Goal: Information Seeking & Learning: Learn about a topic

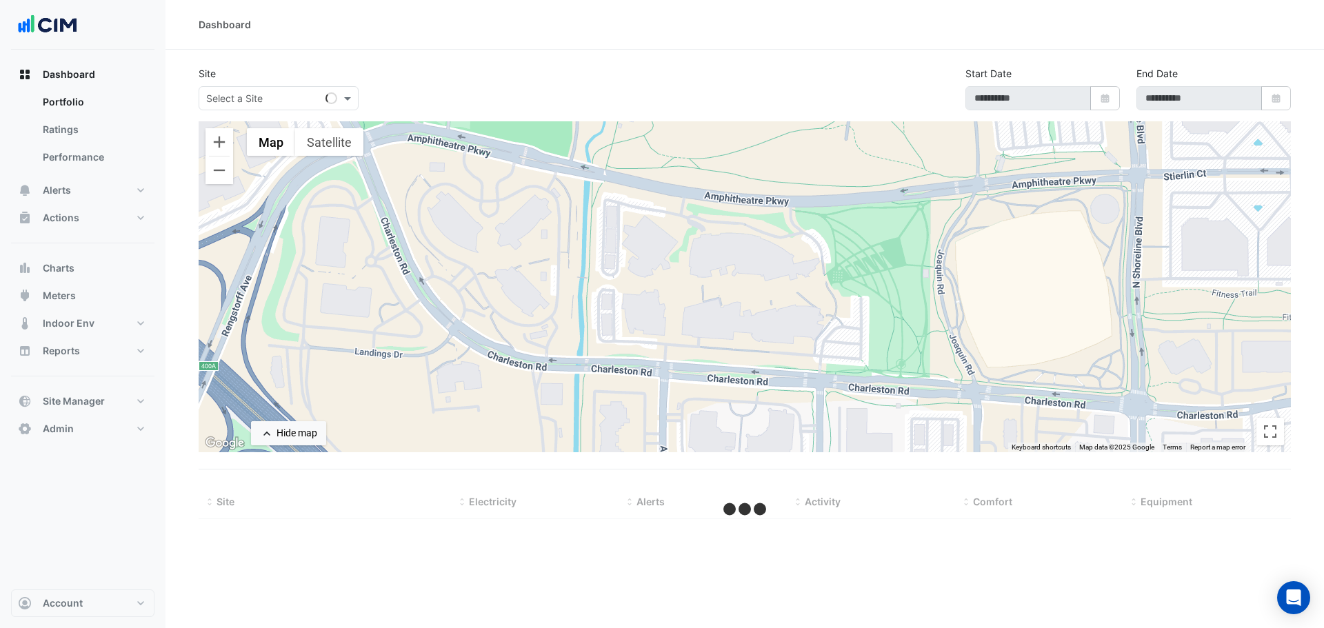
type input "**********"
select select "***"
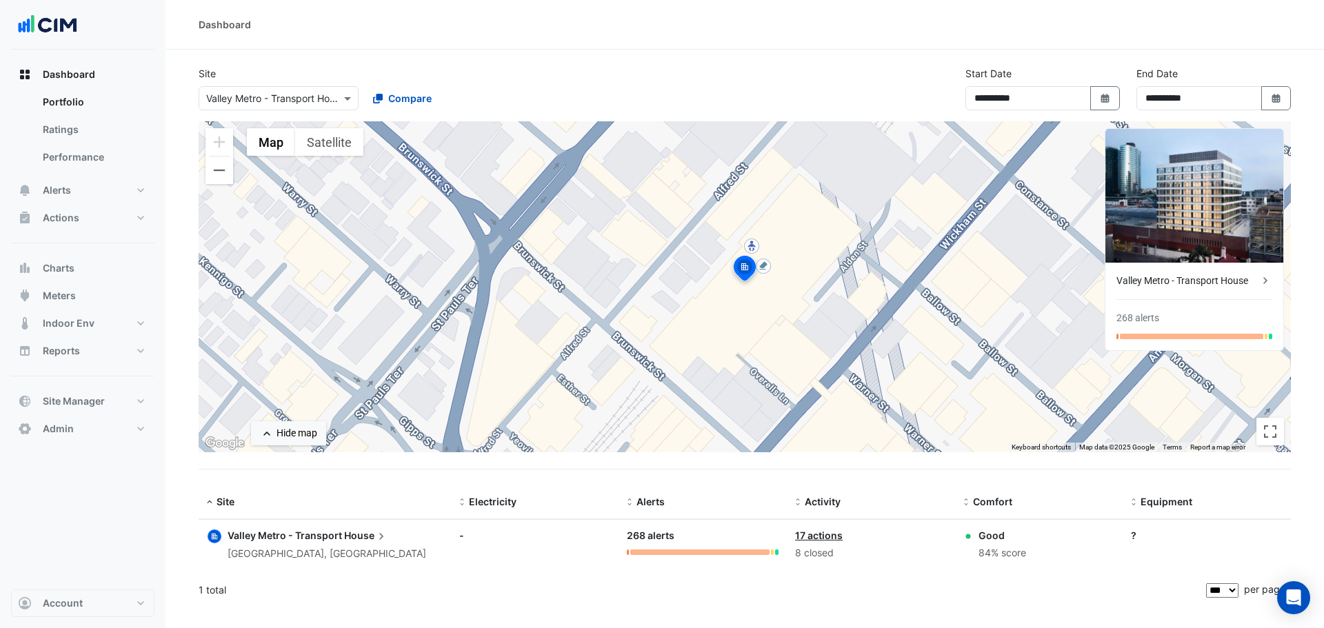
click at [583, 47] on div "Dashboard" at bounding box center [744, 25] width 1158 height 50
click at [273, 94] on input "text" at bounding box center [264, 99] width 117 height 14
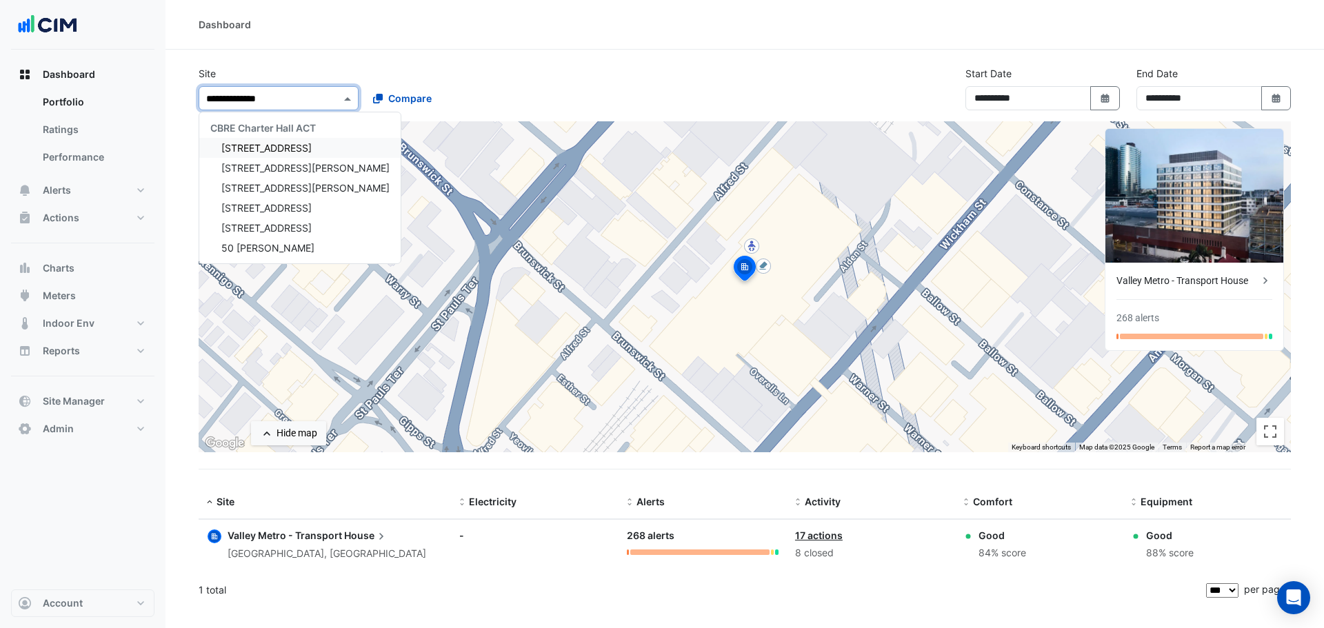
type input "**********"
click at [285, 148] on span "[STREET_ADDRESS]" at bounding box center [266, 148] width 90 height 12
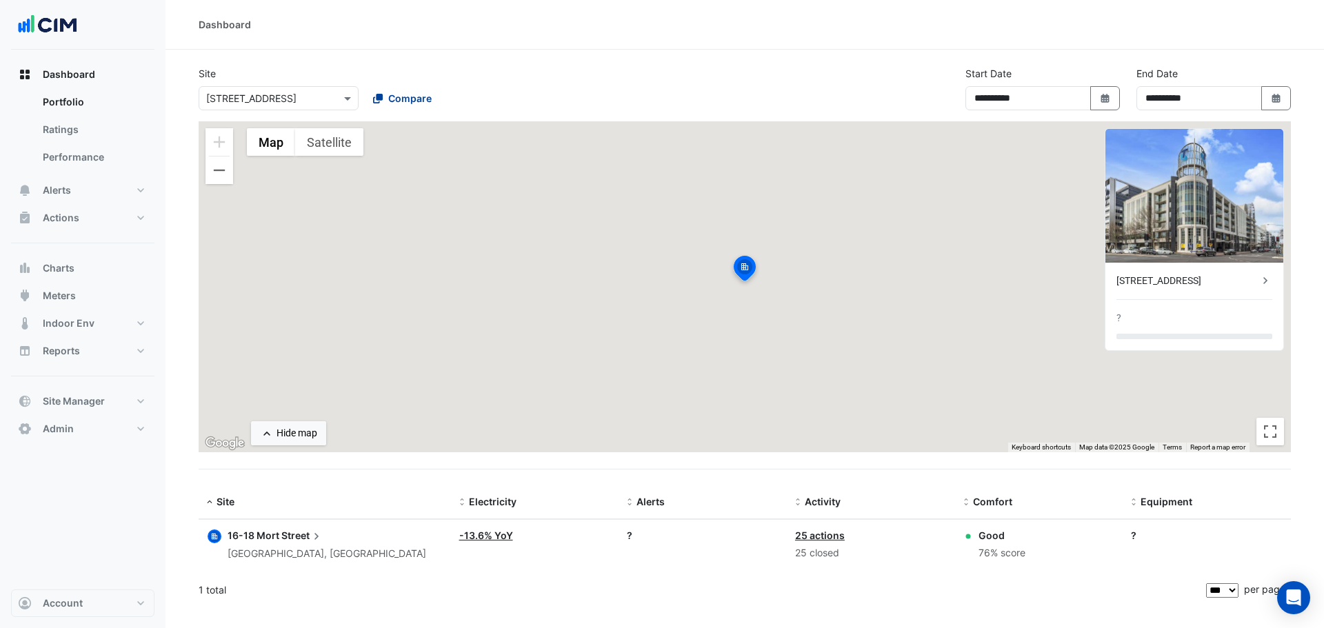
click at [417, 87] on button "Compare" at bounding box center [402, 98] width 77 height 24
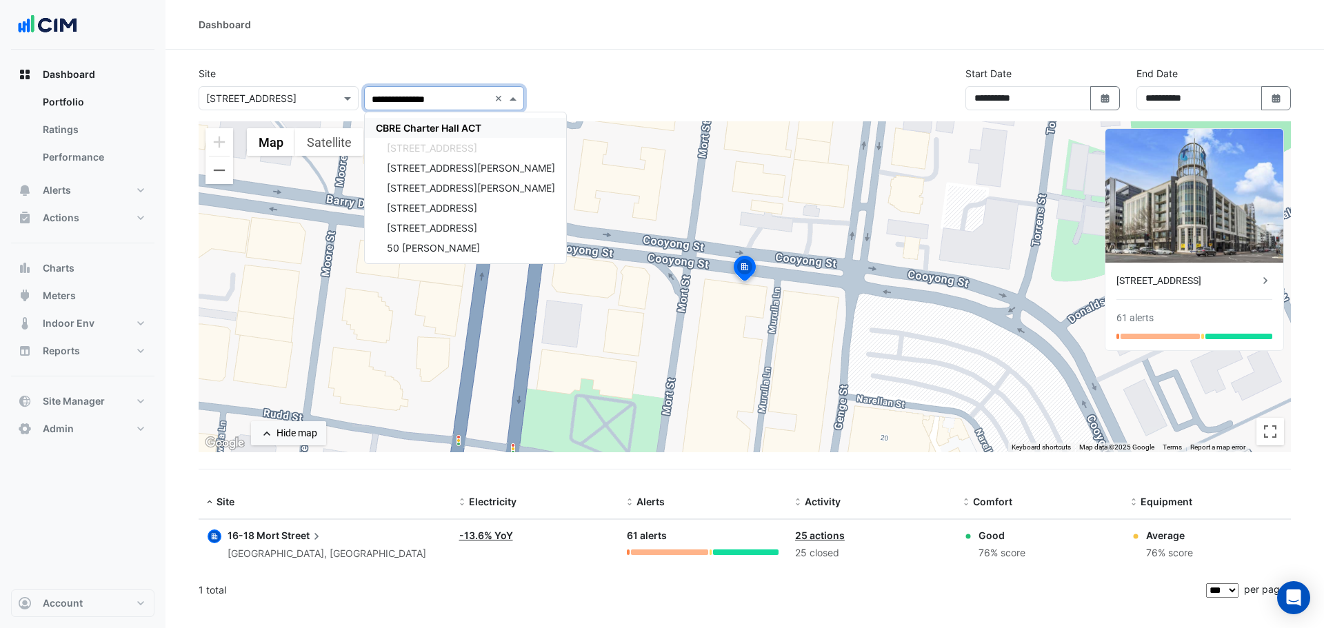
click at [429, 126] on span "CBRE Charter Hall ACT" at bounding box center [429, 128] width 106 height 12
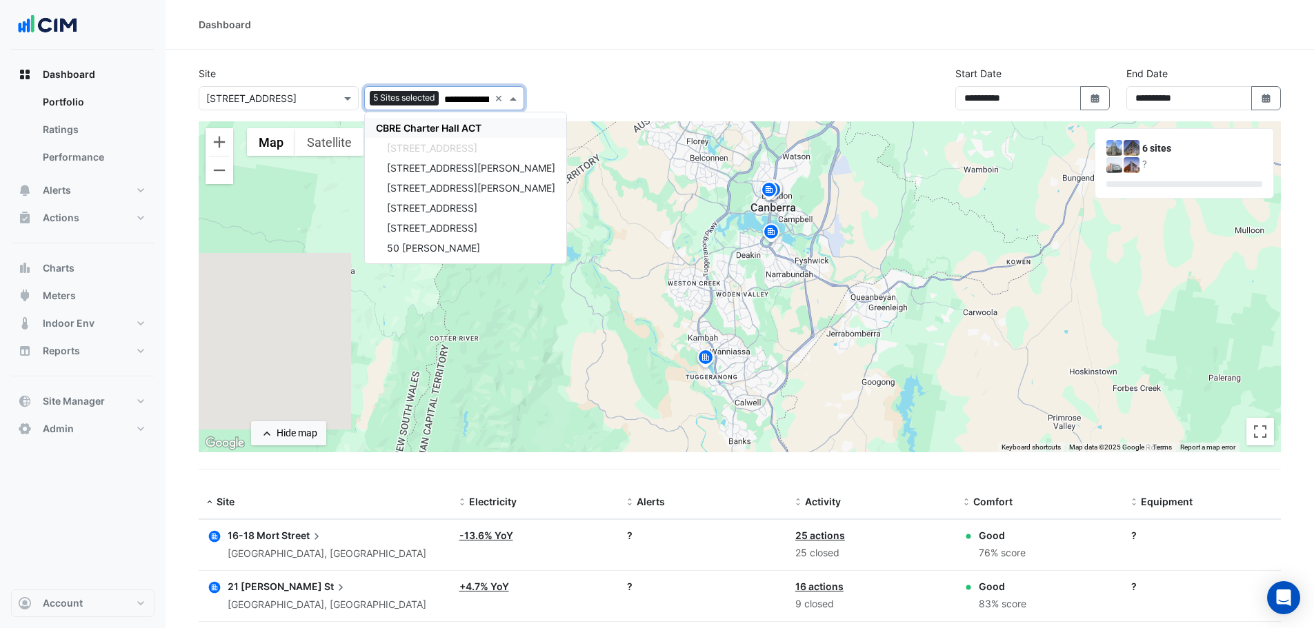
type input "**********"
click at [787, 48] on div "Dashboard" at bounding box center [739, 25] width 1148 height 50
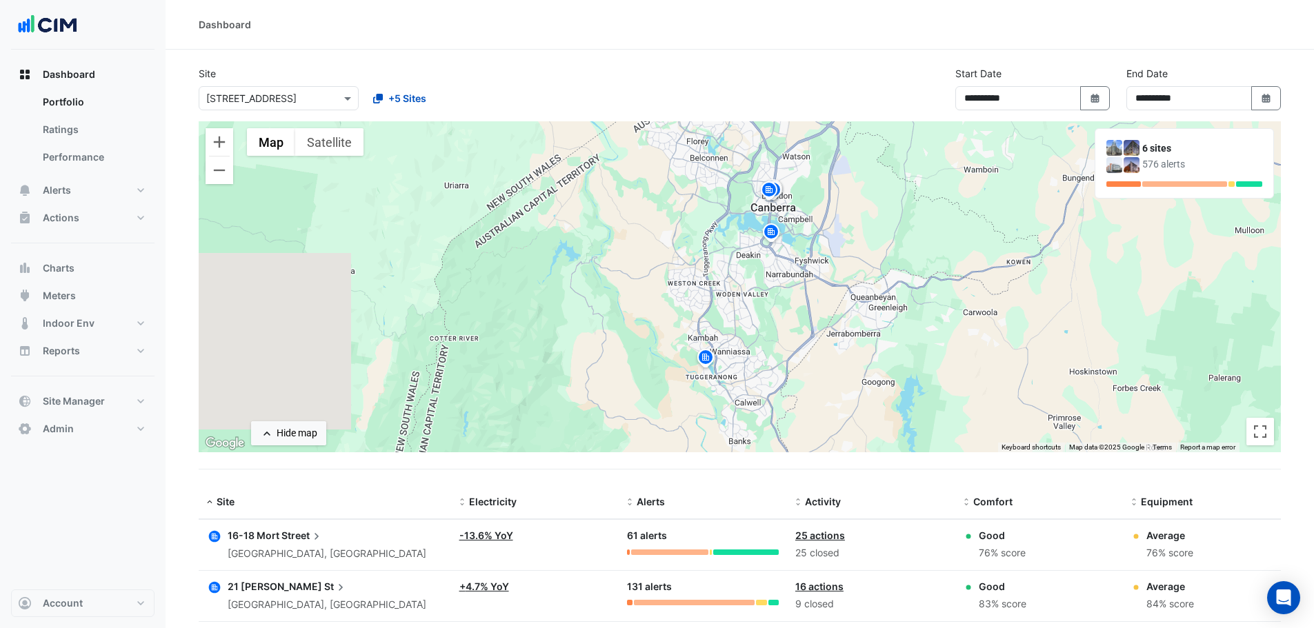
click at [185, 294] on section "**********" at bounding box center [739, 478] width 1148 height 856
click at [736, 70] on div "**********" at bounding box center [739, 93] width 1098 height 55
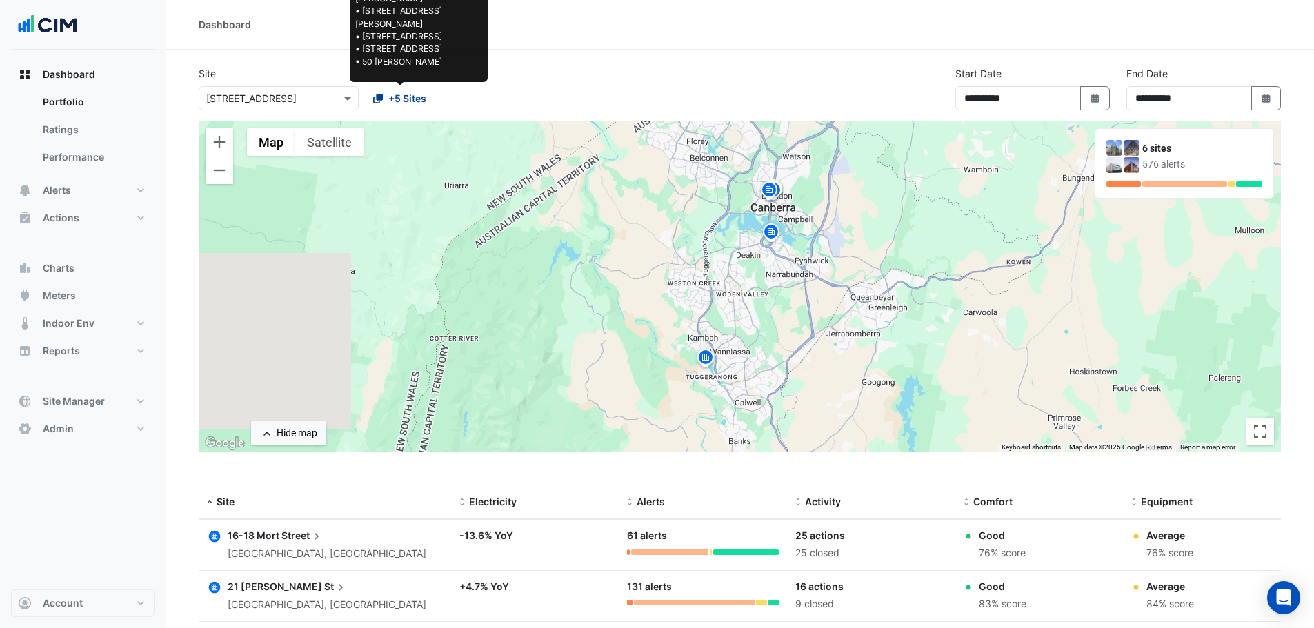
click at [404, 95] on span "+5 Sites" at bounding box center [407, 98] width 38 height 14
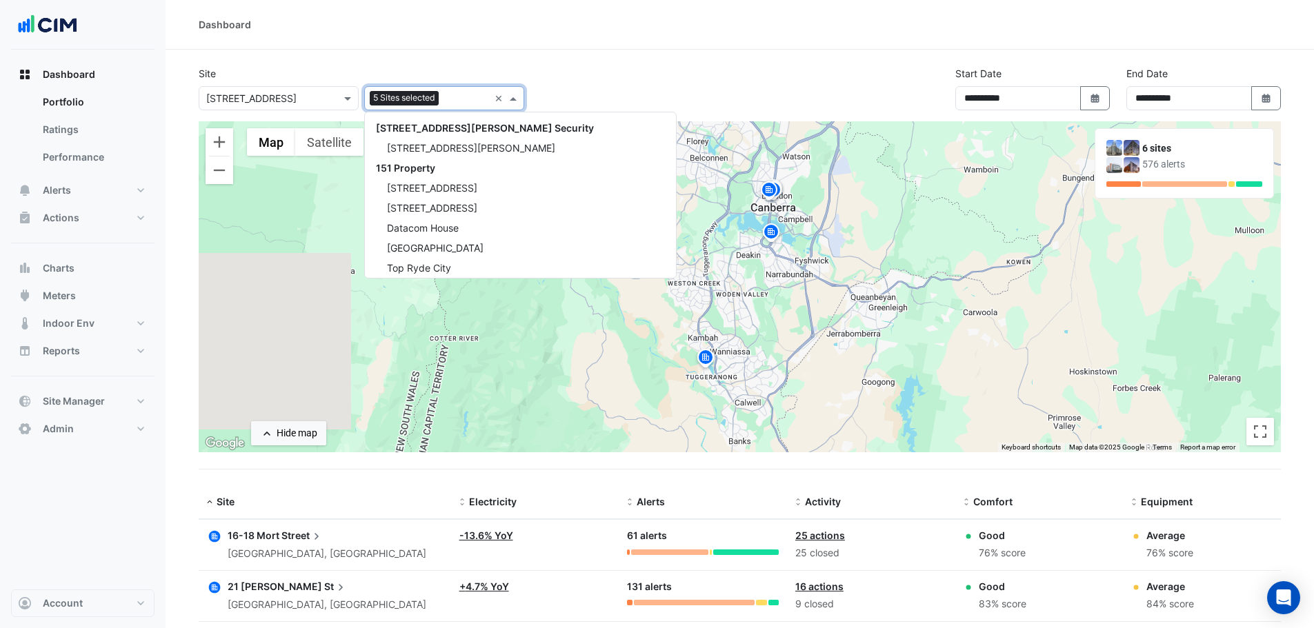
click at [461, 94] on input "text" at bounding box center [466, 99] width 45 height 14
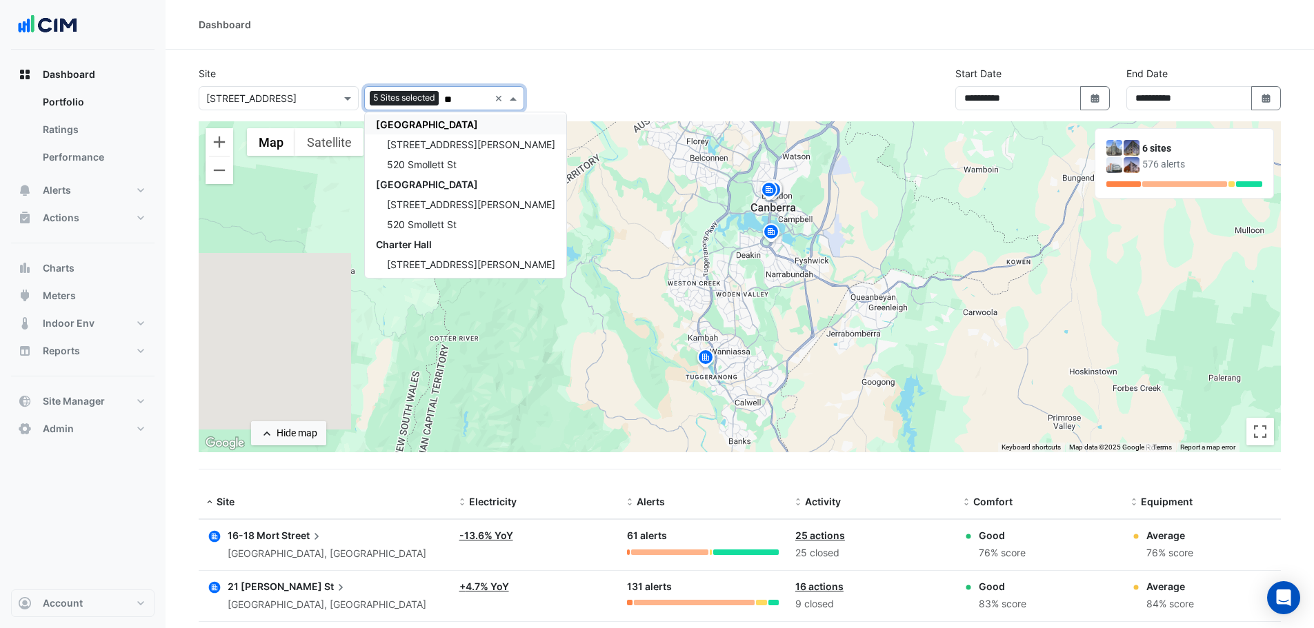
type input "***"
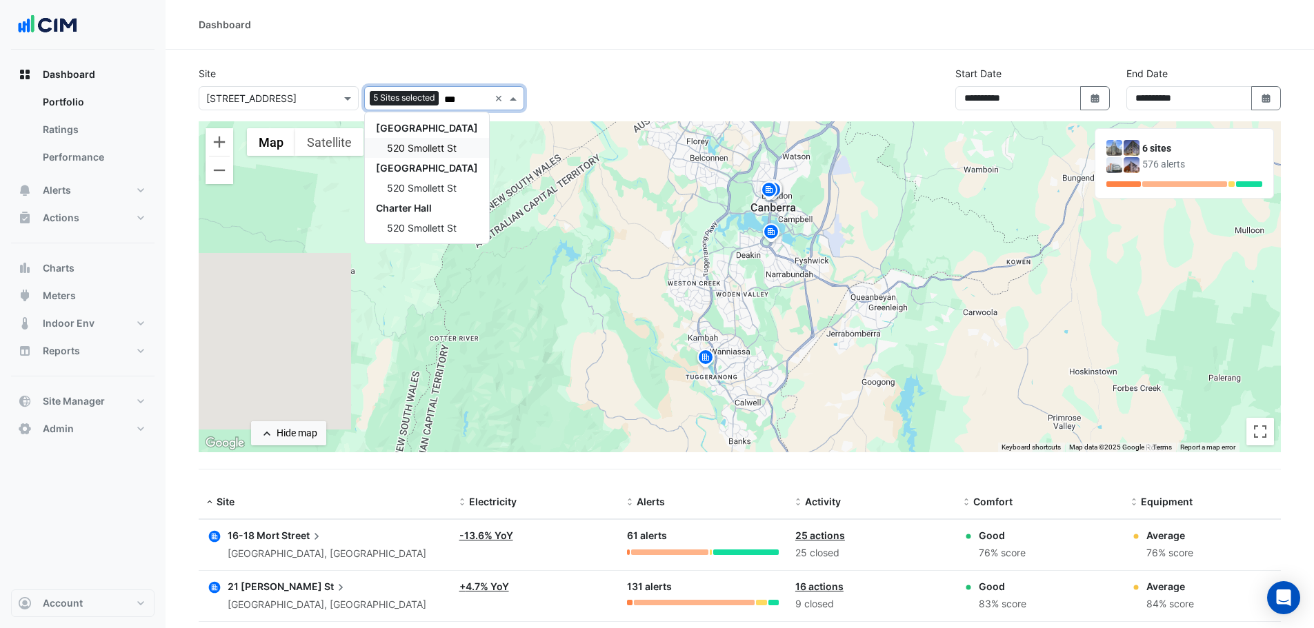
click at [449, 149] on span "520 Smollett St" at bounding box center [422, 148] width 70 height 12
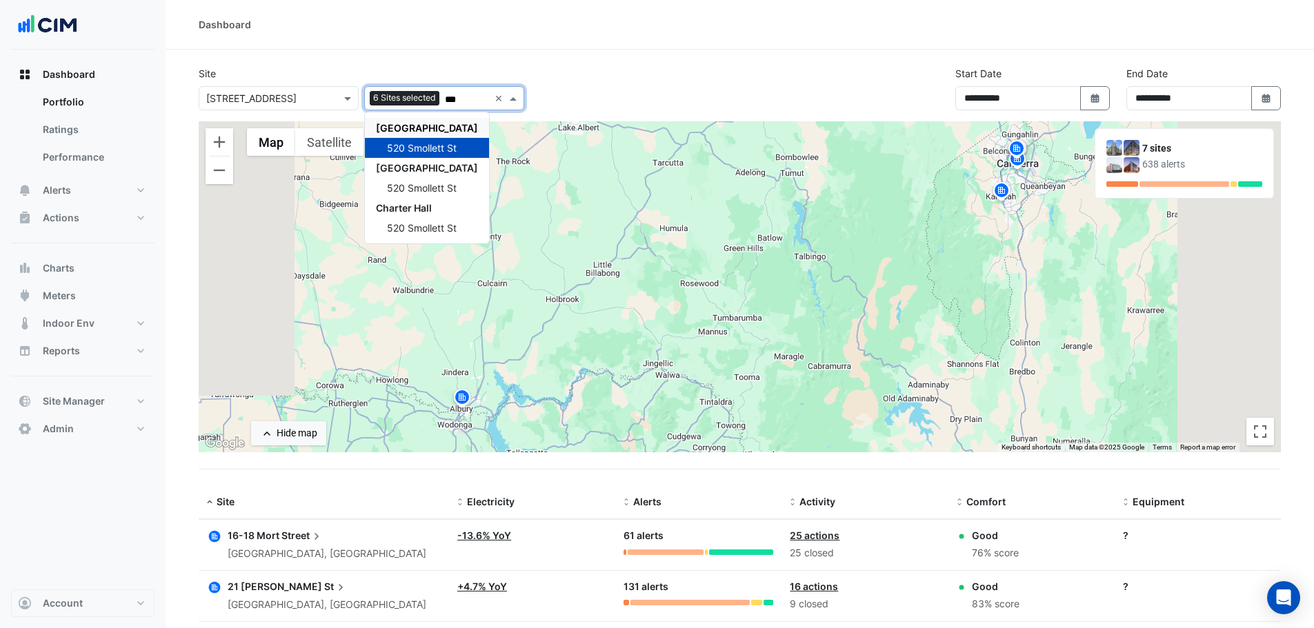
click at [186, 114] on section "**********" at bounding box center [739, 503] width 1148 height 907
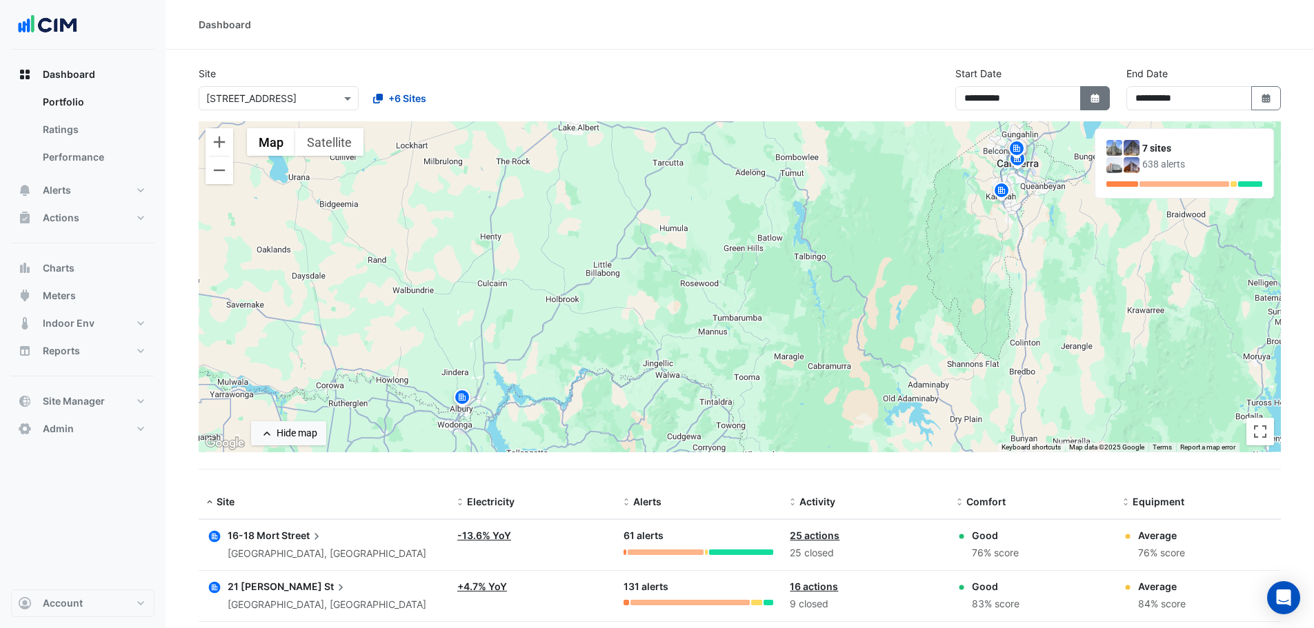
click at [1092, 104] on button "Select Date" at bounding box center [1095, 98] width 30 height 24
select select "*"
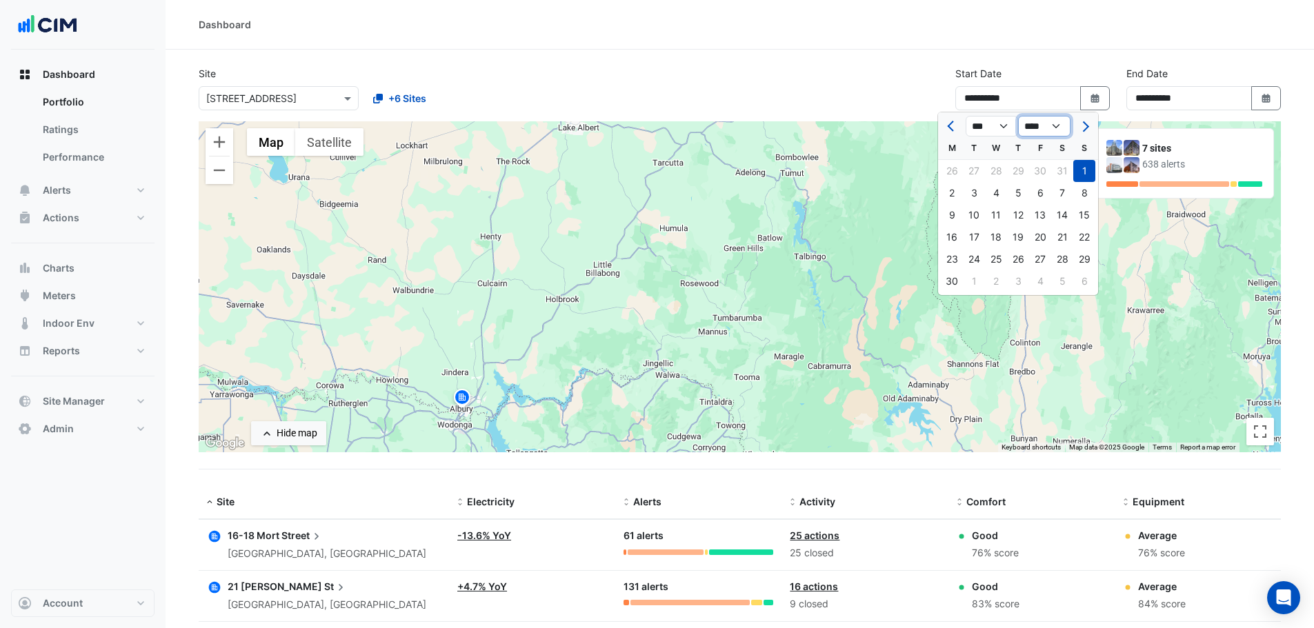
click at [1058, 125] on select "**** **** **** **** **** **** **** **** **** **** ****" at bounding box center [1044, 126] width 52 height 21
select select "****"
click at [1018, 116] on select "**** **** **** **** **** **** **** **** **** **** ****" at bounding box center [1044, 126] width 52 height 21
click at [1078, 126] on button "Next month" at bounding box center [1084, 126] width 17 height 22
click at [1081, 125] on span "Next month" at bounding box center [1083, 126] width 10 height 10
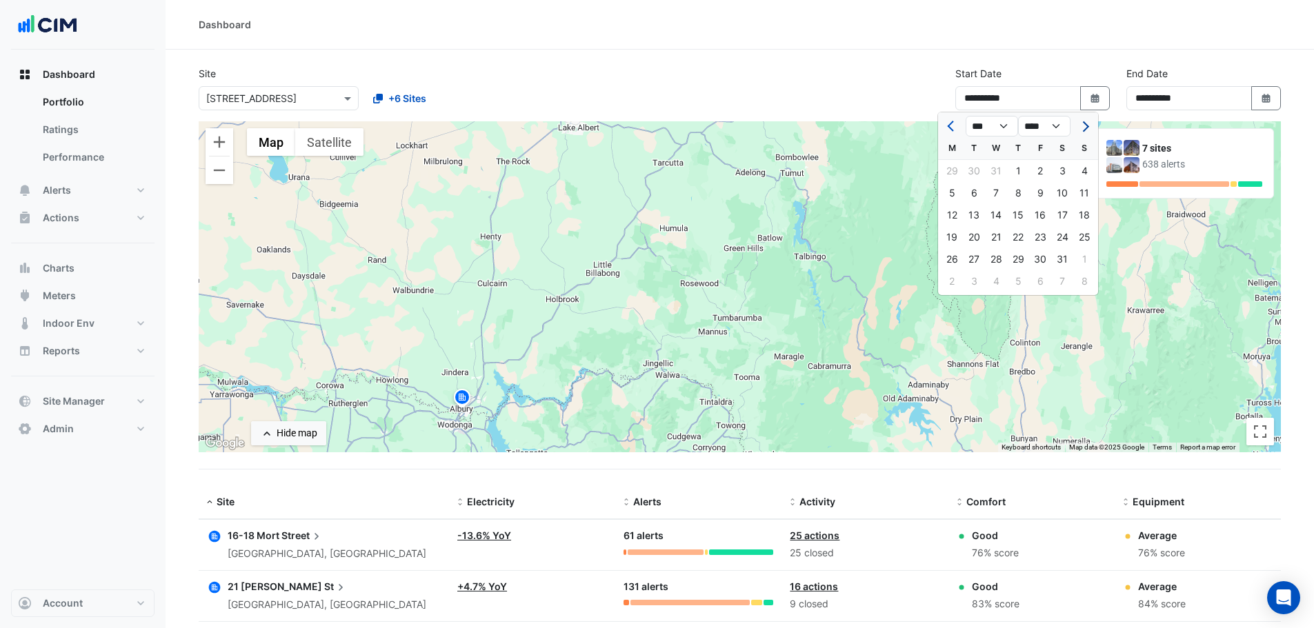
click at [1084, 123] on span "Next month" at bounding box center [1083, 126] width 10 height 10
select select "*"
click at [1079, 168] on div "1" at bounding box center [1084, 171] width 22 height 22
type input "**********"
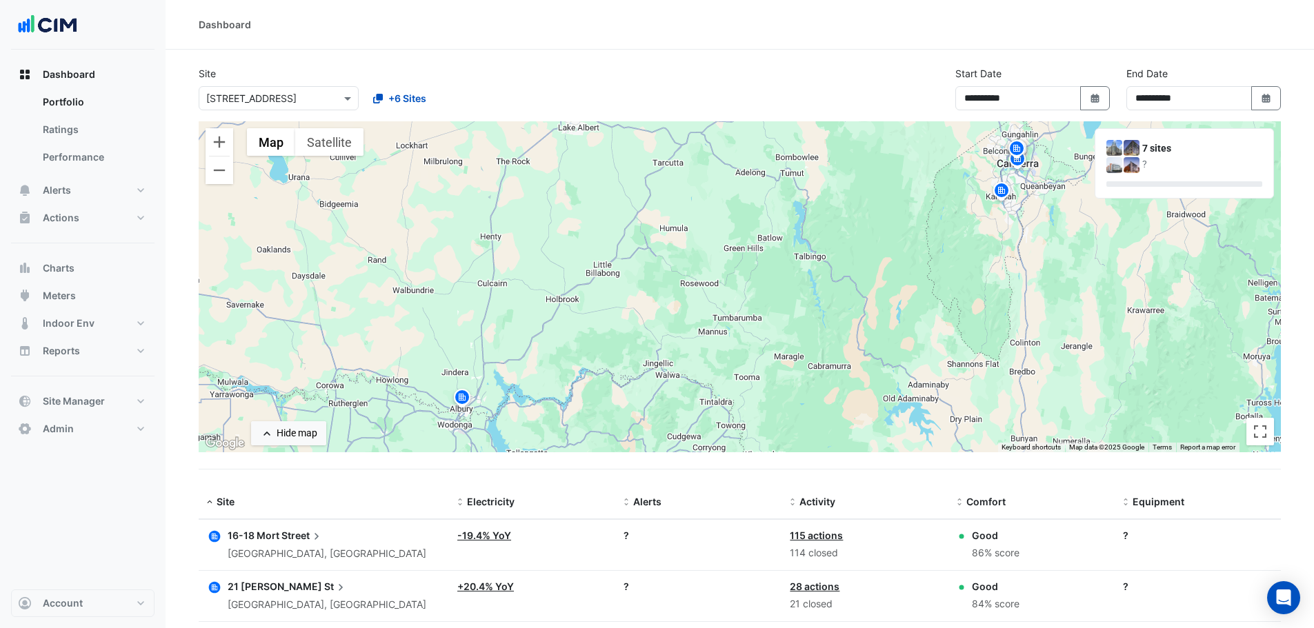
click at [821, 55] on section "**********" at bounding box center [739, 498] width 1148 height 896
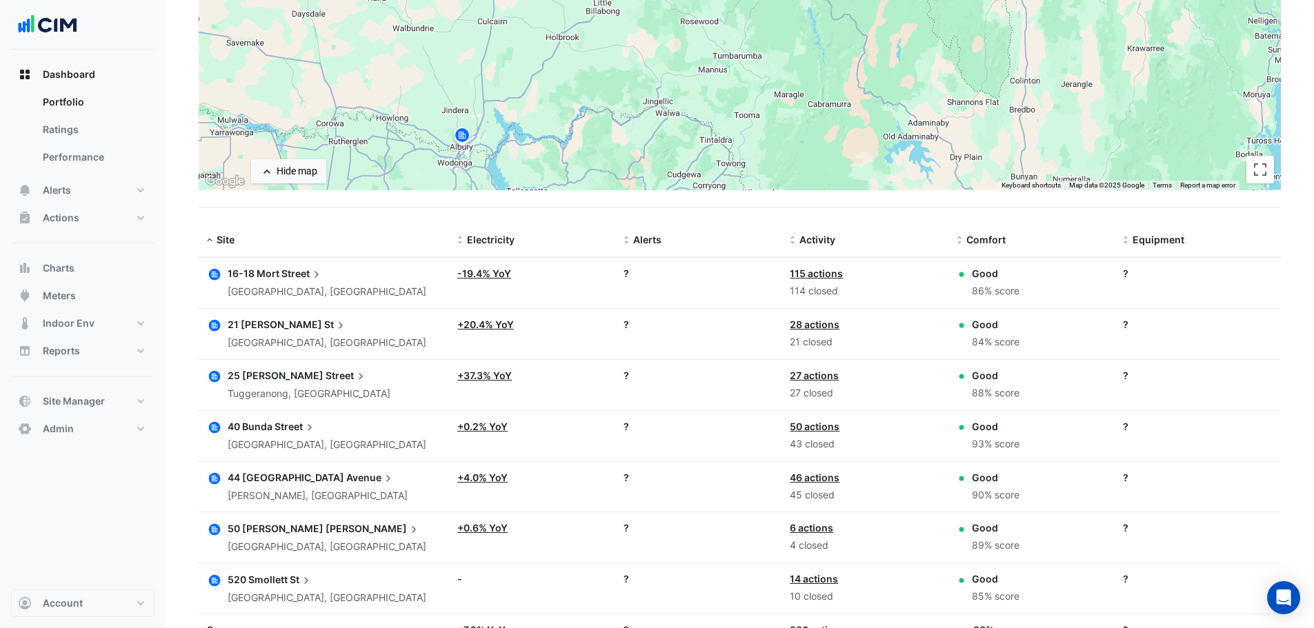
scroll to position [276, 0]
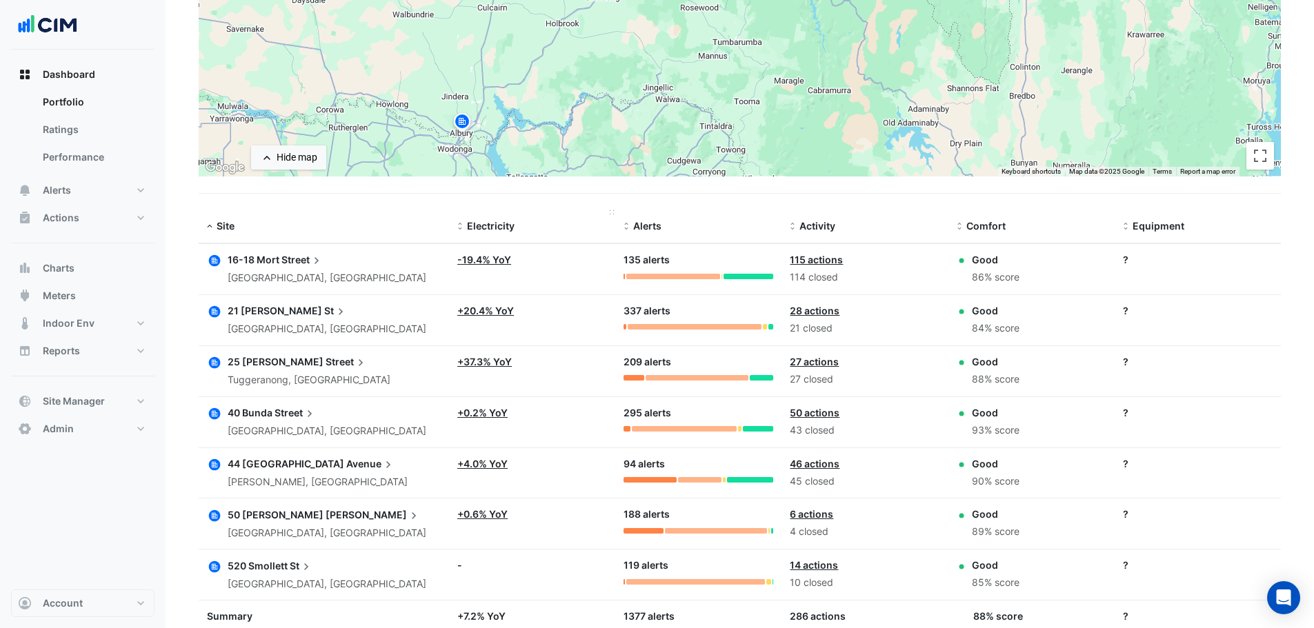
click at [463, 228] on span at bounding box center [460, 226] width 10 height 11
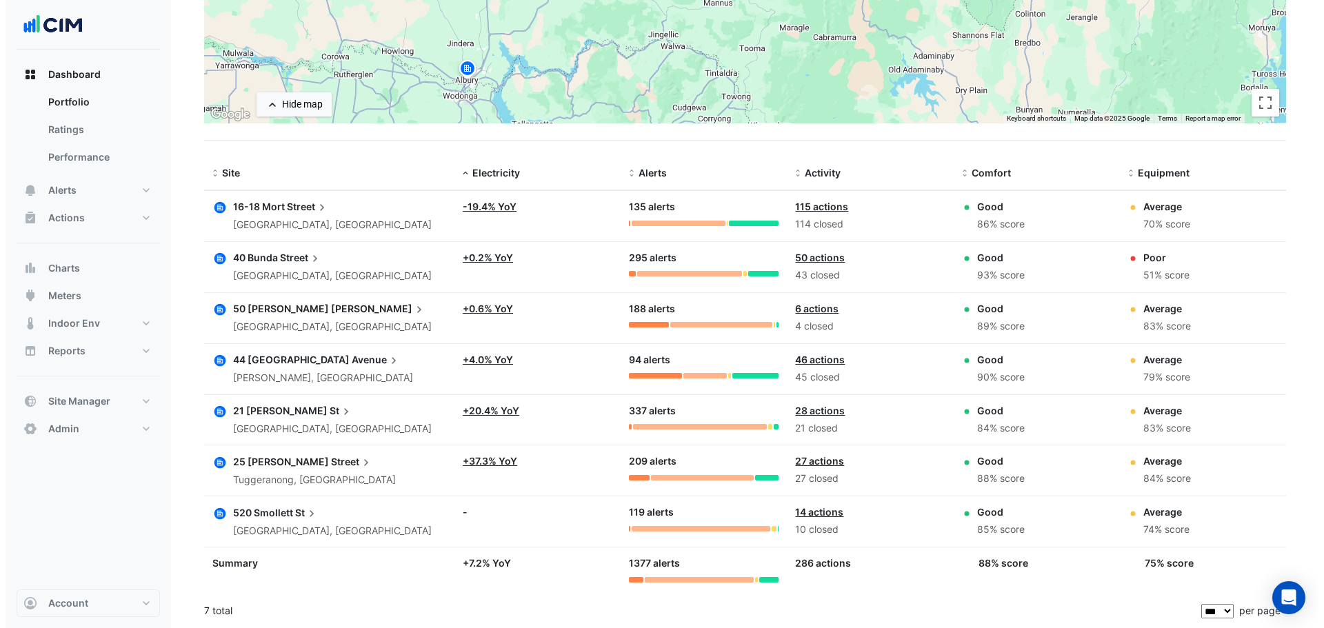
scroll to position [276, 0]
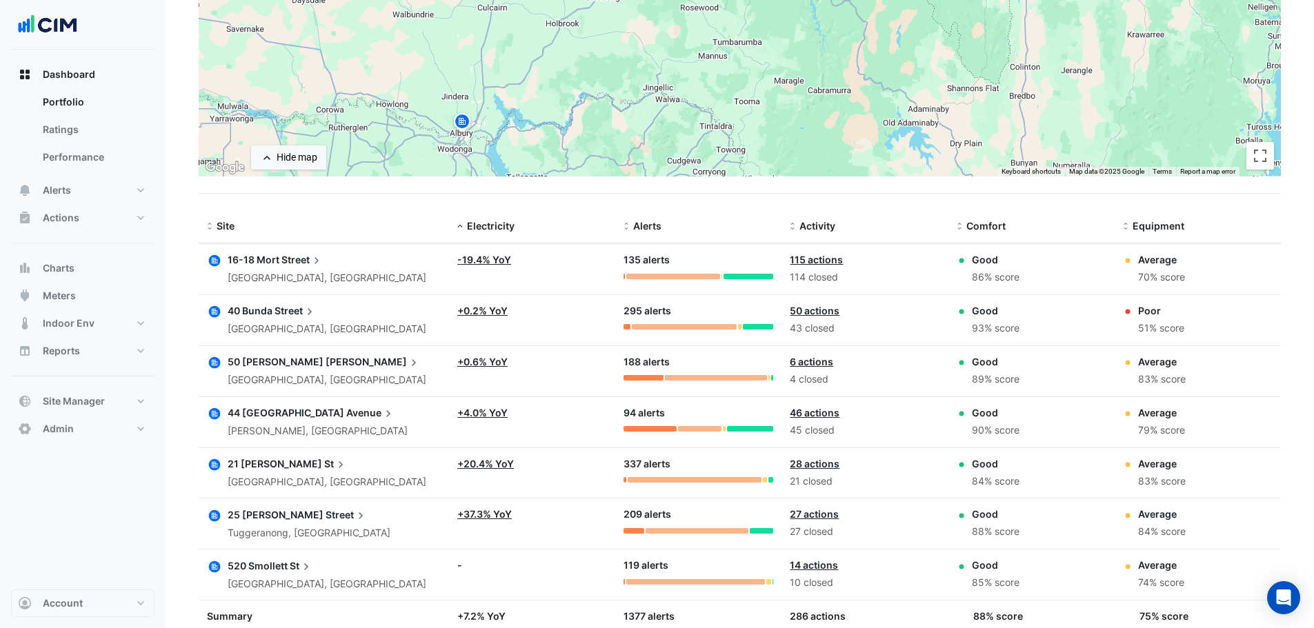
click at [261, 258] on span "16-18 Mort" at bounding box center [254, 260] width 52 height 12
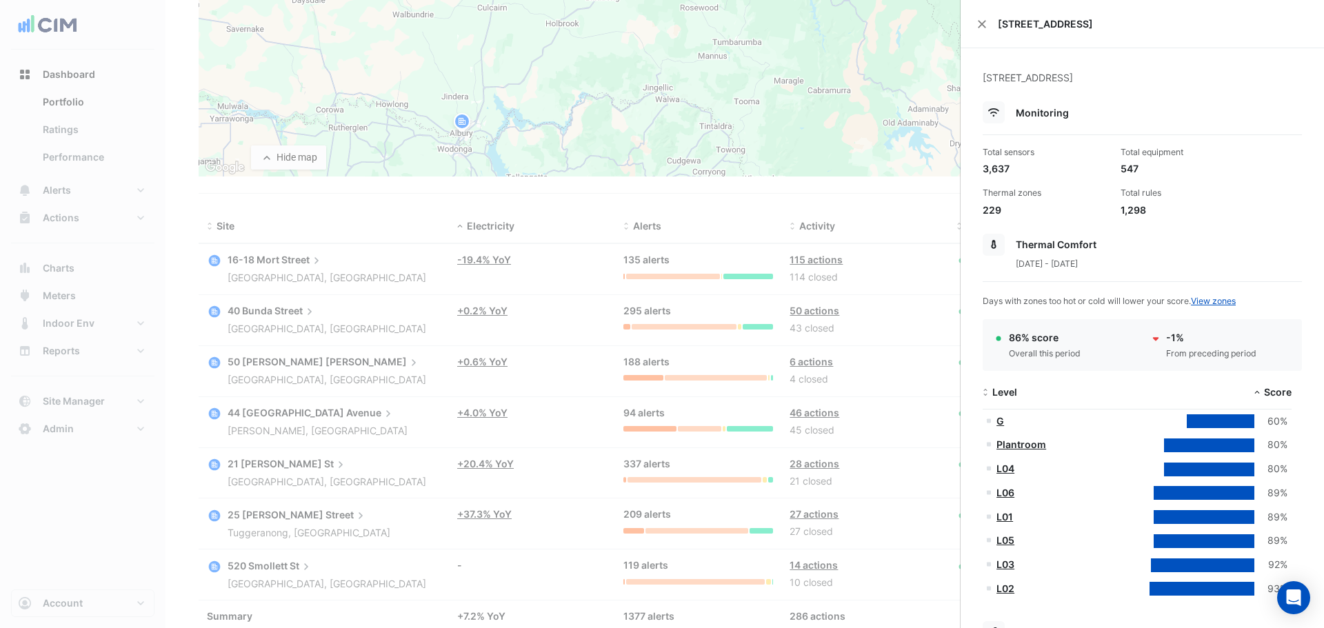
drag, startPoint x: 984, startPoint y: 25, endPoint x: 970, endPoint y: 34, distance: 17.0
click at [982, 26] on button "Close" at bounding box center [982, 24] width 10 height 10
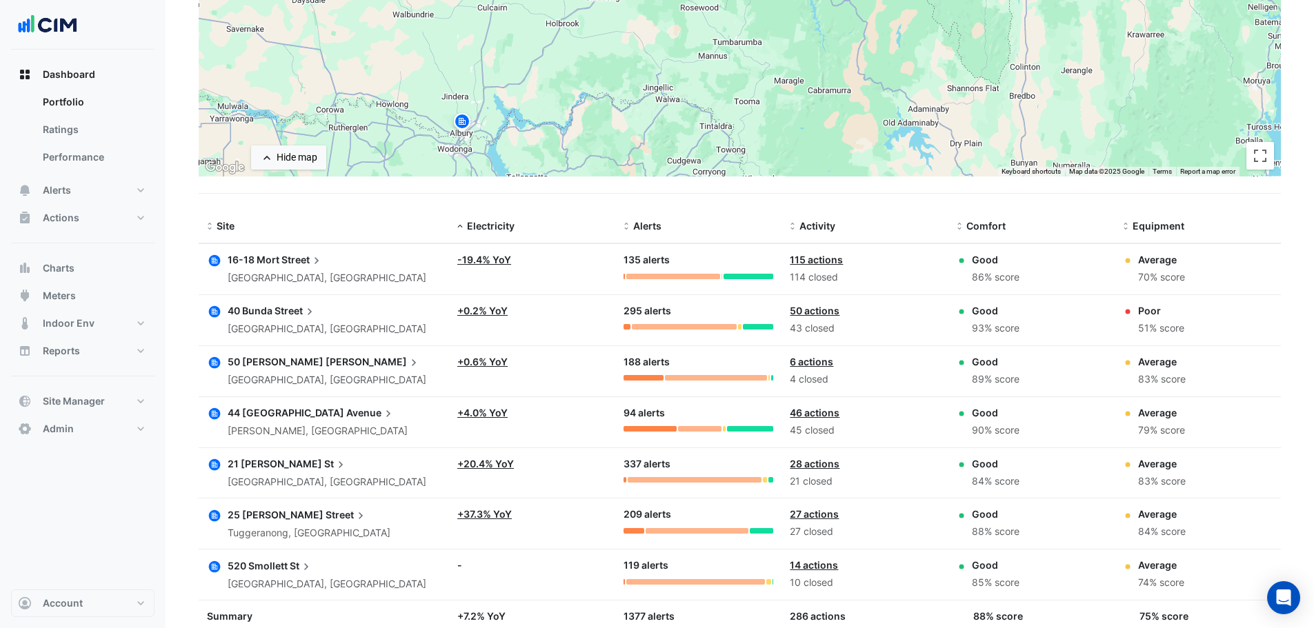
click at [293, 521] on app-text-append "25 [PERSON_NAME] Street" at bounding box center [298, 515] width 140 height 12
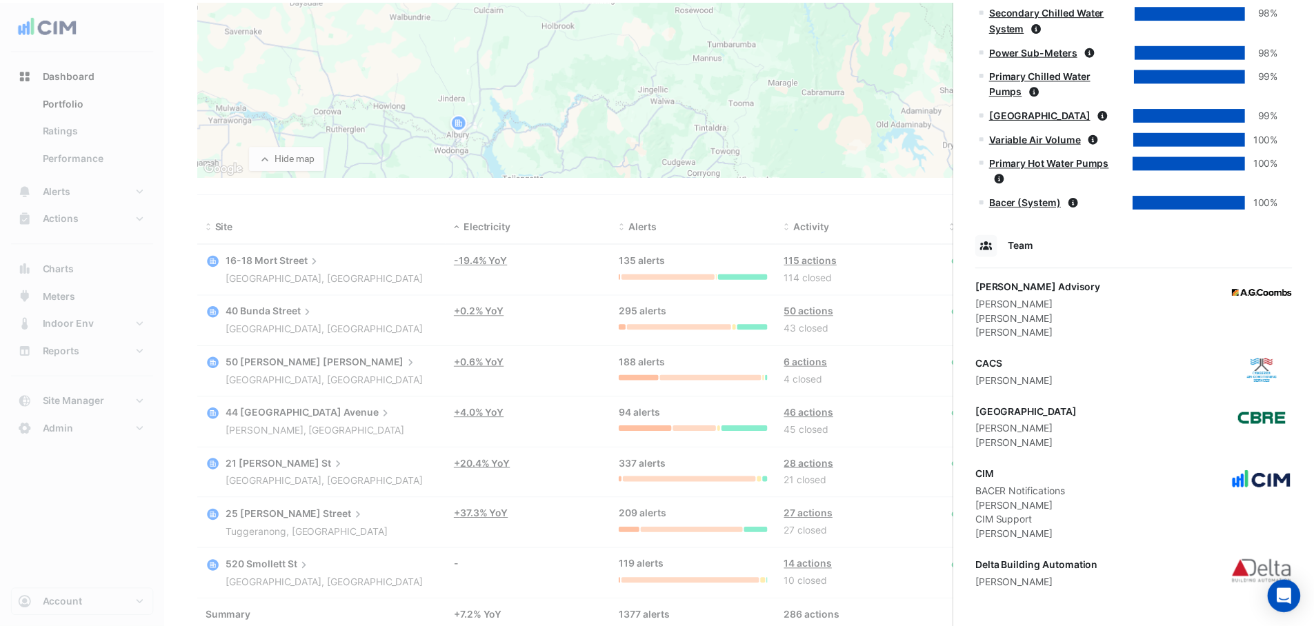
scroll to position [1477, 0]
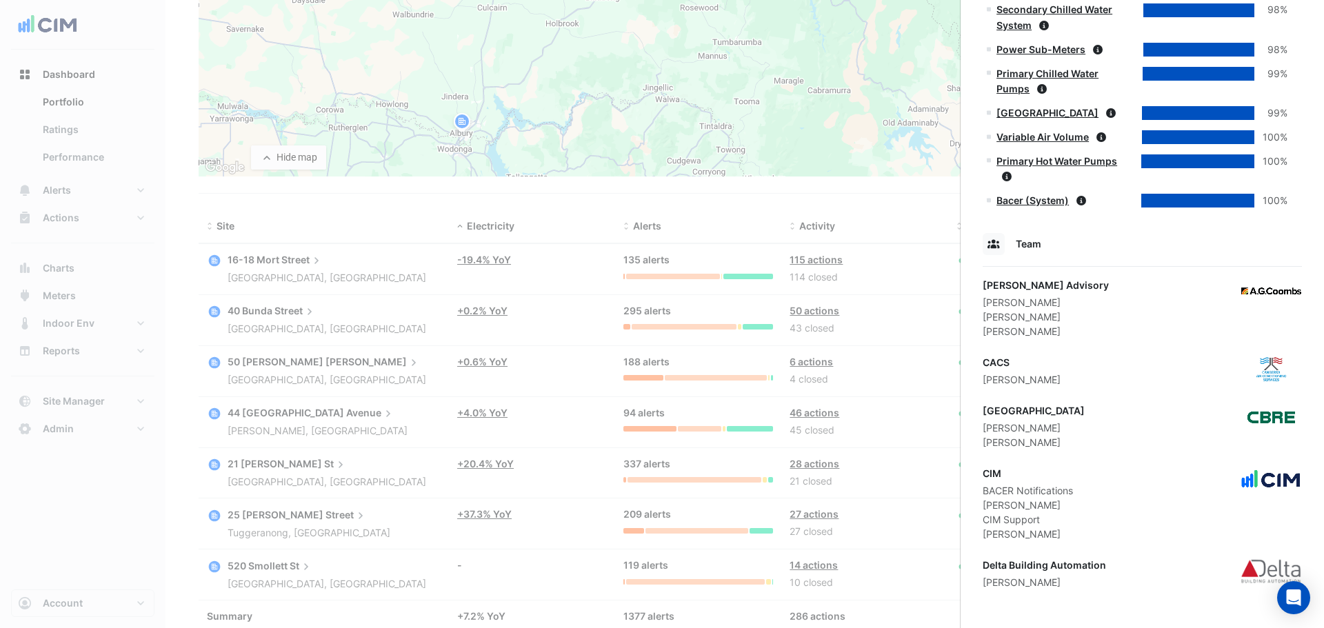
click at [885, 210] on ngb-offcanvas-backdrop at bounding box center [662, 314] width 1324 height 628
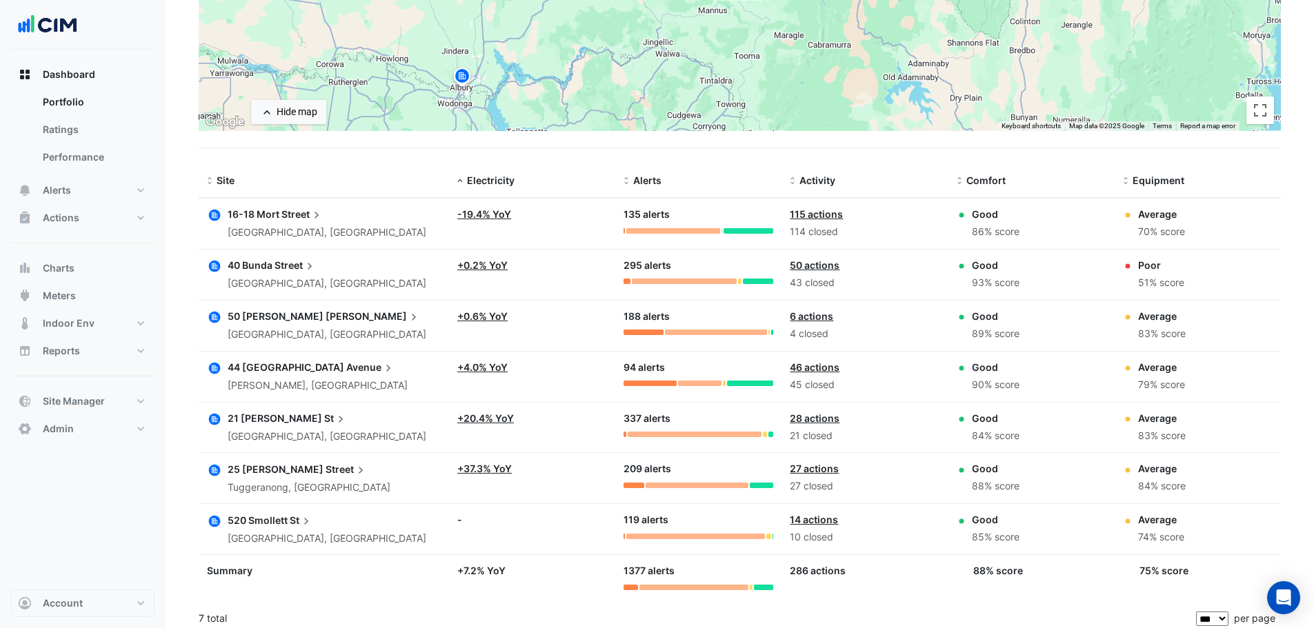
scroll to position [345, 0]
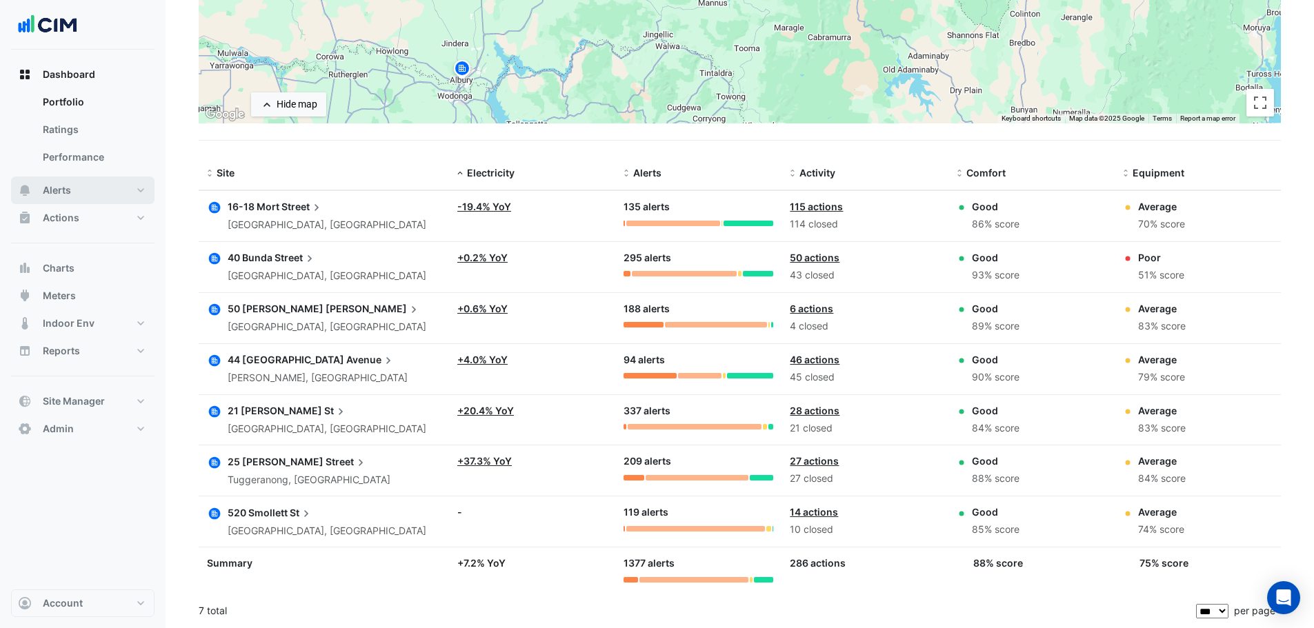
drag, startPoint x: 79, startPoint y: 188, endPoint x: 97, endPoint y: 189, distance: 18.0
click at [79, 188] on button "Alerts" at bounding box center [82, 191] width 143 height 28
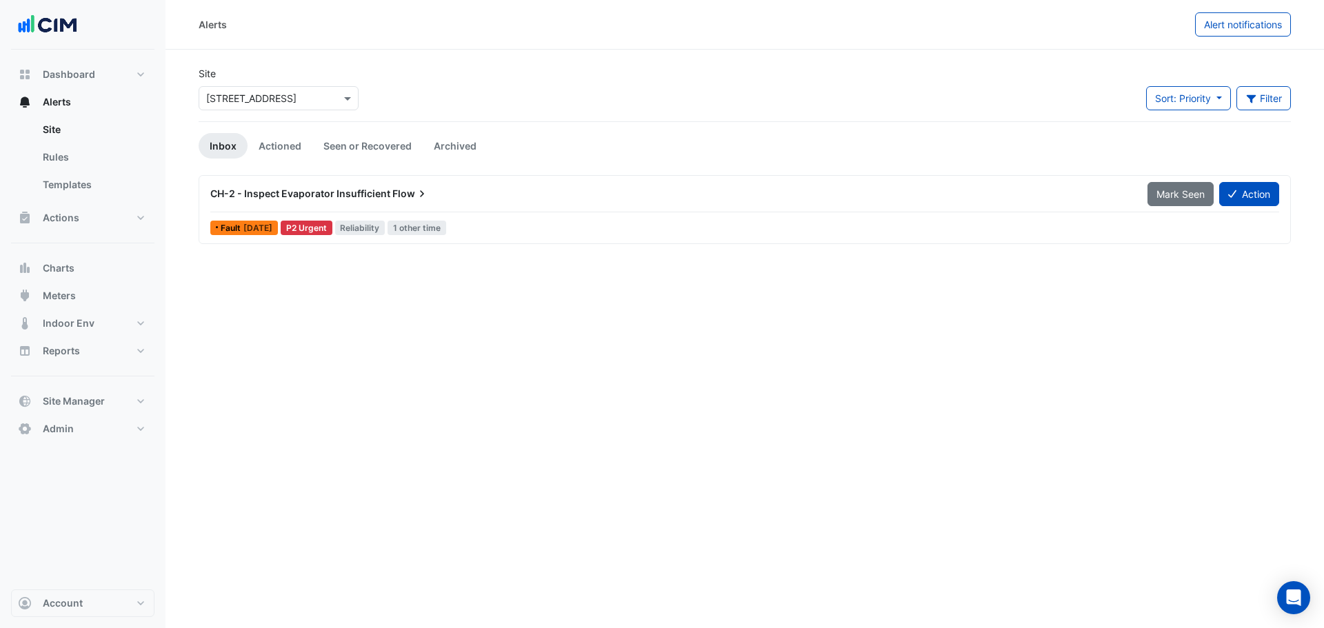
click at [231, 108] on div "Site × 16-18 Mort Street" at bounding box center [278, 93] width 177 height 55
drag, startPoint x: 248, startPoint y: 100, endPoint x: 260, endPoint y: 98, distance: 12.6
click at [248, 99] on input "text" at bounding box center [264, 99] width 117 height 14
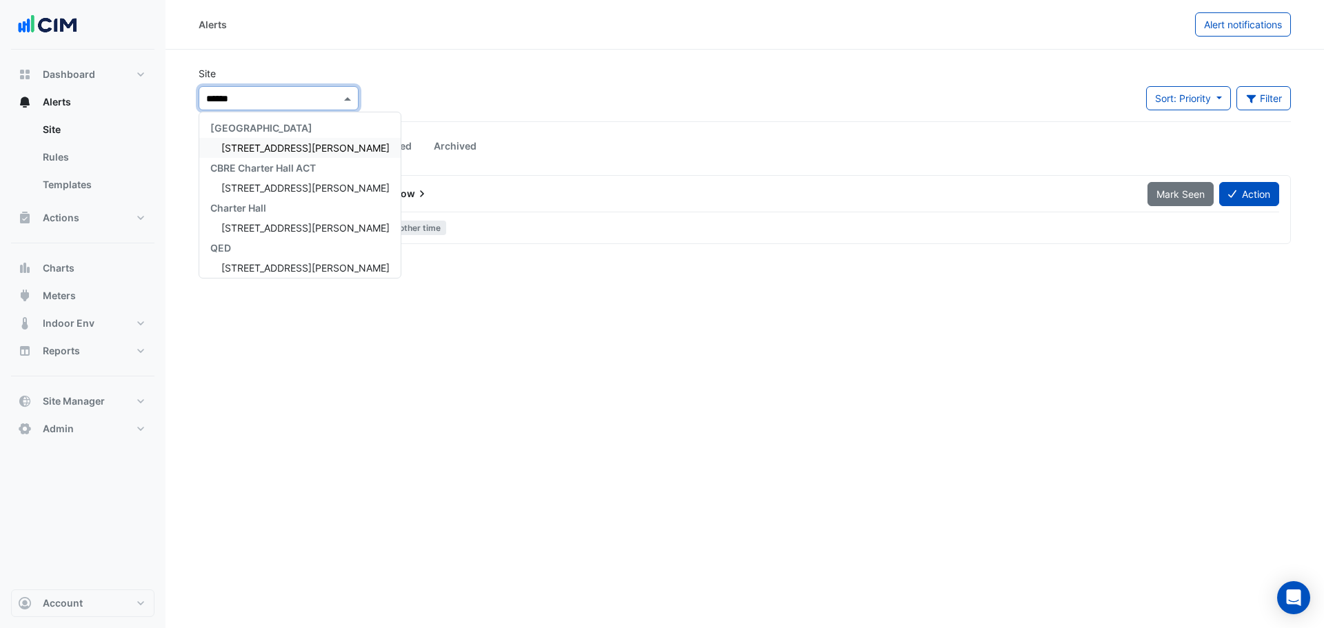
type input "*******"
click at [261, 144] on span "25 Cowlishaw Street" at bounding box center [305, 148] width 168 height 12
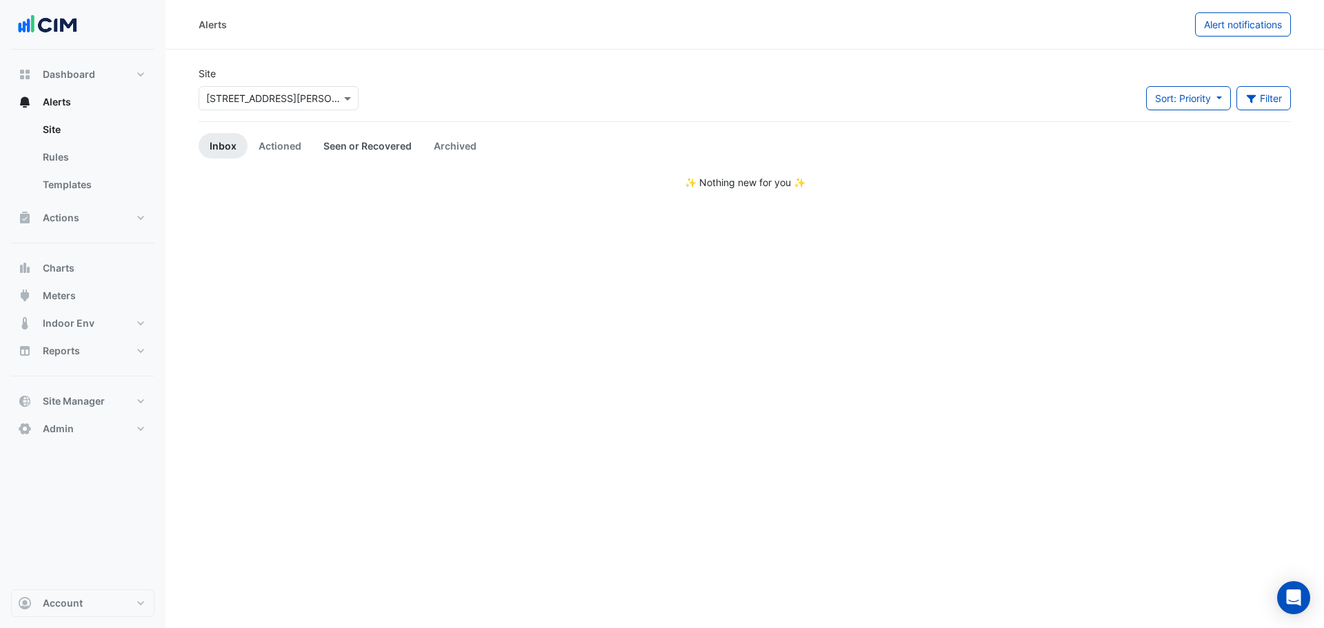
click at [375, 145] on link "Seen or Recovered" at bounding box center [367, 146] width 110 height 26
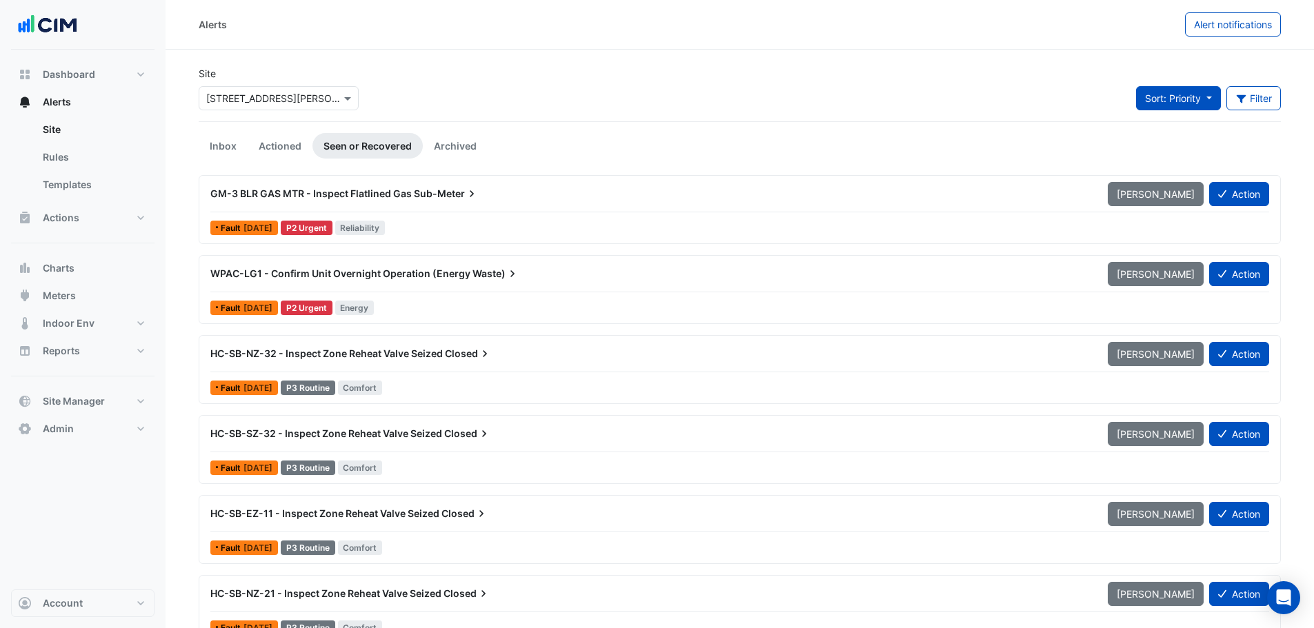
click at [1170, 98] on span "Sort: Priority" at bounding box center [1173, 98] width 56 height 12
click at [1178, 151] on li "Updated" at bounding box center [1188, 148] width 109 height 20
click at [231, 145] on link "Inbox" at bounding box center [223, 146] width 49 height 26
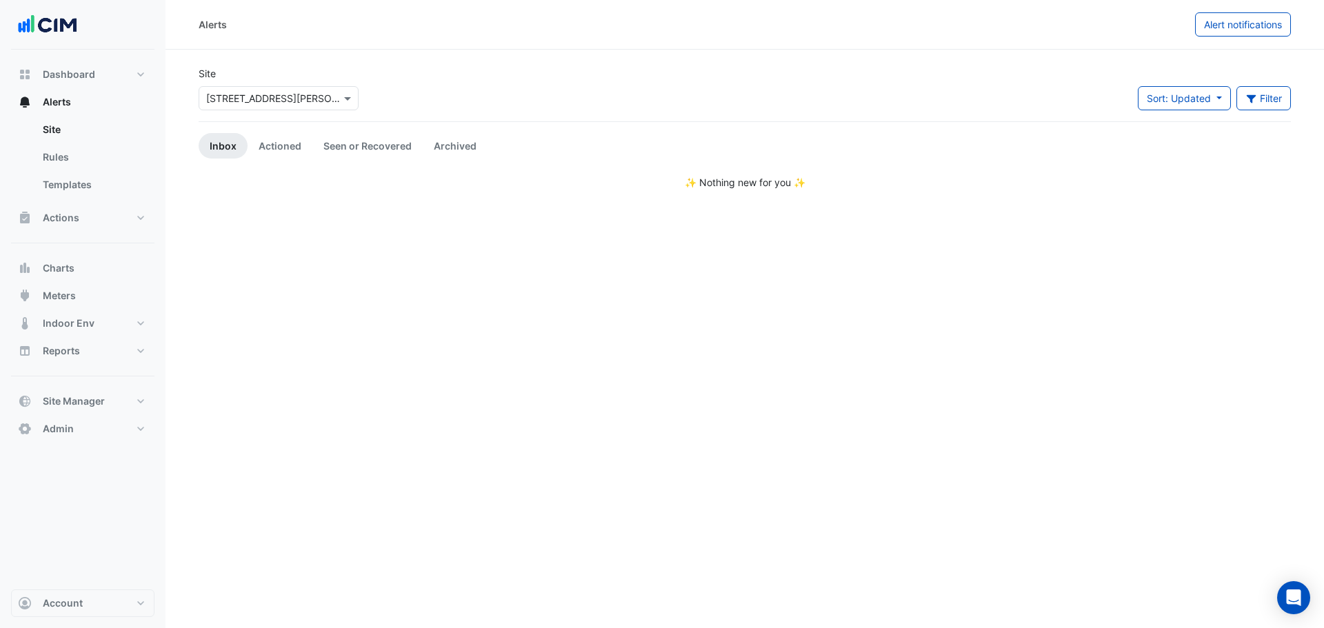
click at [268, 102] on input "text" at bounding box center [264, 99] width 117 height 14
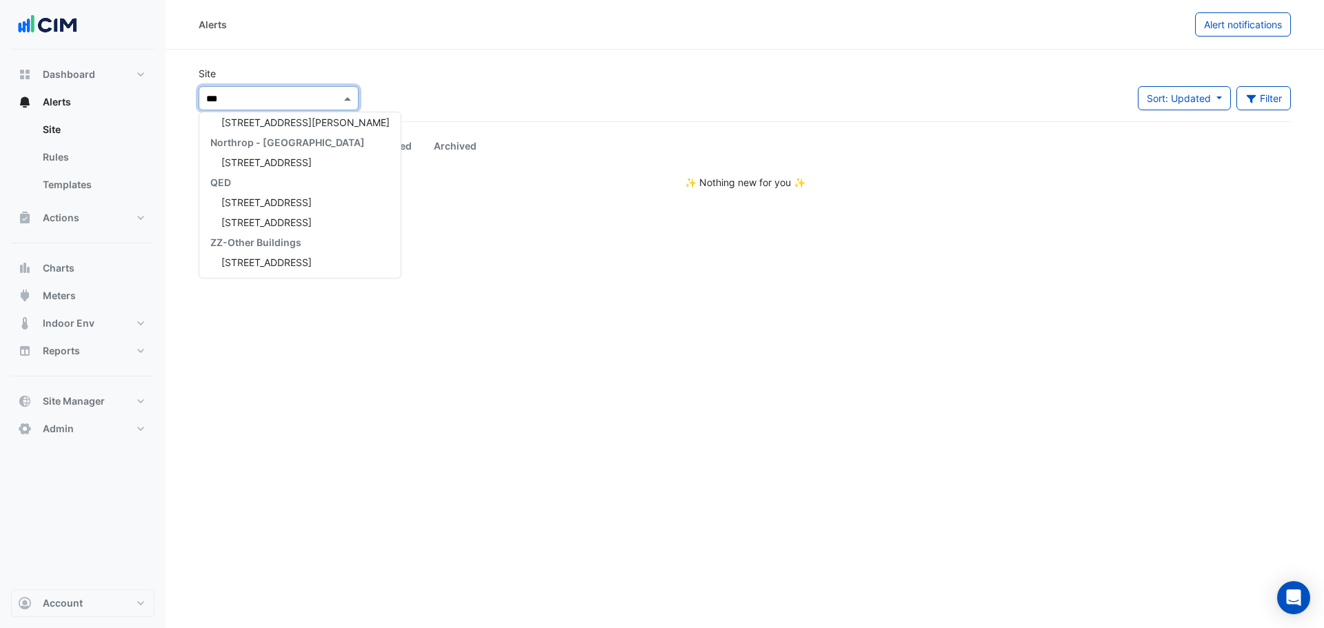
scroll to position [6, 0]
type input "*****"
click at [281, 142] on span "16-18 Mort Street" at bounding box center [266, 143] width 90 height 12
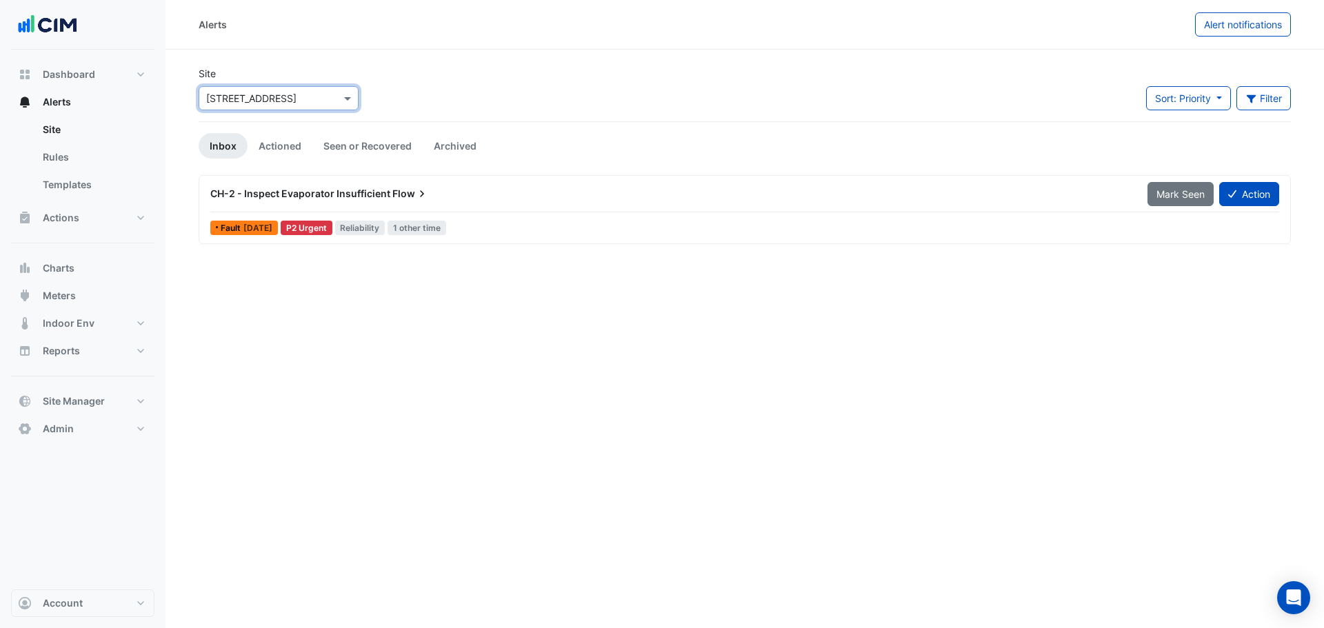
click at [181, 200] on section "Site × 16-18 Mort Street Sort: Priority Priority Updated Filter Title Priority …" at bounding box center [744, 147] width 1158 height 194
click at [529, 196] on div "CH-2 - Inspect Evaporator Insufficient Flow" at bounding box center [670, 194] width 921 height 14
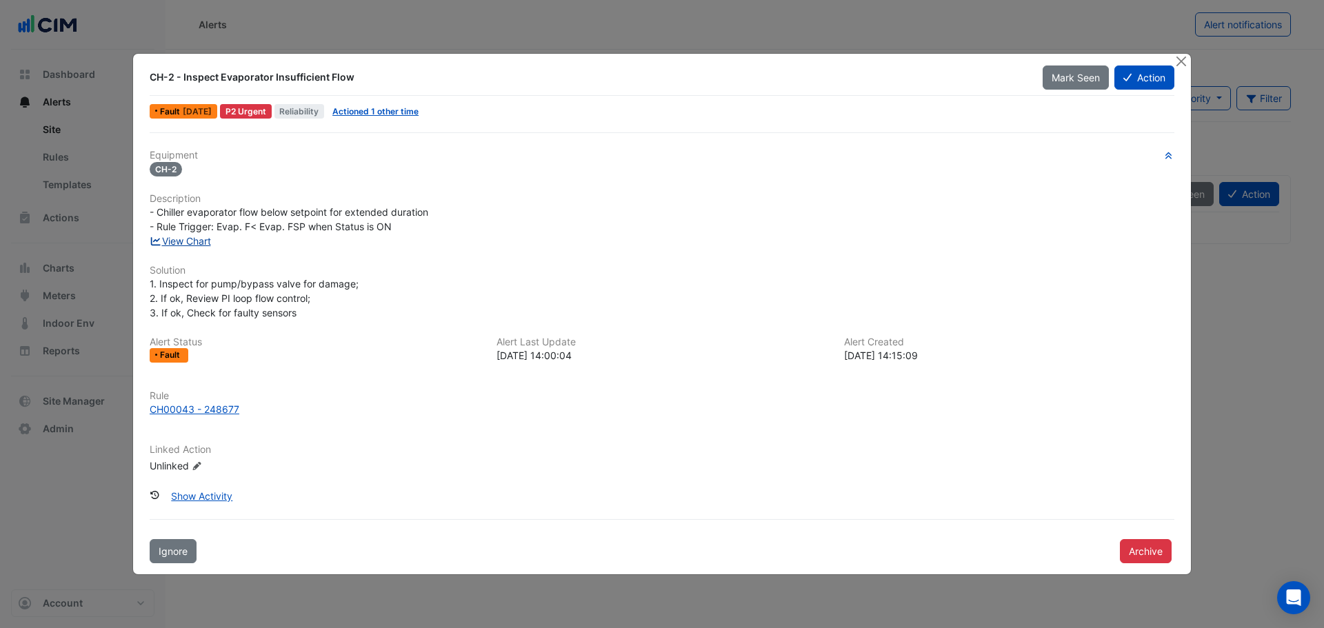
click at [194, 245] on link "View Chart" at bounding box center [180, 241] width 61 height 12
click at [1143, 77] on button "Action" at bounding box center [1144, 78] width 60 height 24
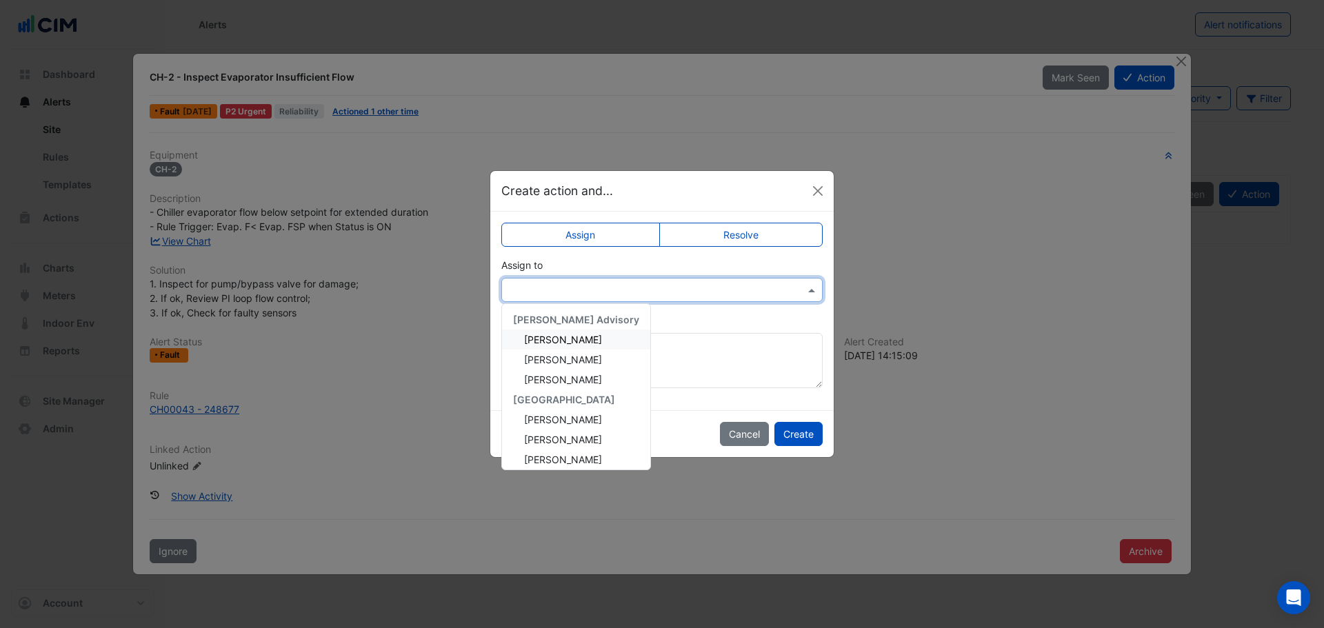
click at [690, 286] on input "text" at bounding box center [648, 290] width 279 height 14
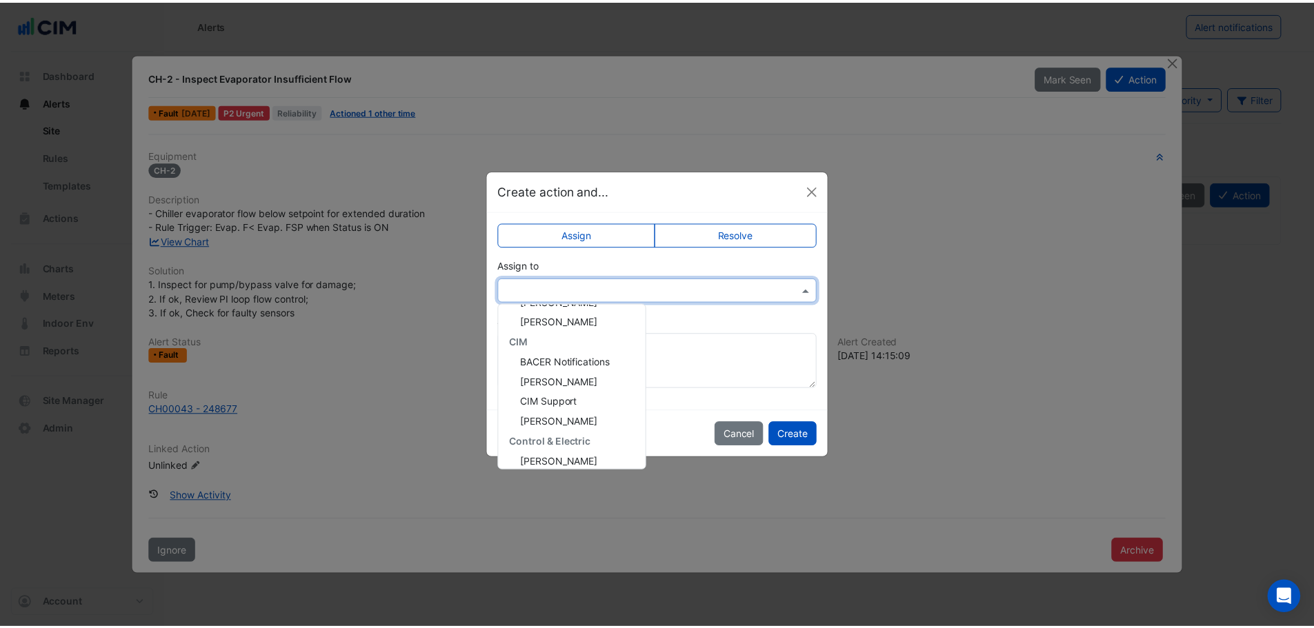
scroll to position [145, 0]
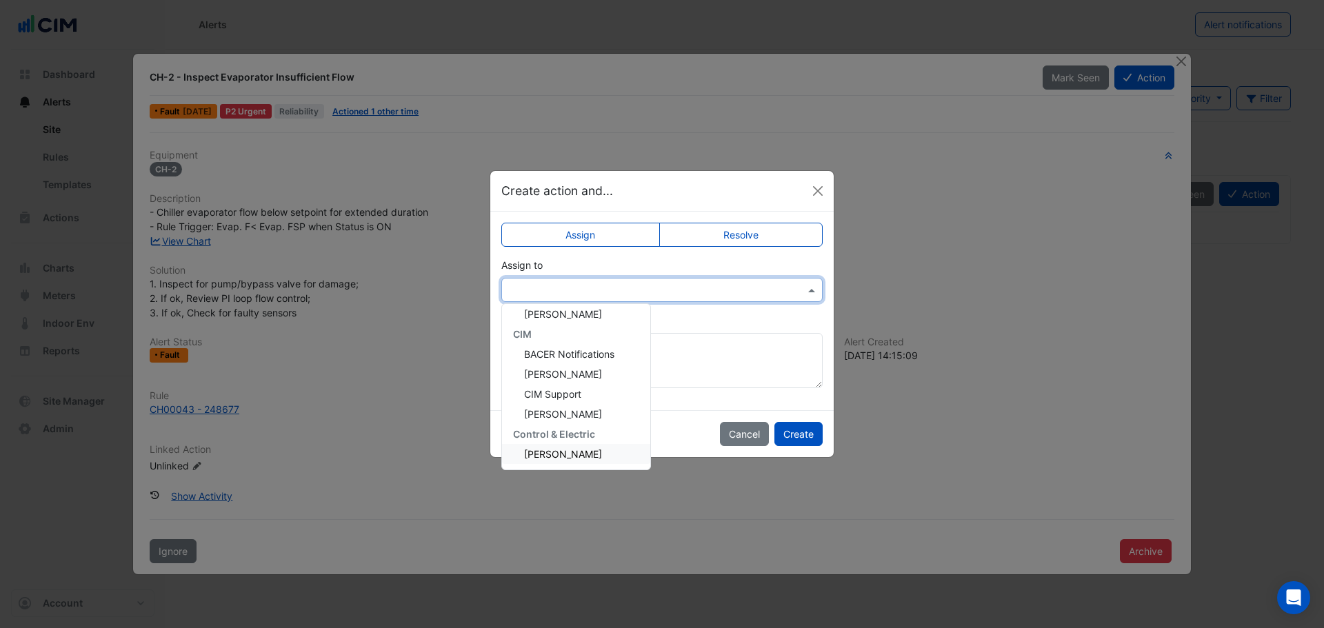
click at [588, 457] on div "Lucas Baker" at bounding box center [576, 454] width 148 height 20
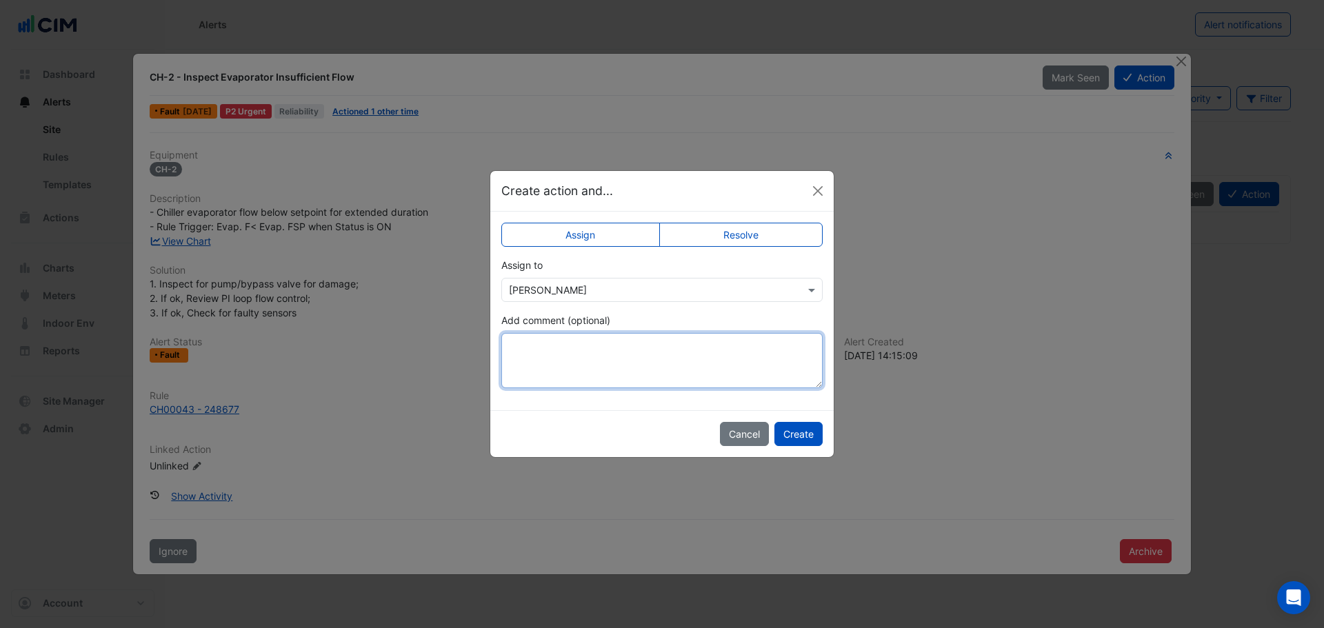
click at [594, 350] on textarea "Add comment (optional)" at bounding box center [661, 360] width 321 height 55
click at [746, 439] on button "Cancel" at bounding box center [744, 434] width 49 height 24
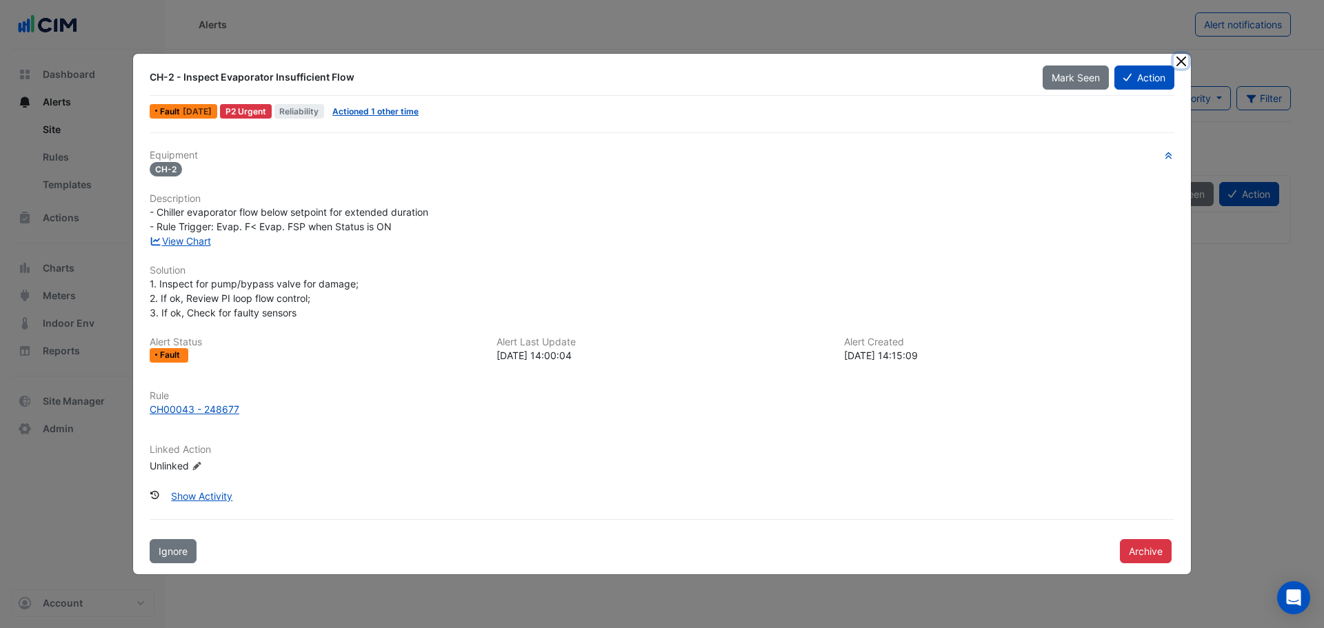
click at [1181, 62] on button "Close" at bounding box center [1181, 61] width 14 height 14
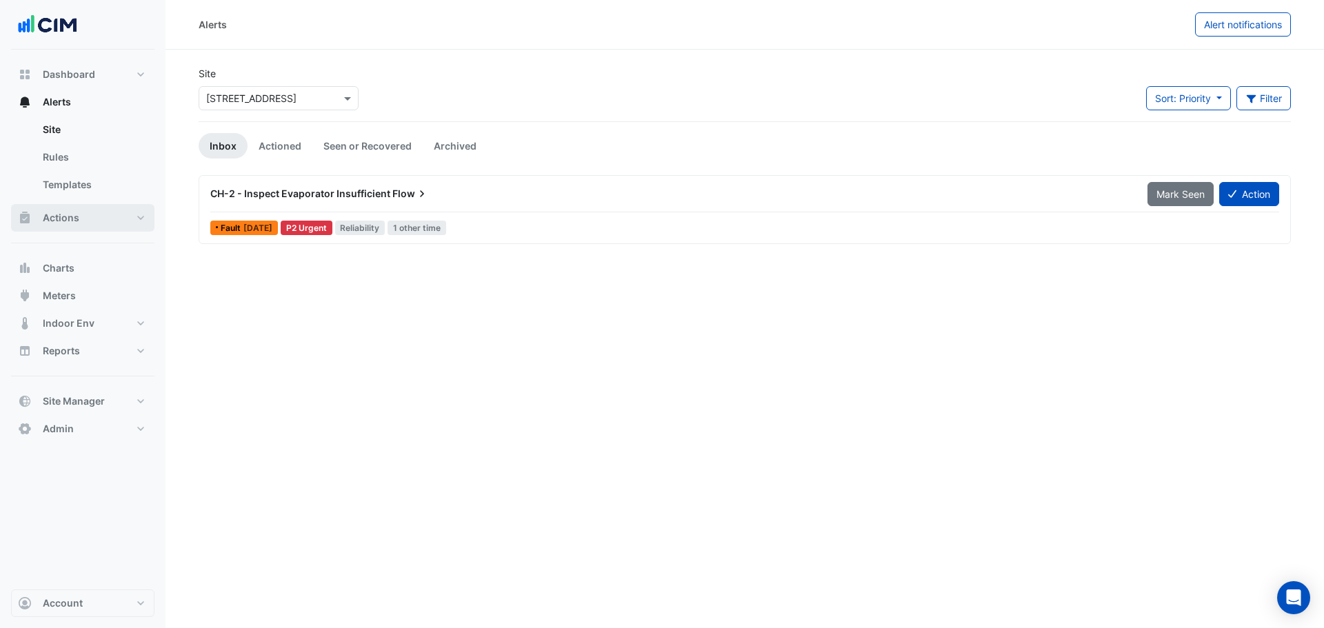
click at [110, 212] on button "Actions" at bounding box center [82, 218] width 143 height 28
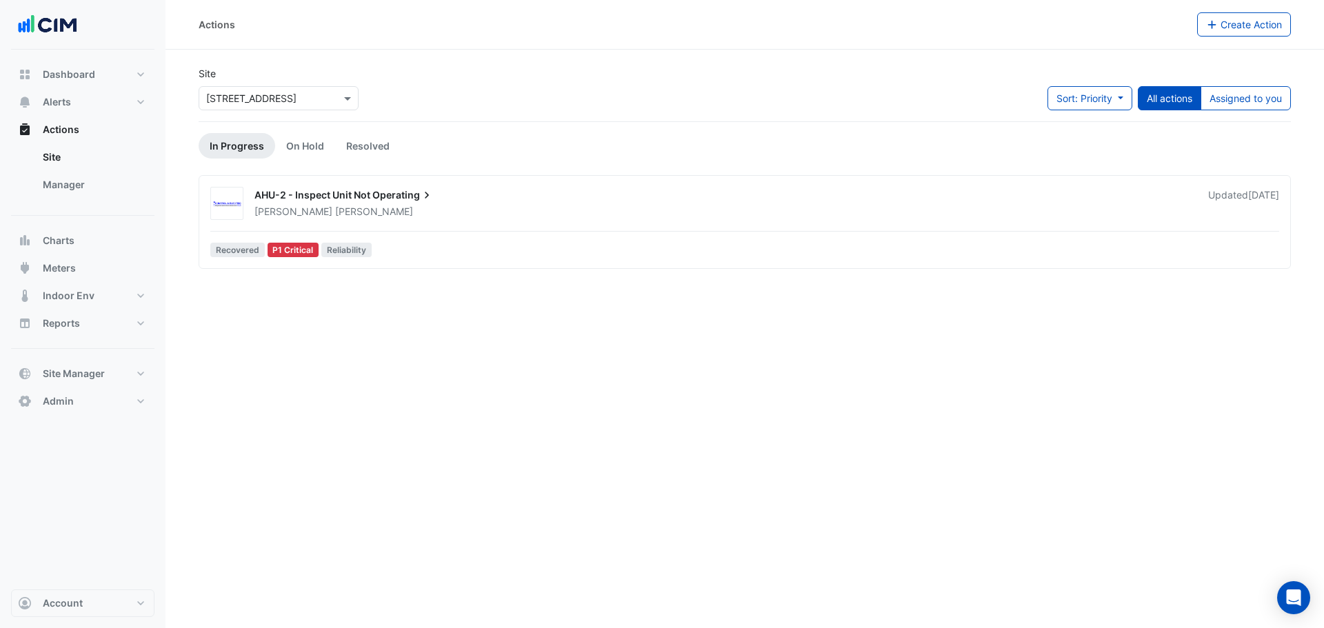
click at [451, 204] on div "AHU-2 - Inspect Unit Not Operating" at bounding box center [722, 196] width 937 height 17
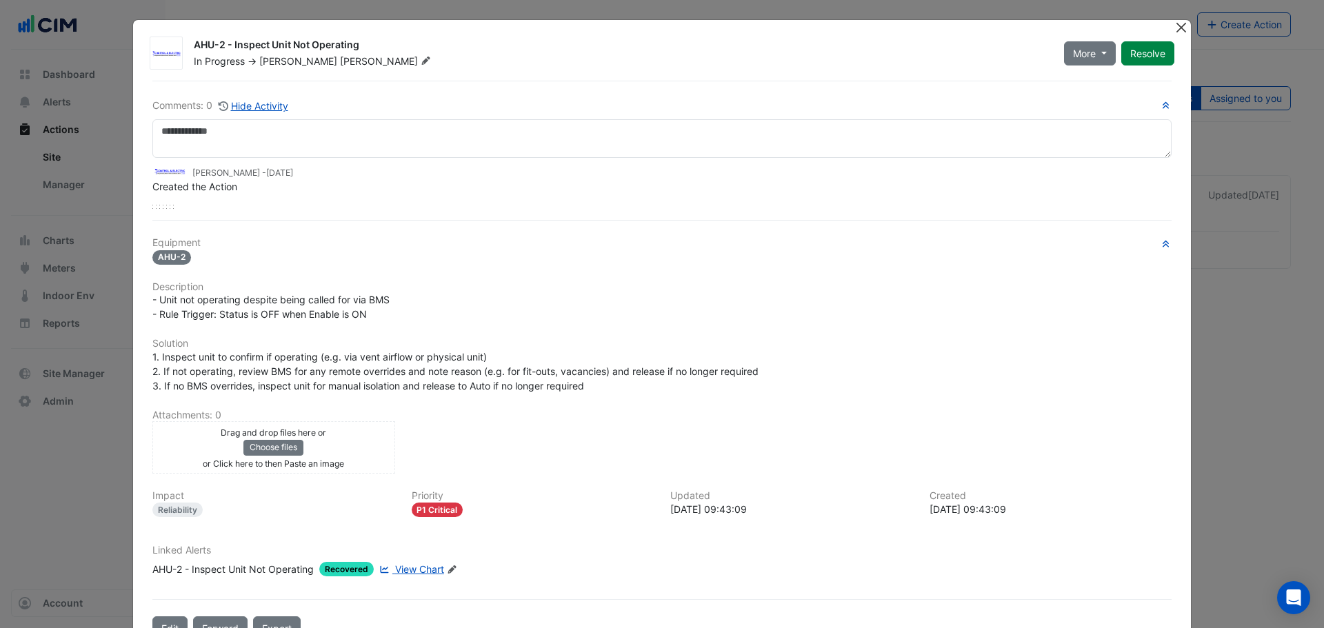
click at [1177, 28] on button "Close" at bounding box center [1181, 27] width 14 height 14
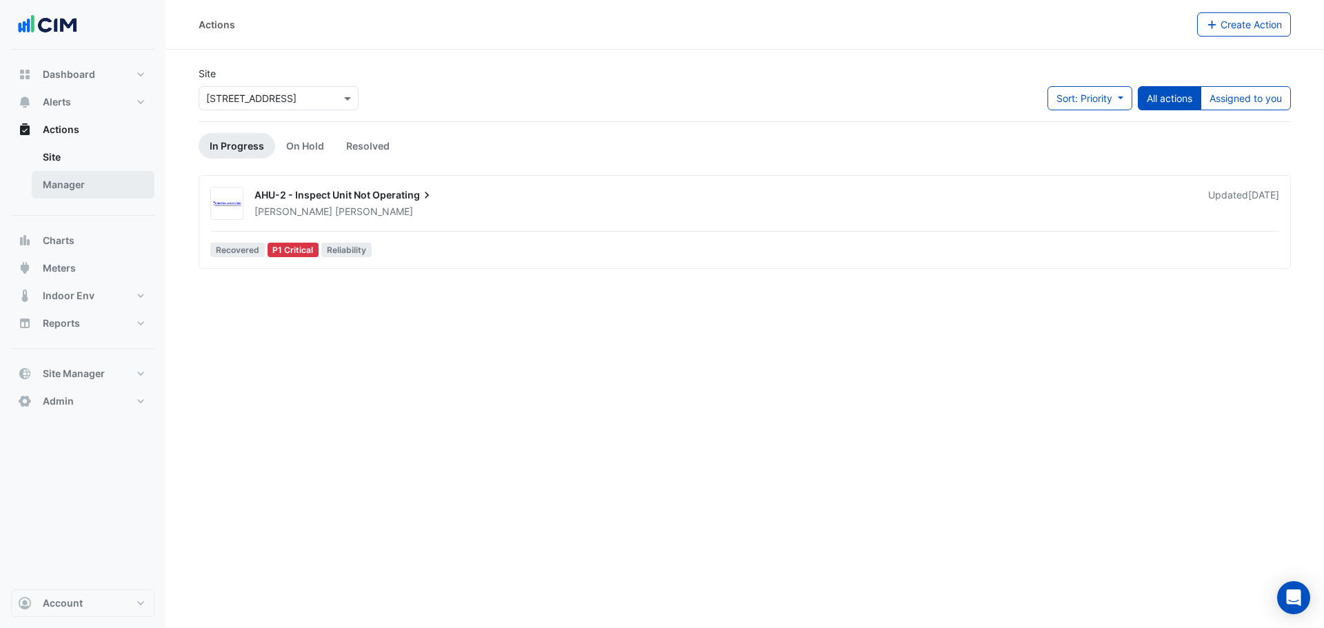
click at [80, 184] on link "Manager" at bounding box center [93, 185] width 123 height 28
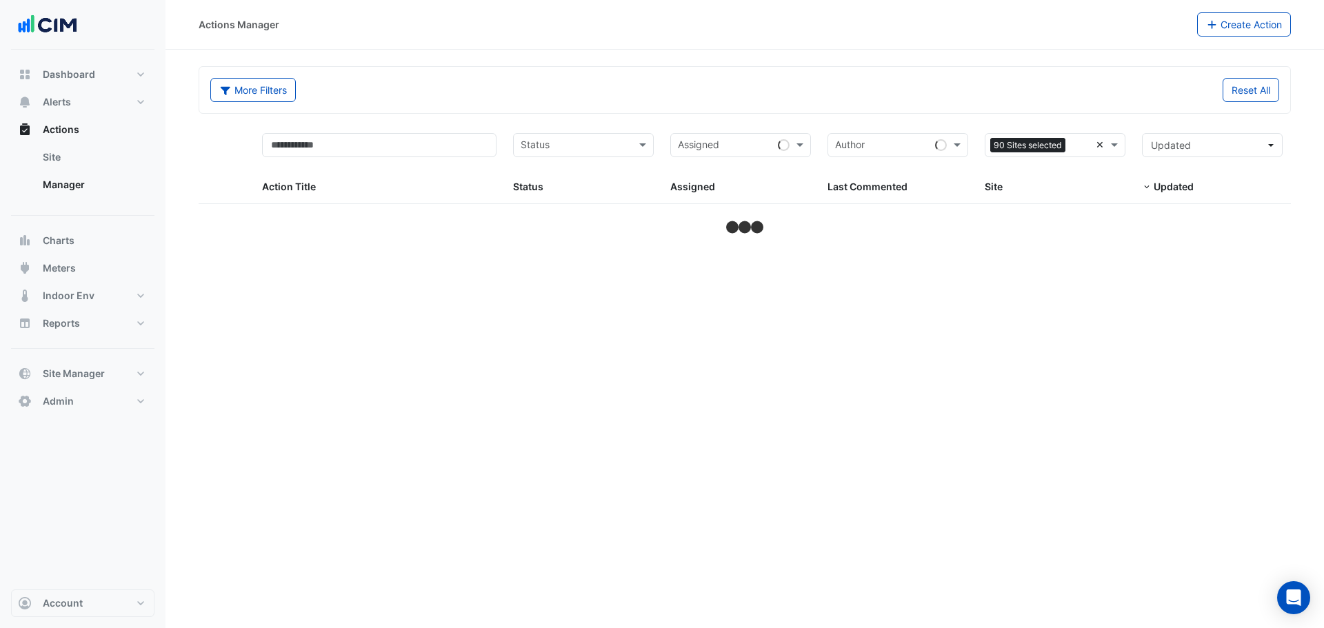
select select "***"
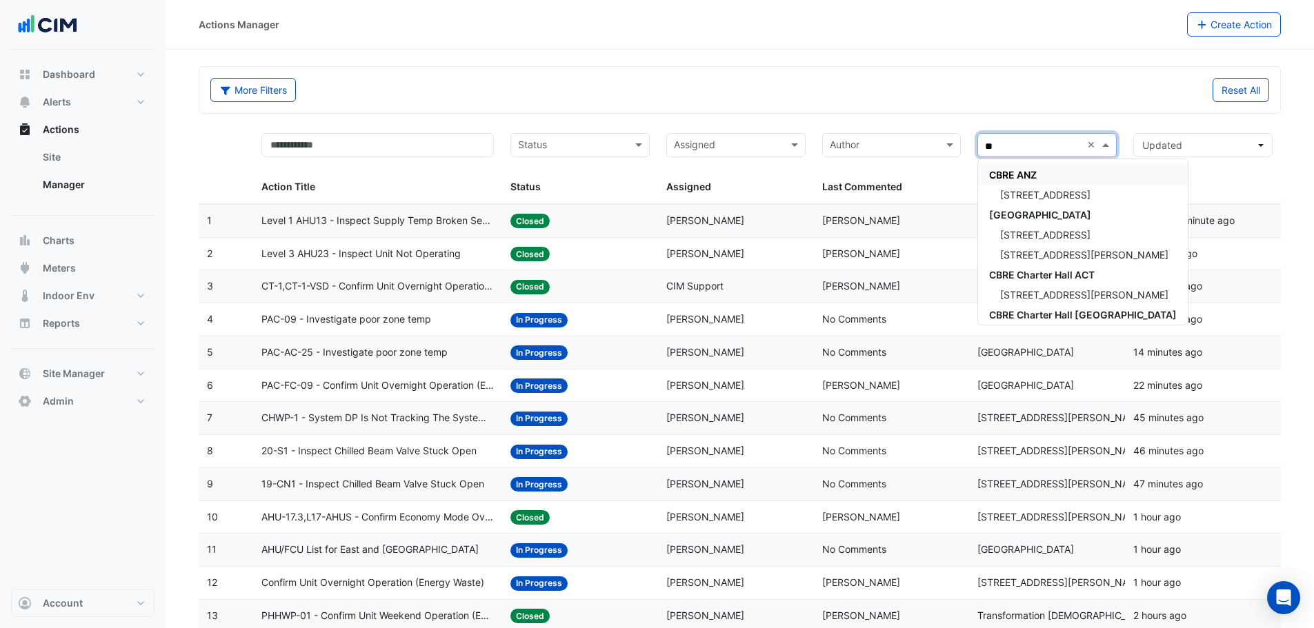
type input "*"
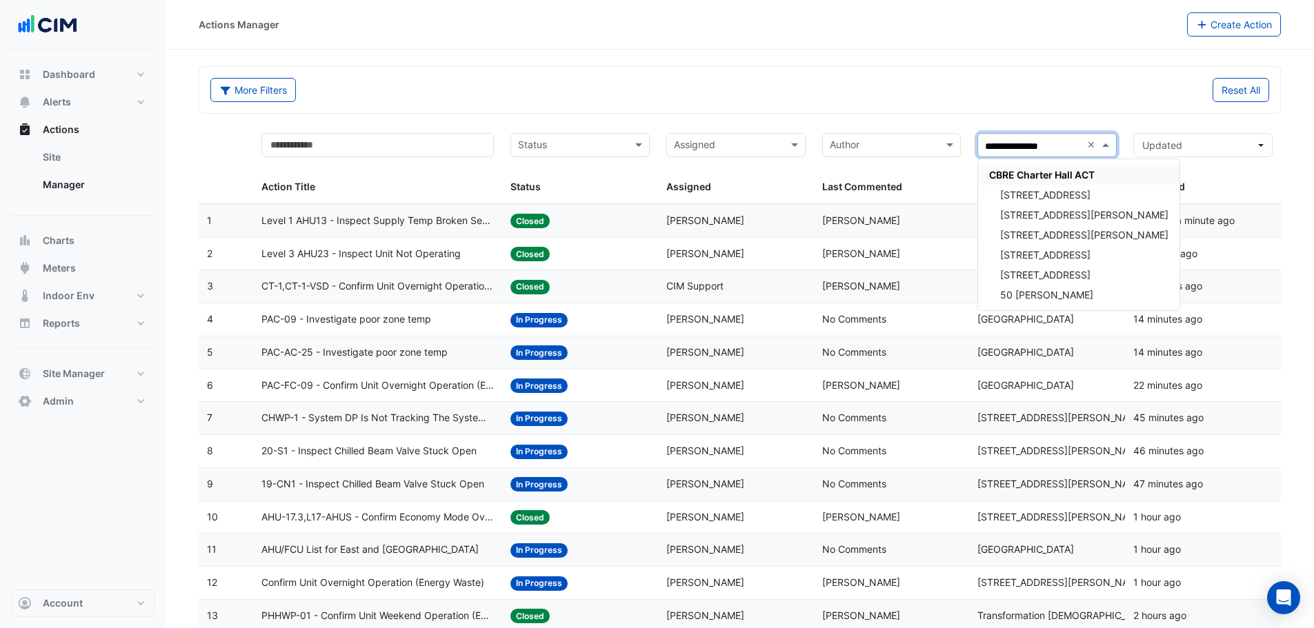
type input "**********"
click at [1061, 179] on span "CBRE Charter Hall ACT" at bounding box center [1042, 175] width 106 height 12
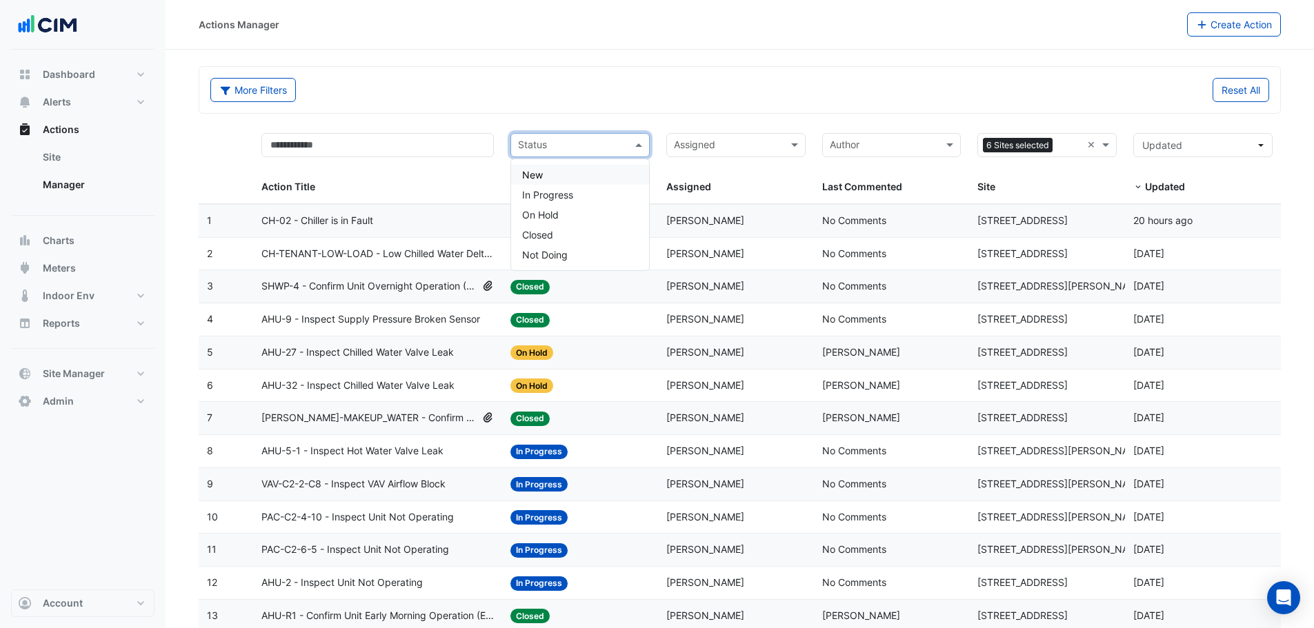
click at [560, 155] on div at bounding box center [571, 147] width 110 height 19
click at [578, 174] on div "Status Status" at bounding box center [579, 164] width 139 height 62
click at [563, 149] on input "text" at bounding box center [572, 147] width 108 height 16
click at [571, 193] on span "In Progress" at bounding box center [547, 195] width 51 height 12
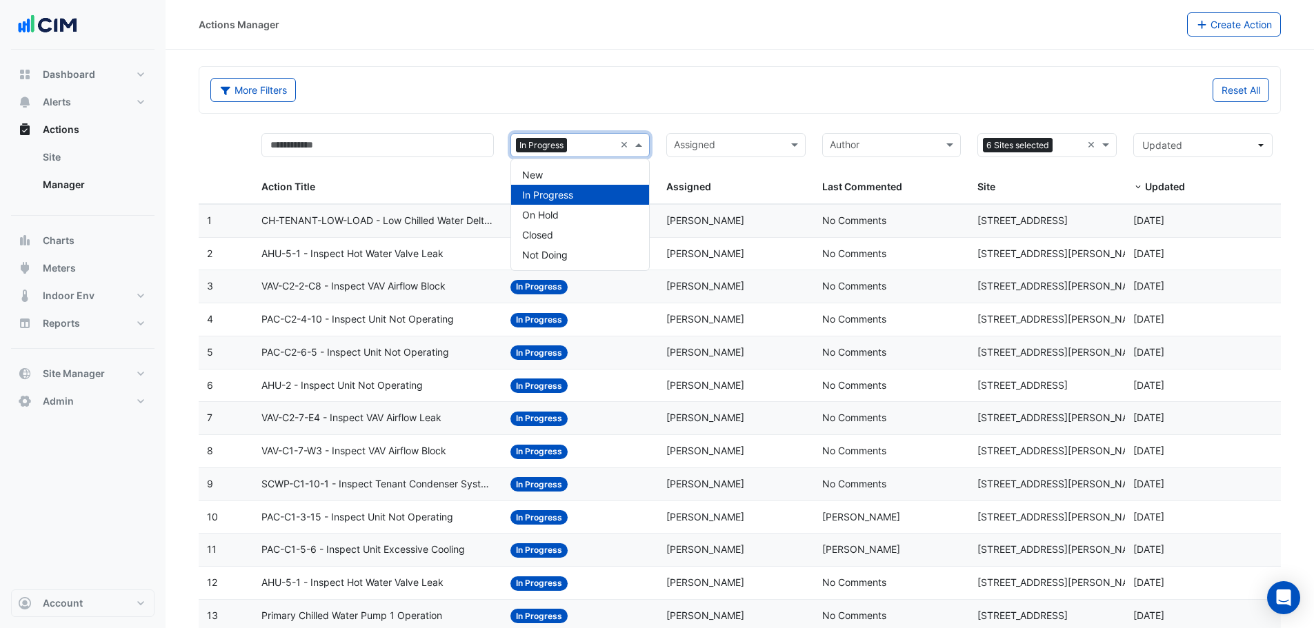
click at [585, 148] on input "text" at bounding box center [593, 147] width 42 height 16
click at [476, 179] on div "Action Title" at bounding box center [374, 187] width 227 height 16
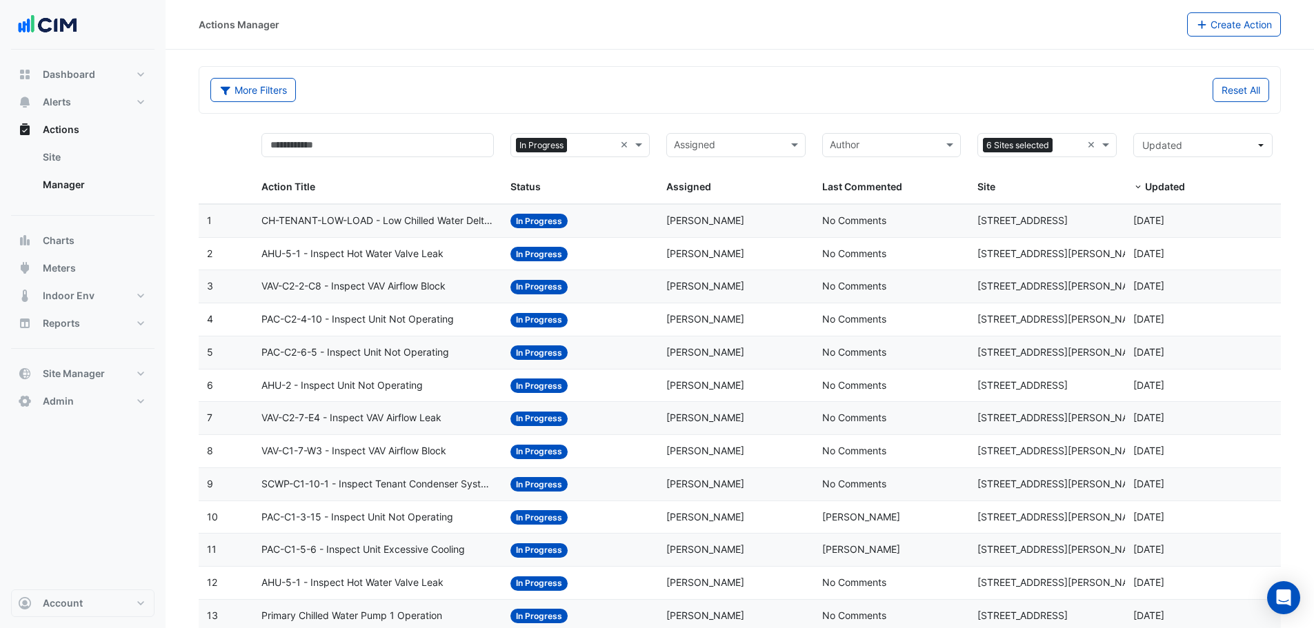
click at [1138, 189] on span at bounding box center [1138, 187] width 10 height 11
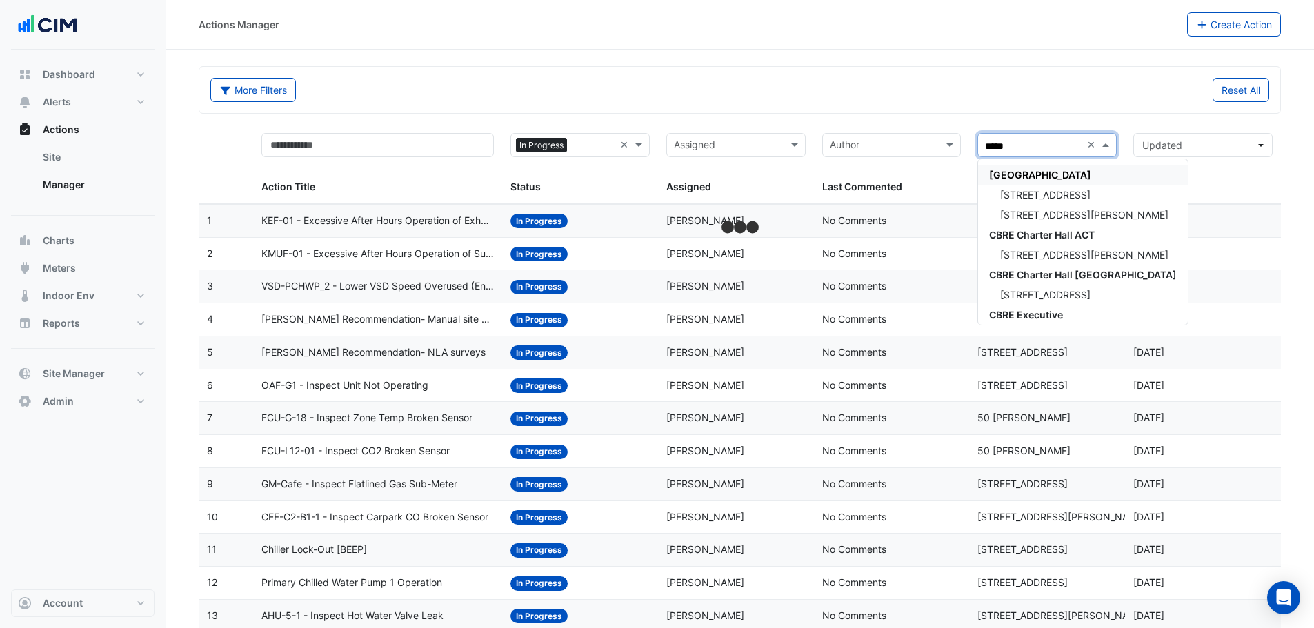
type input "******"
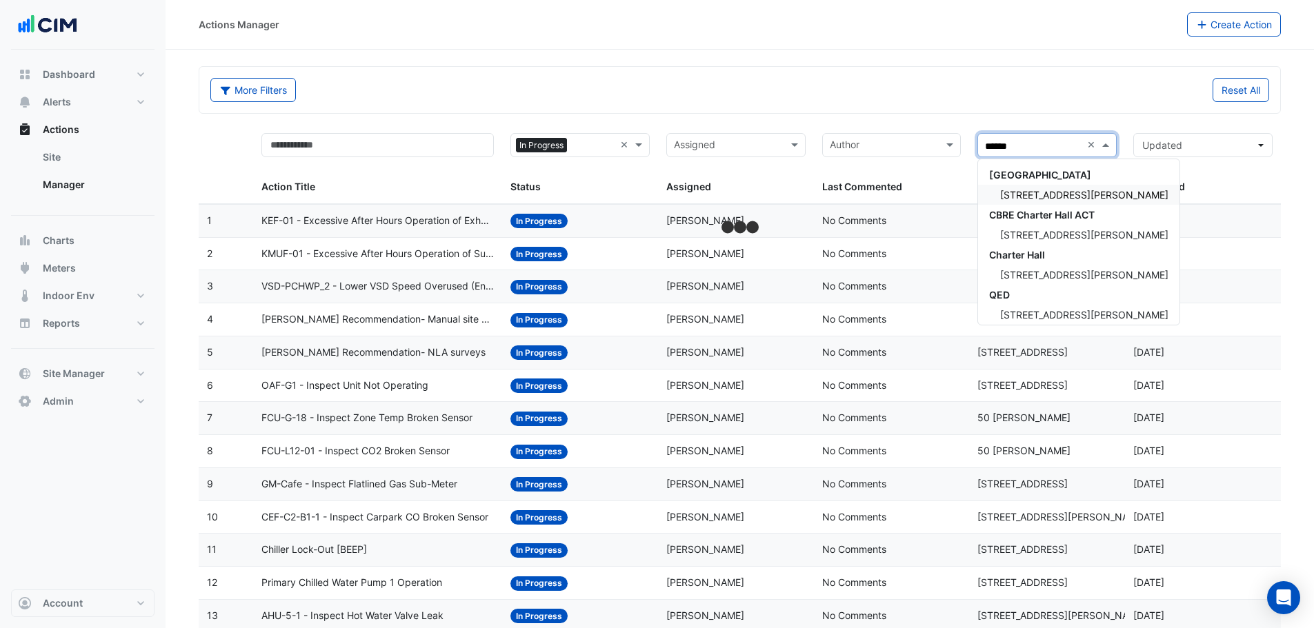
click at [1041, 198] on span "25 Cowlishaw Street" at bounding box center [1084, 195] width 168 height 12
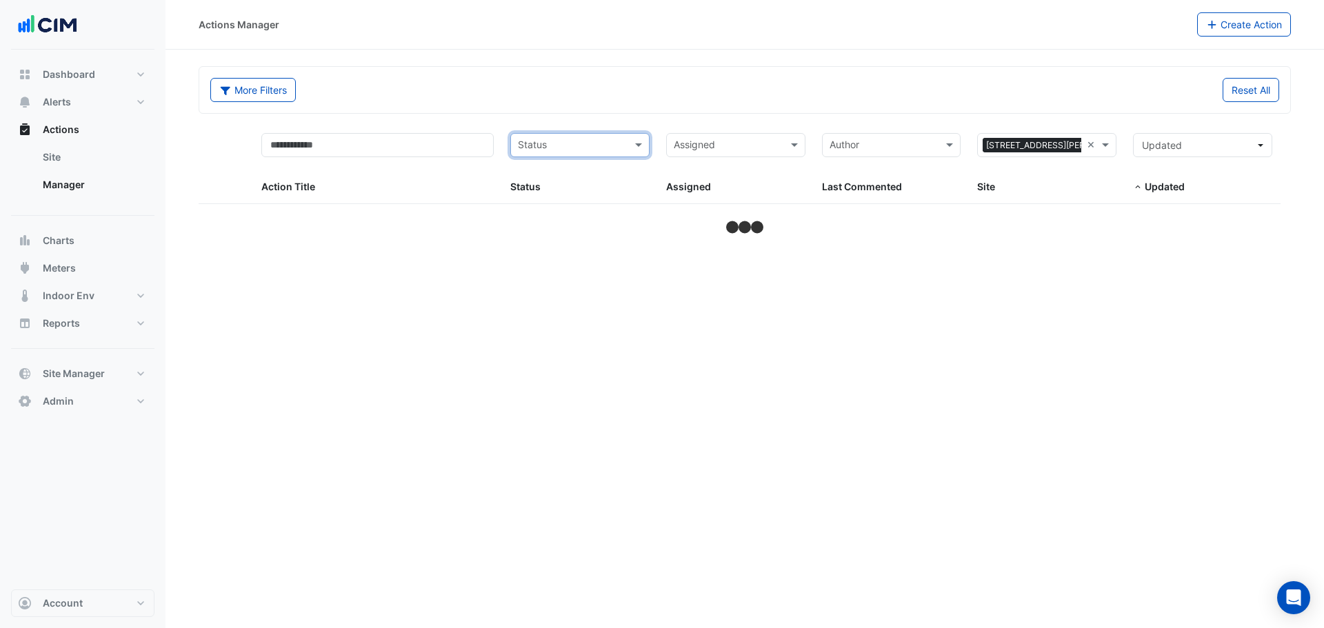
select select "***"
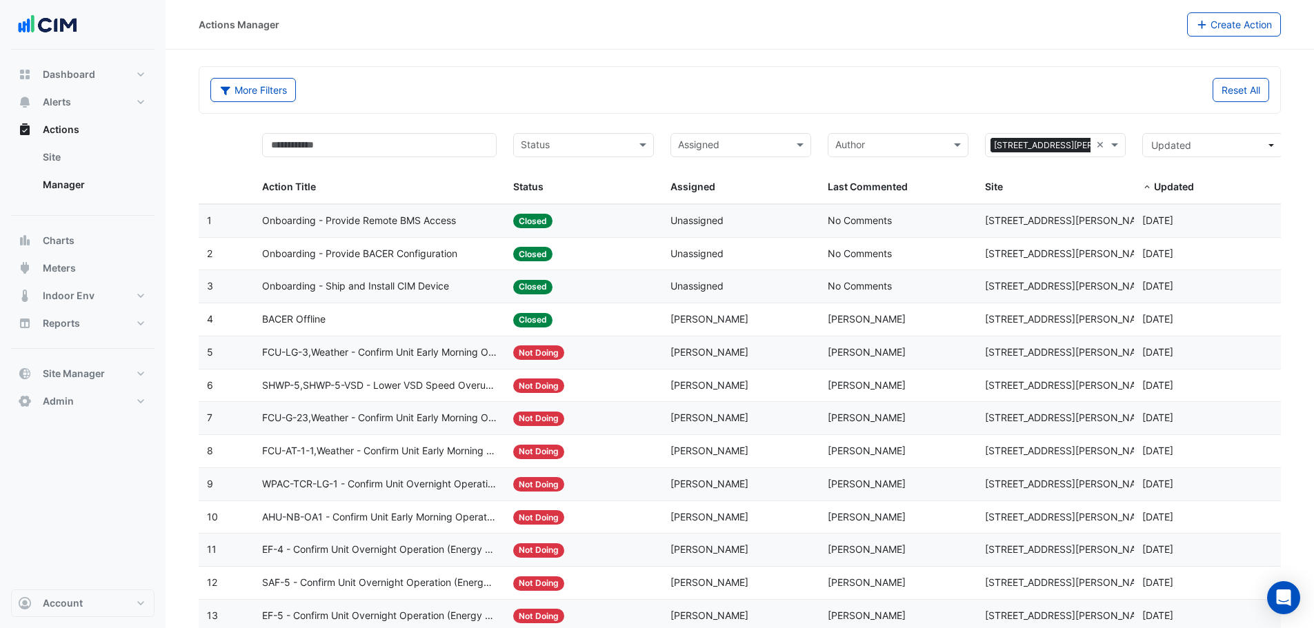
click at [1144, 190] on span at bounding box center [1147, 187] width 10 height 11
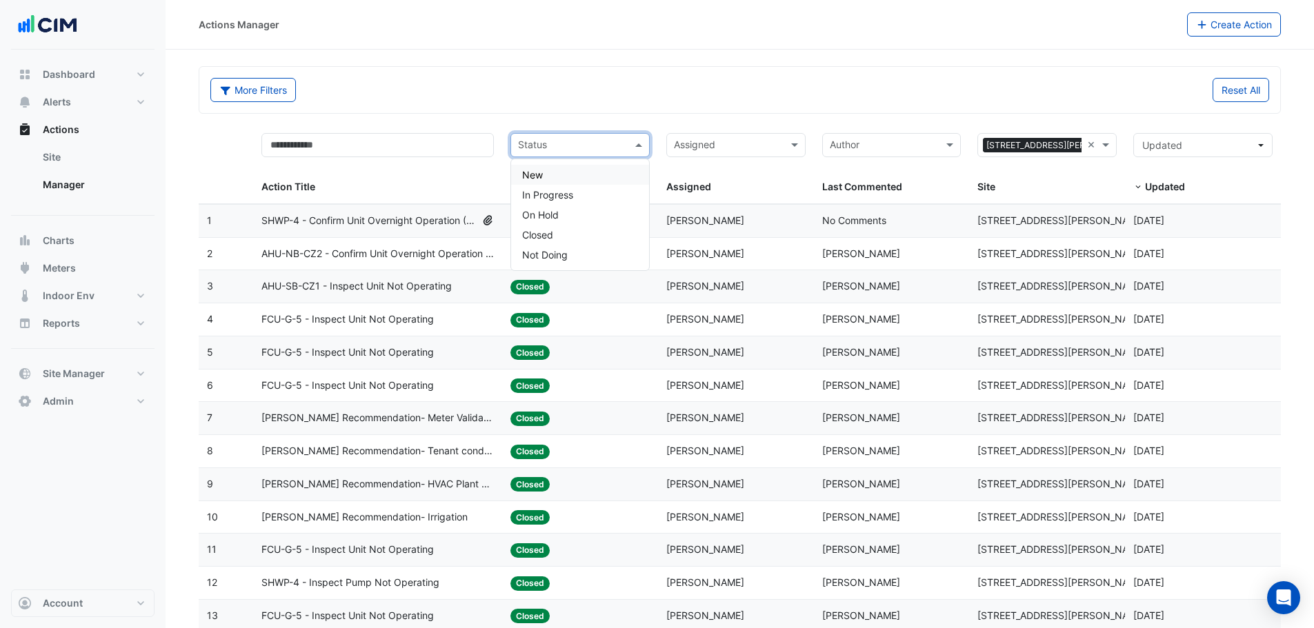
click at [572, 145] on input "text" at bounding box center [572, 147] width 108 height 16
click at [584, 194] on div "In Progress" at bounding box center [580, 195] width 138 height 20
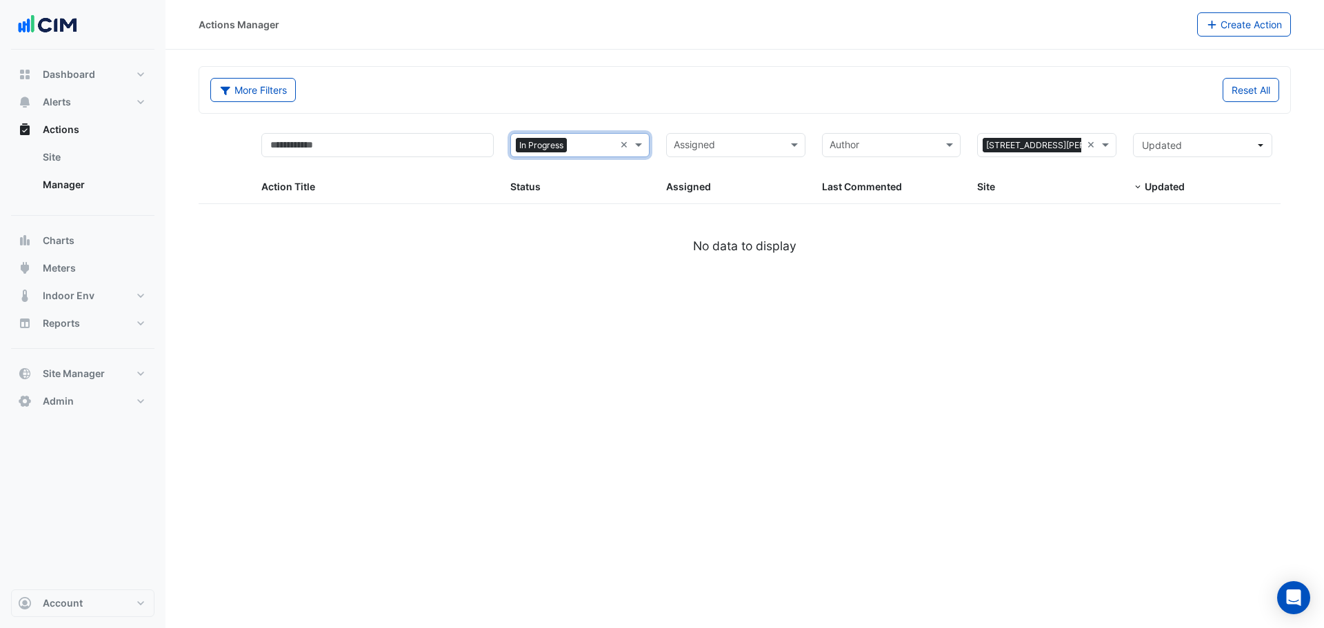
click at [585, 145] on input "text" at bounding box center [593, 147] width 42 height 16
click at [582, 214] on div "On Hold" at bounding box center [580, 215] width 138 height 20
click at [612, 148] on input "text" at bounding box center [612, 147] width 12 height 16
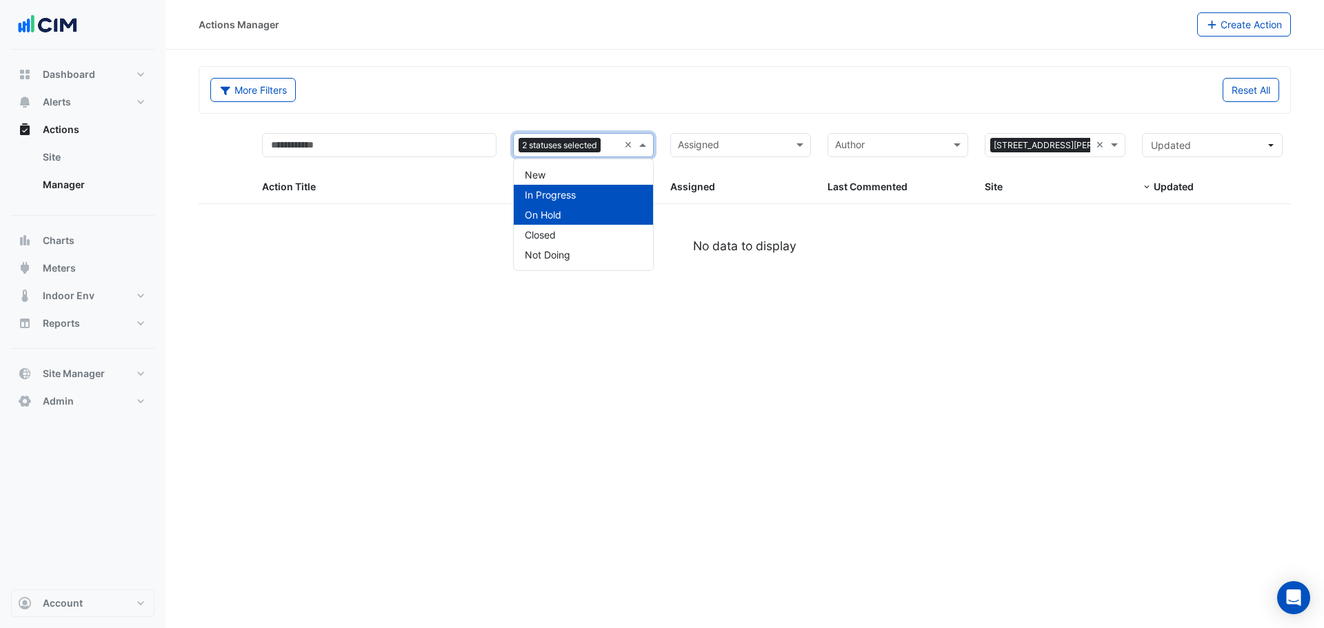
click at [563, 212] on div "On Hold" at bounding box center [583, 215] width 139 height 20
click at [563, 197] on span "In Progress" at bounding box center [550, 195] width 51 height 12
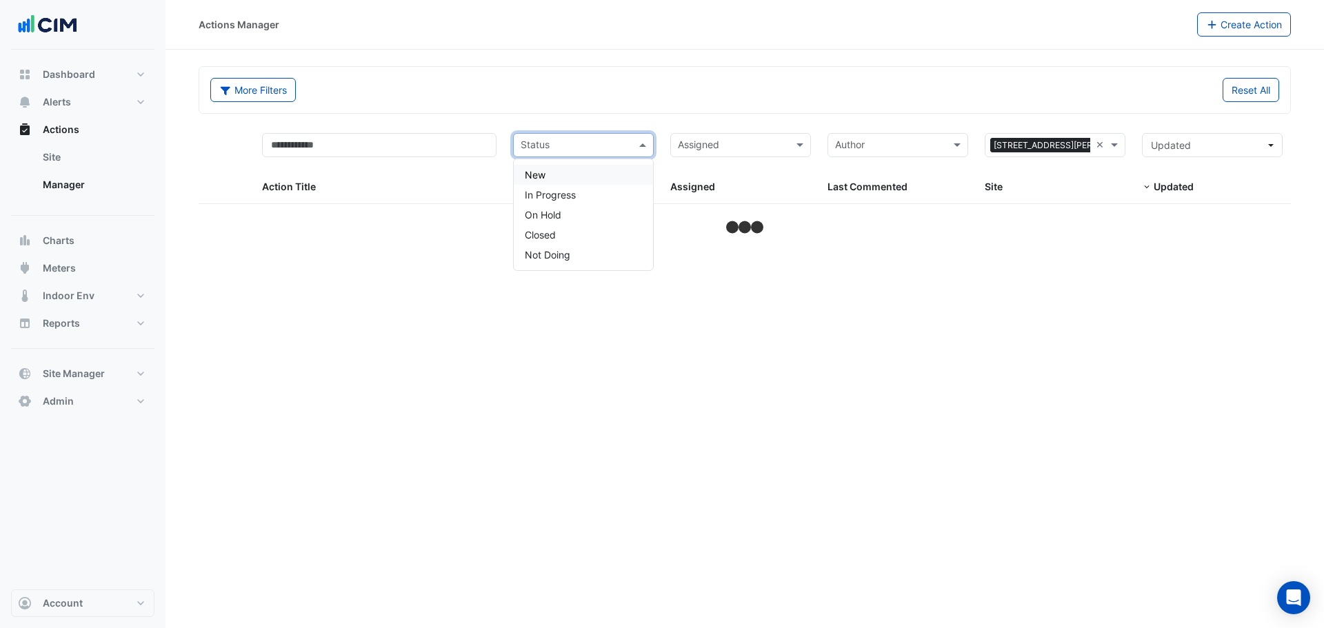
click at [501, 172] on span at bounding box center [502, 164] width 6 height 79
select select "***"
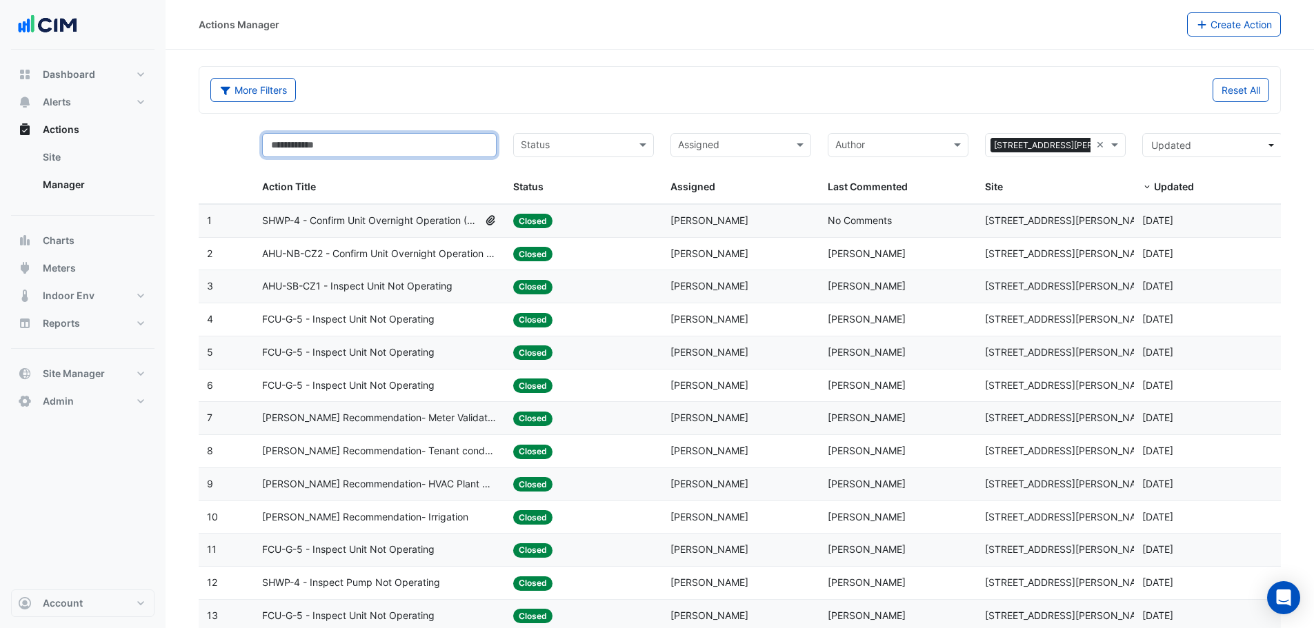
click at [444, 137] on input "text" at bounding box center [379, 145] width 235 height 24
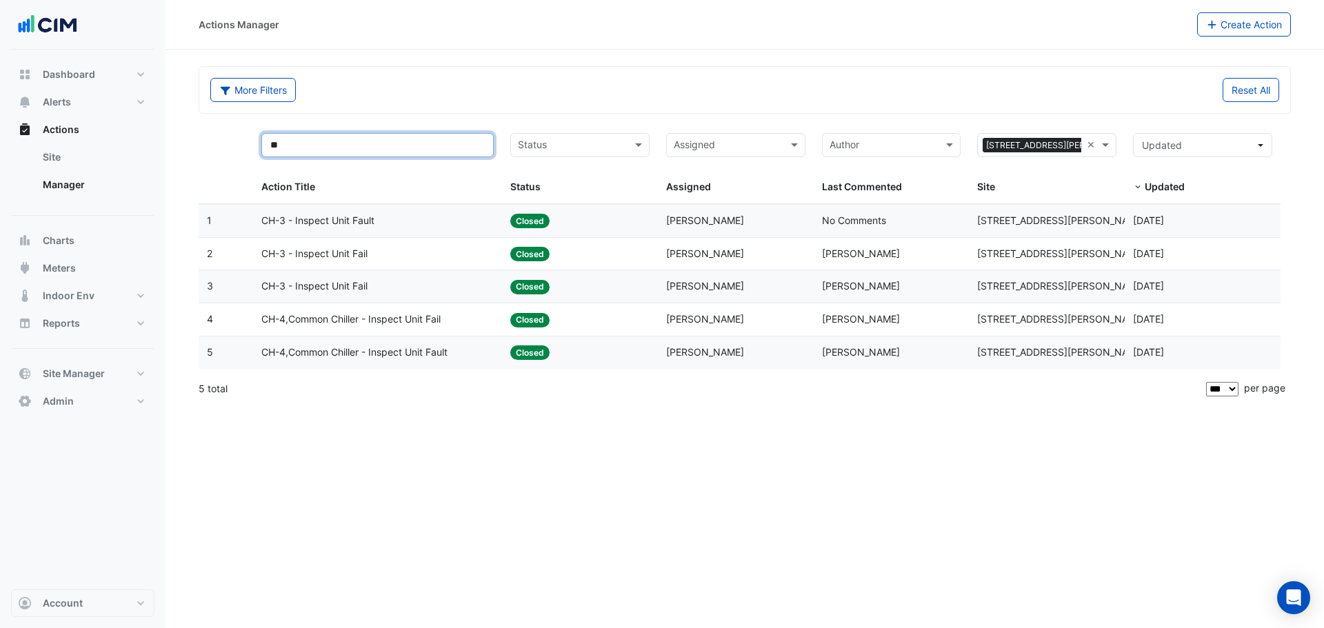
type input "*"
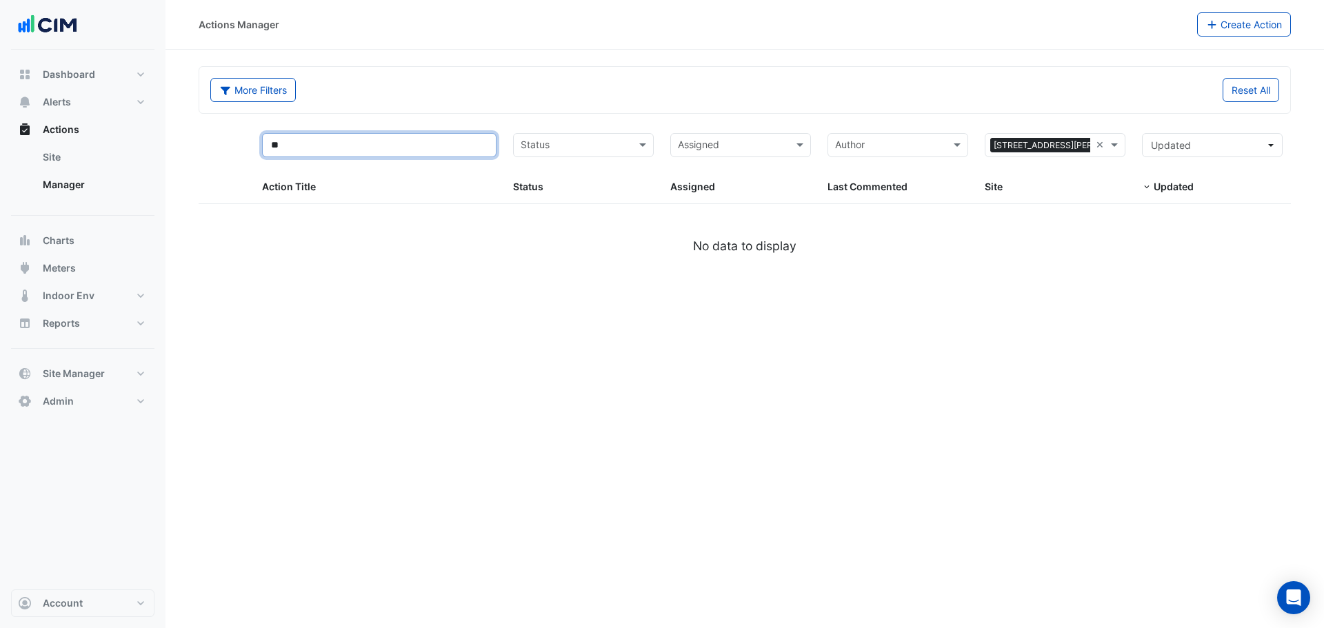
type input "*"
select select "***"
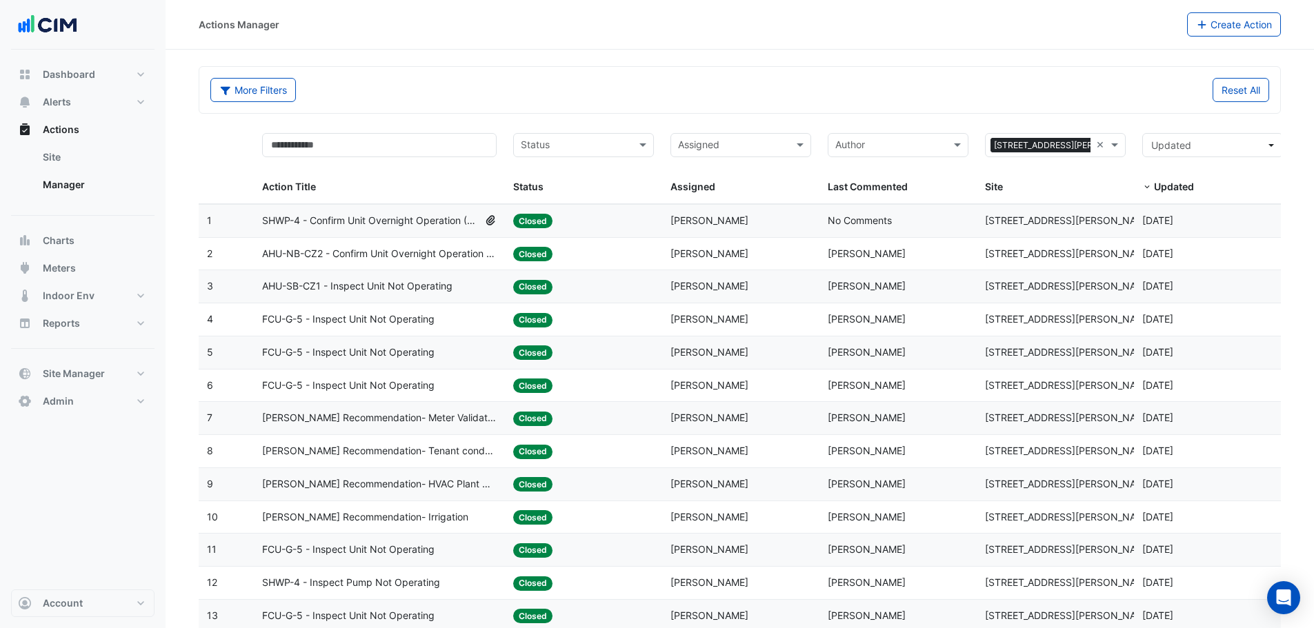
click at [210, 145] on datatable-header-cell at bounding box center [226, 164] width 55 height 79
click at [306, 224] on span "SHWP-4 - Confirm Unit Overnight Operation (Energy Waste)" at bounding box center [370, 221] width 217 height 16
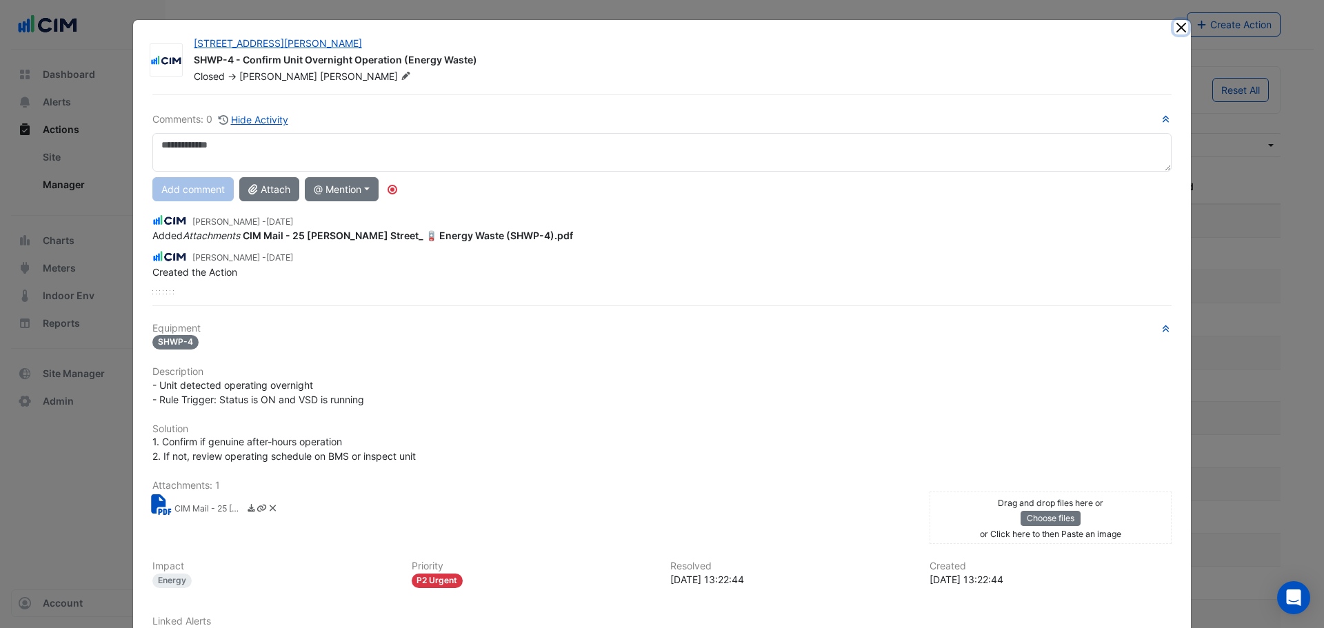
click at [1178, 28] on button "Close" at bounding box center [1181, 27] width 14 height 14
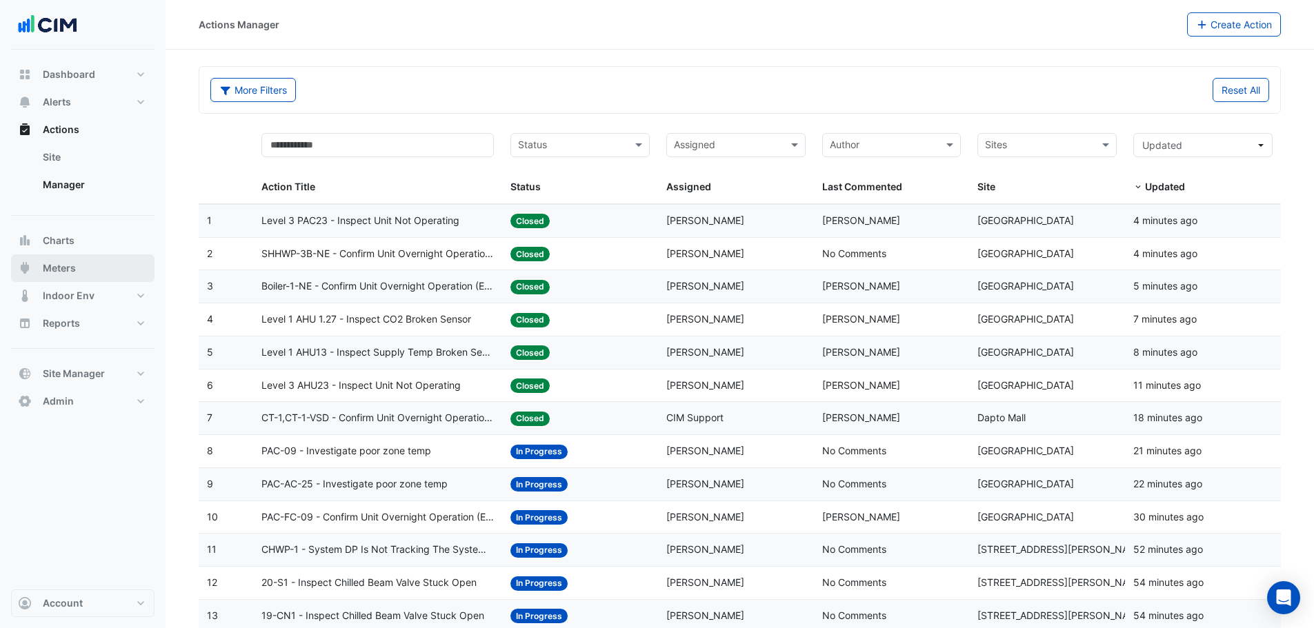
click at [81, 268] on button "Meters" at bounding box center [82, 268] width 143 height 28
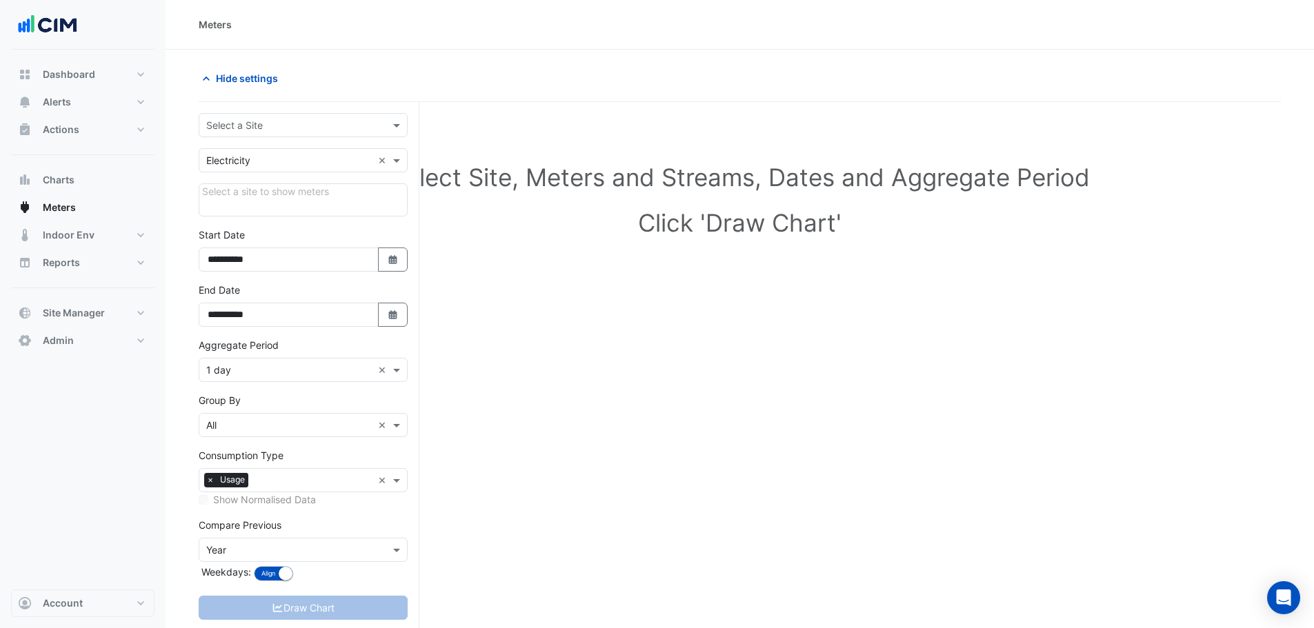
click at [302, 121] on input "text" at bounding box center [289, 126] width 166 height 14
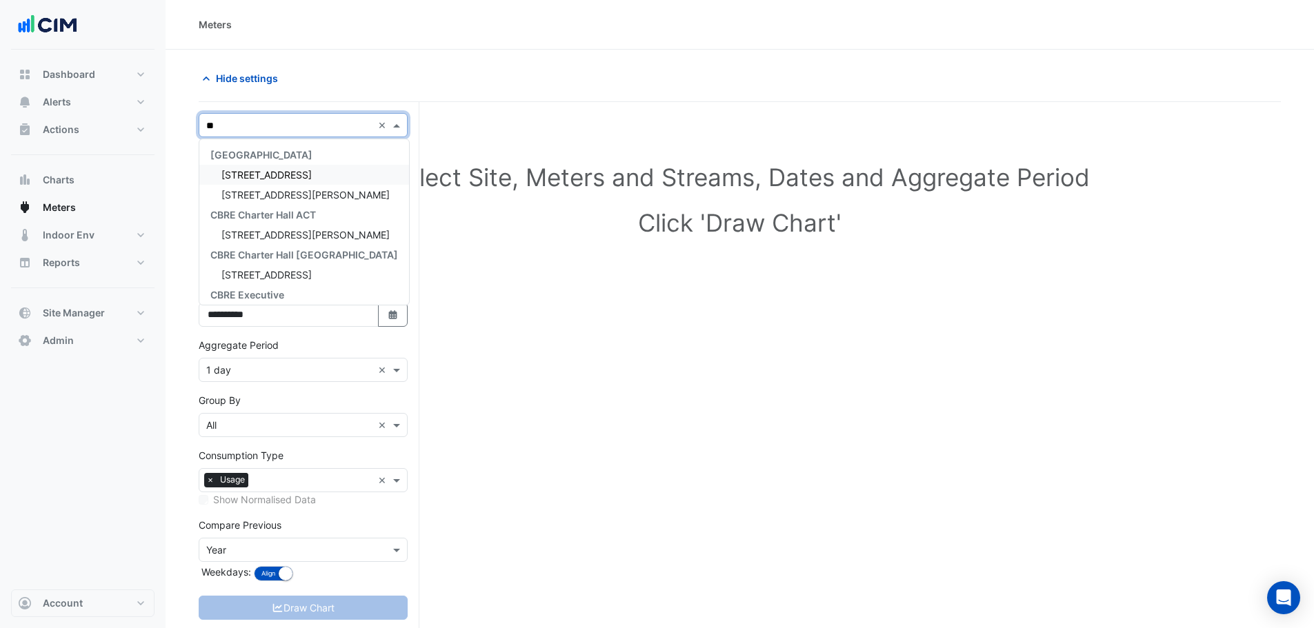
type input "**"
click at [280, 199] on span "25 Cowlishaw Street" at bounding box center [305, 195] width 168 height 12
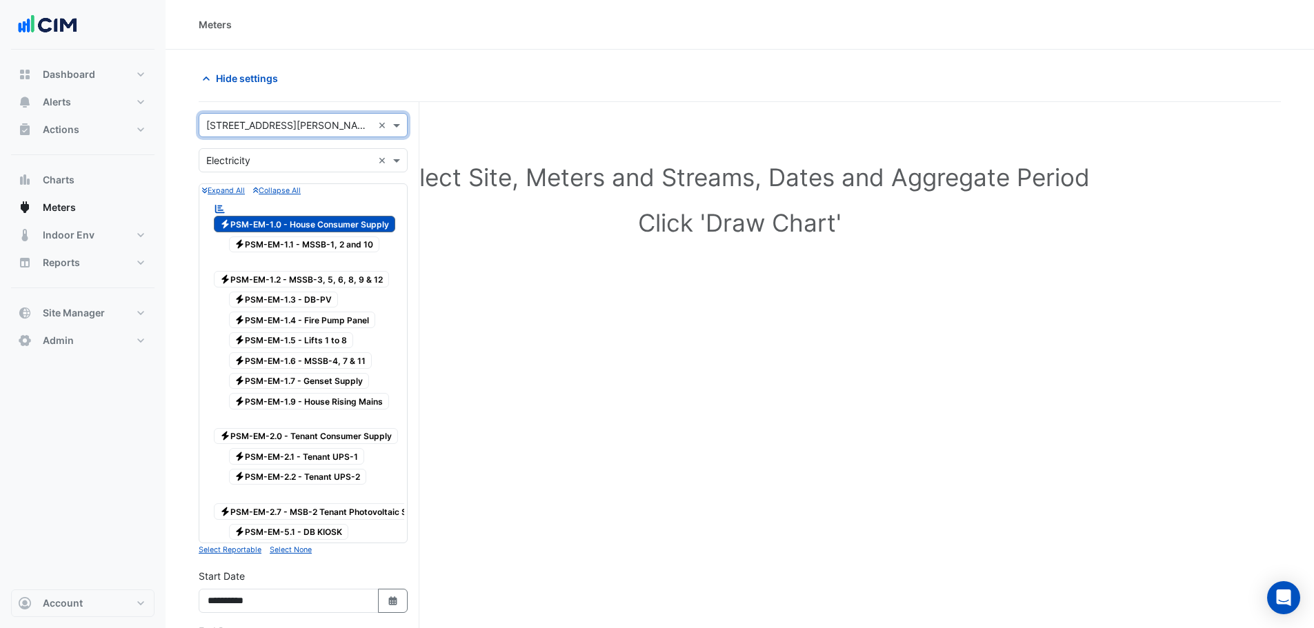
click at [272, 126] on input "text" at bounding box center [289, 126] width 166 height 14
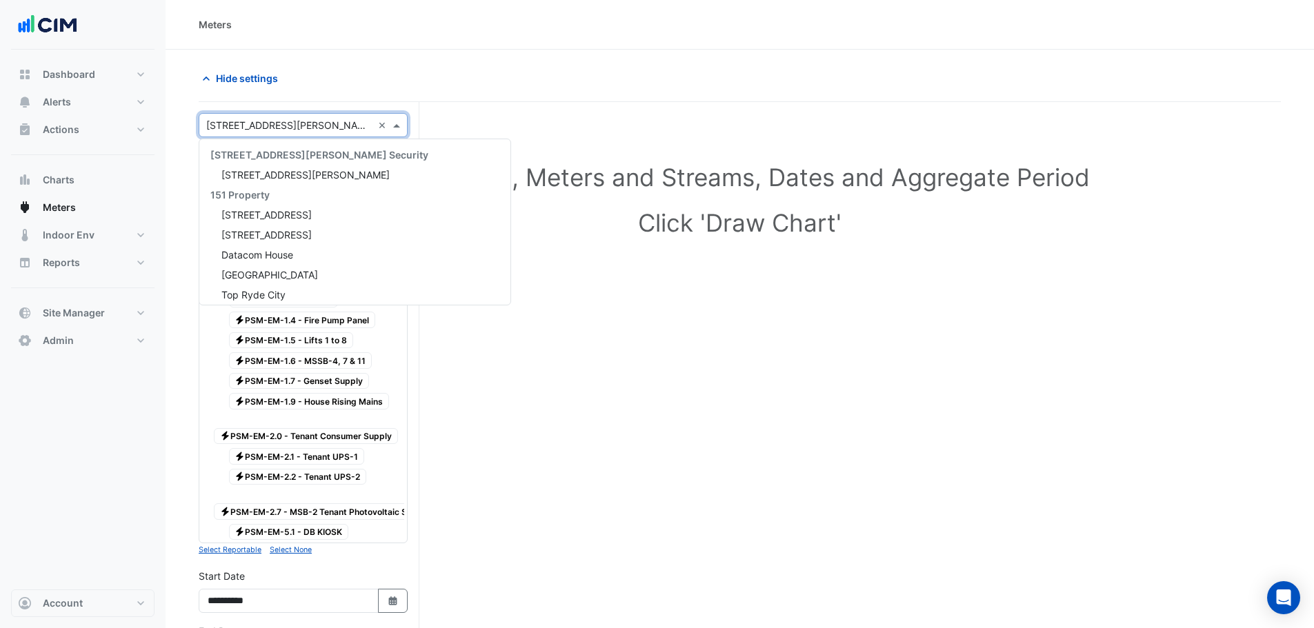
scroll to position [3185, 0]
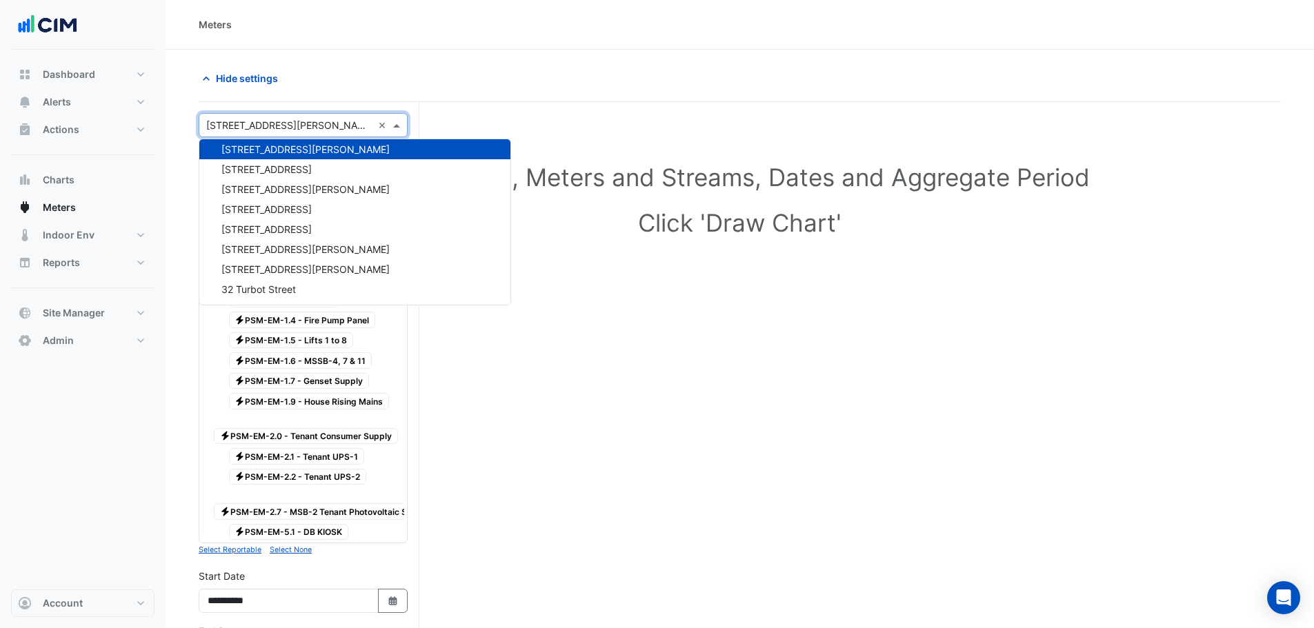
click at [189, 114] on section "Hide settings Select Site, Meters and Streams, Dates and Aggregate Period Click…" at bounding box center [739, 525] width 1148 height 950
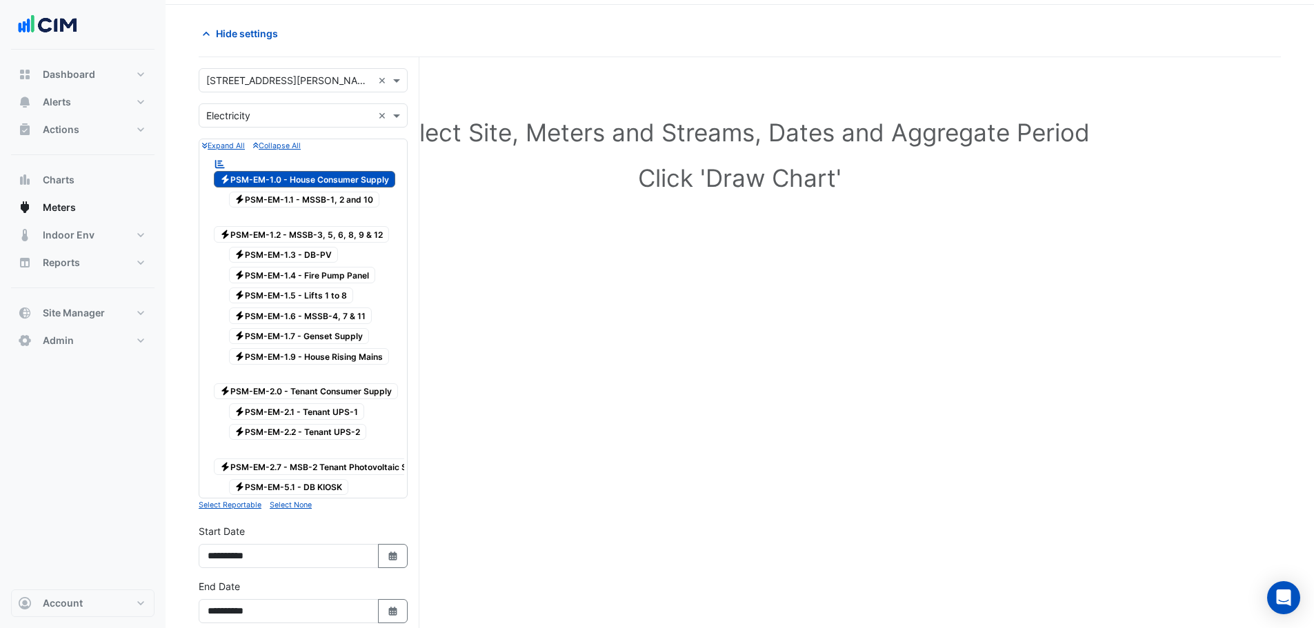
scroll to position [69, 0]
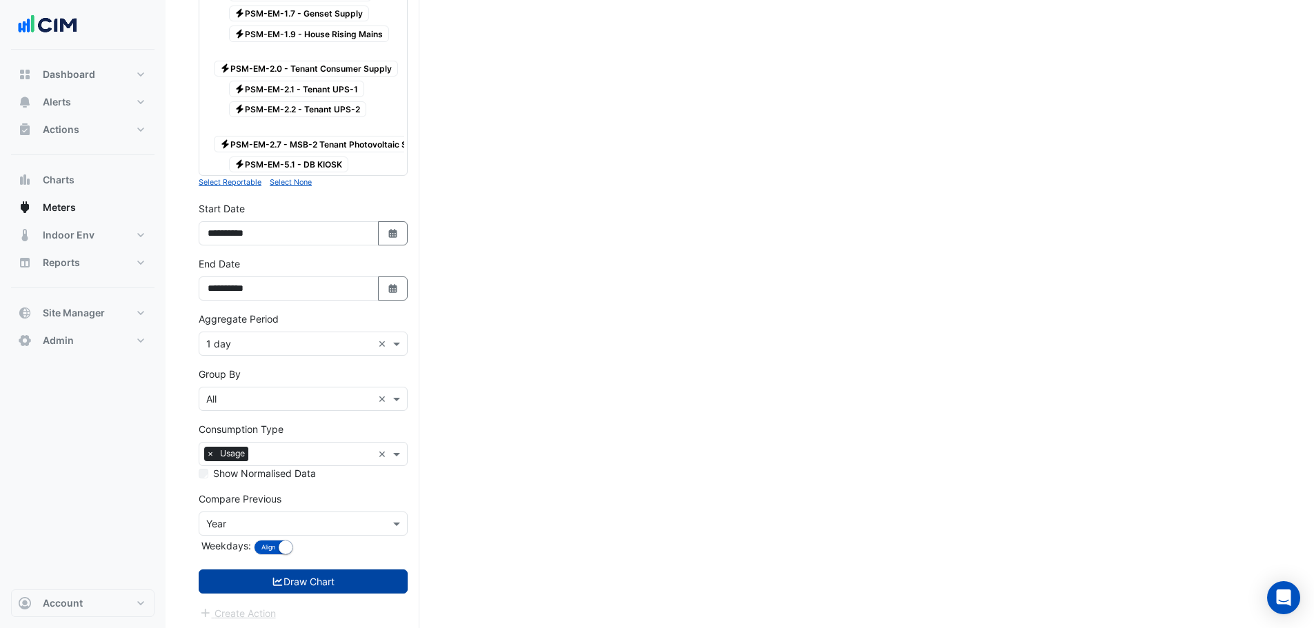
click at [312, 583] on button "Draw Chart" at bounding box center [303, 582] width 209 height 24
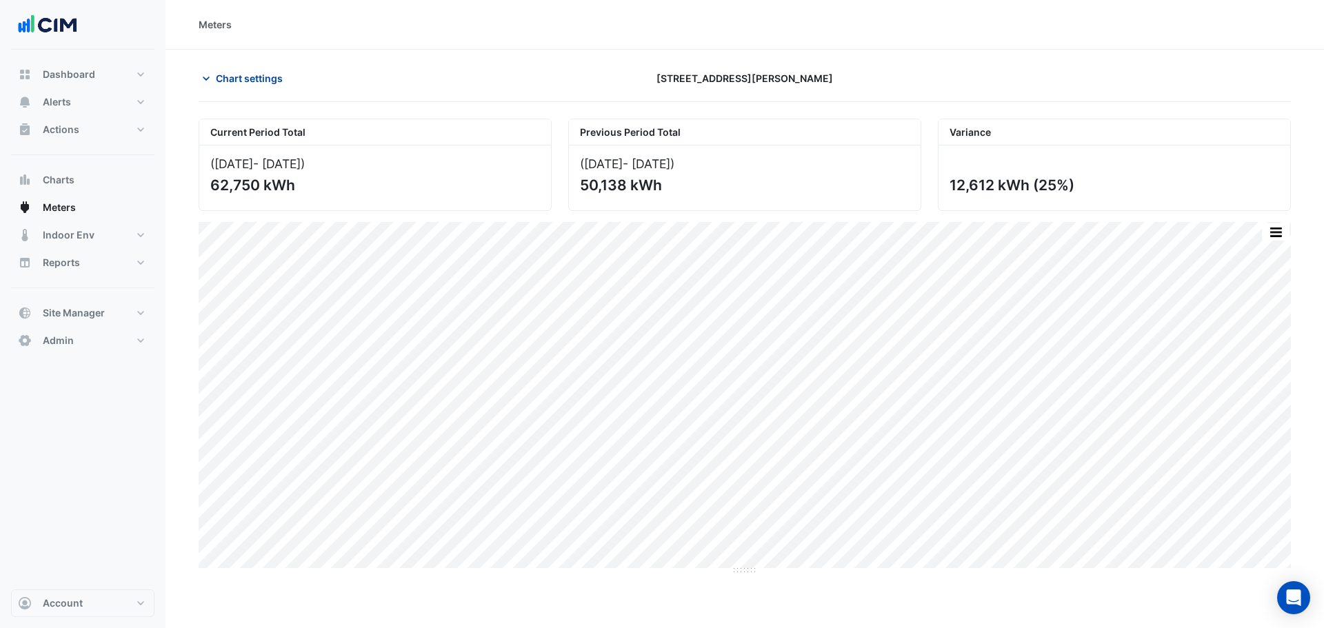
click at [261, 74] on span "Chart settings" at bounding box center [249, 78] width 67 height 14
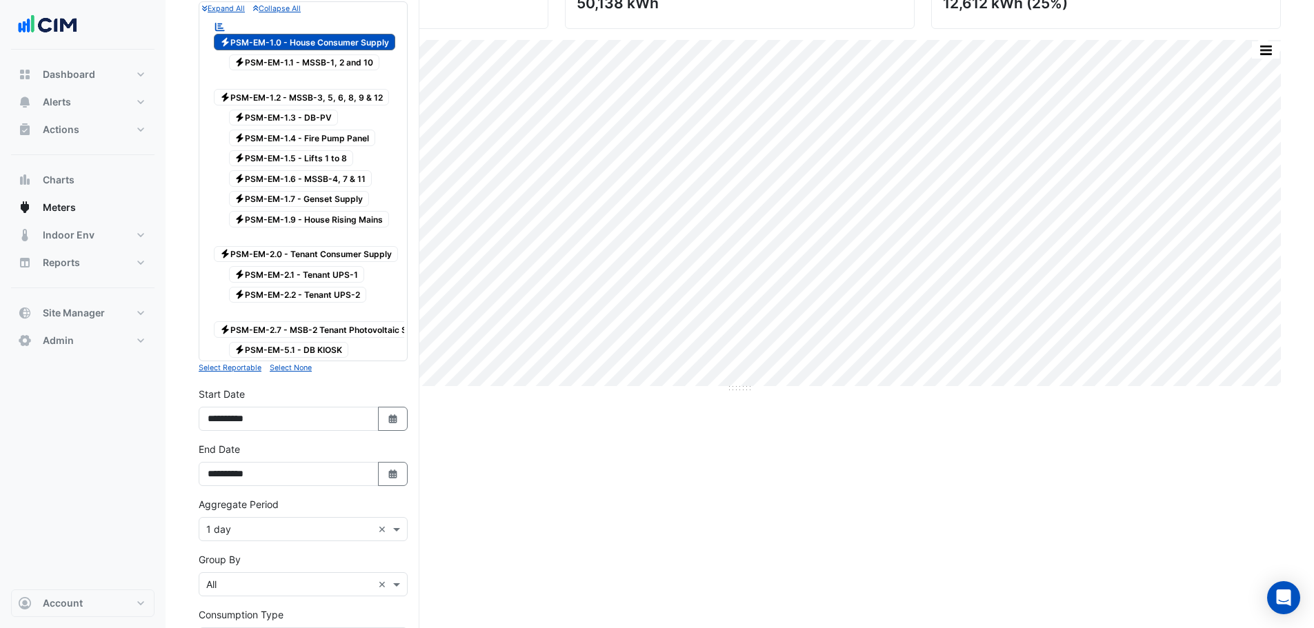
scroll to position [207, 0]
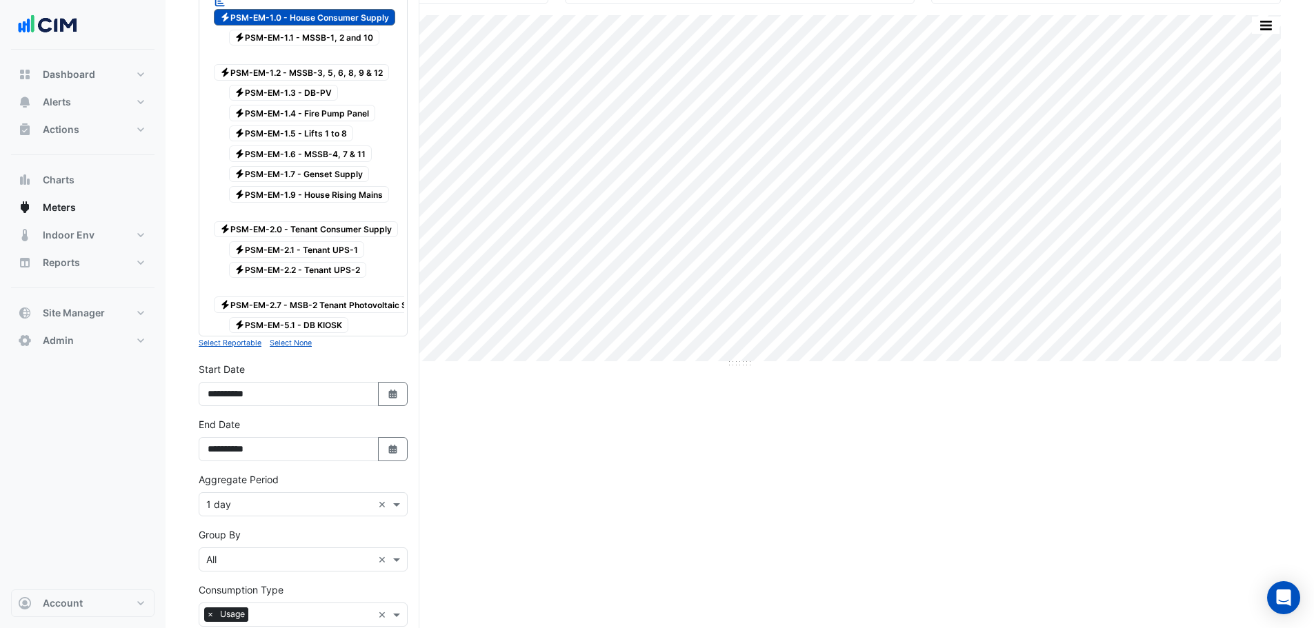
click at [226, 504] on input "text" at bounding box center [289, 505] width 166 height 14
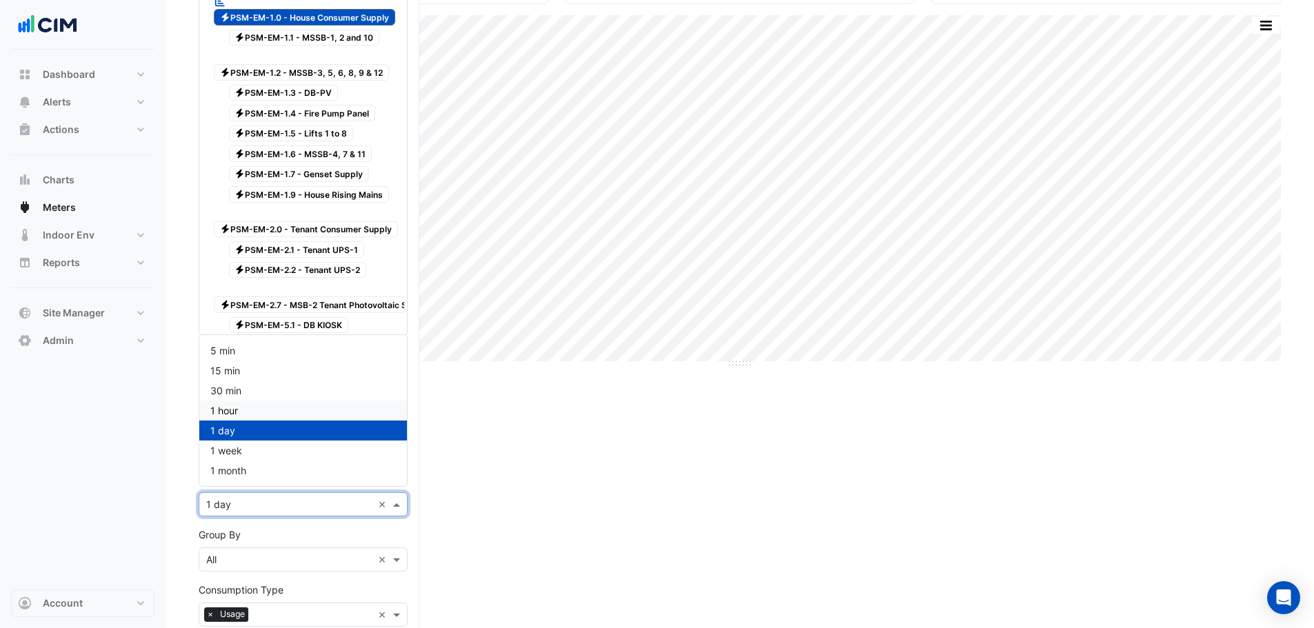
click at [243, 405] on div "1 hour" at bounding box center [303, 411] width 208 height 20
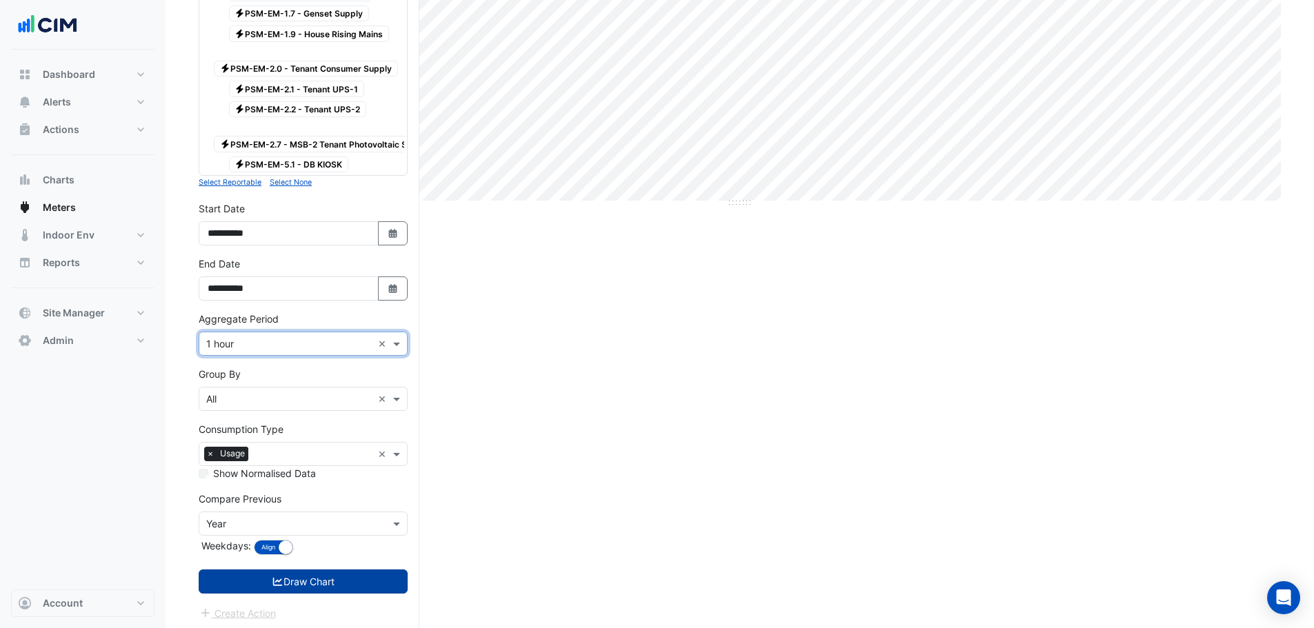
click at [263, 575] on button "Draw Chart" at bounding box center [303, 582] width 209 height 24
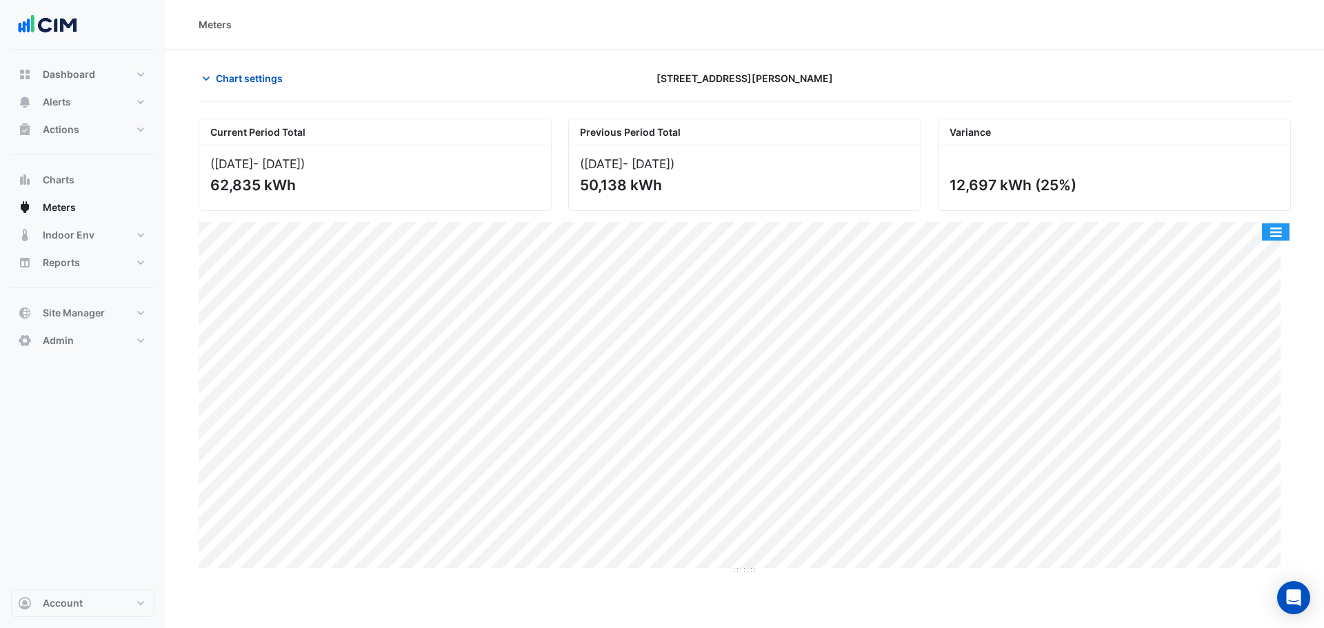
click at [1285, 228] on button "button" at bounding box center [1276, 231] width 28 height 17
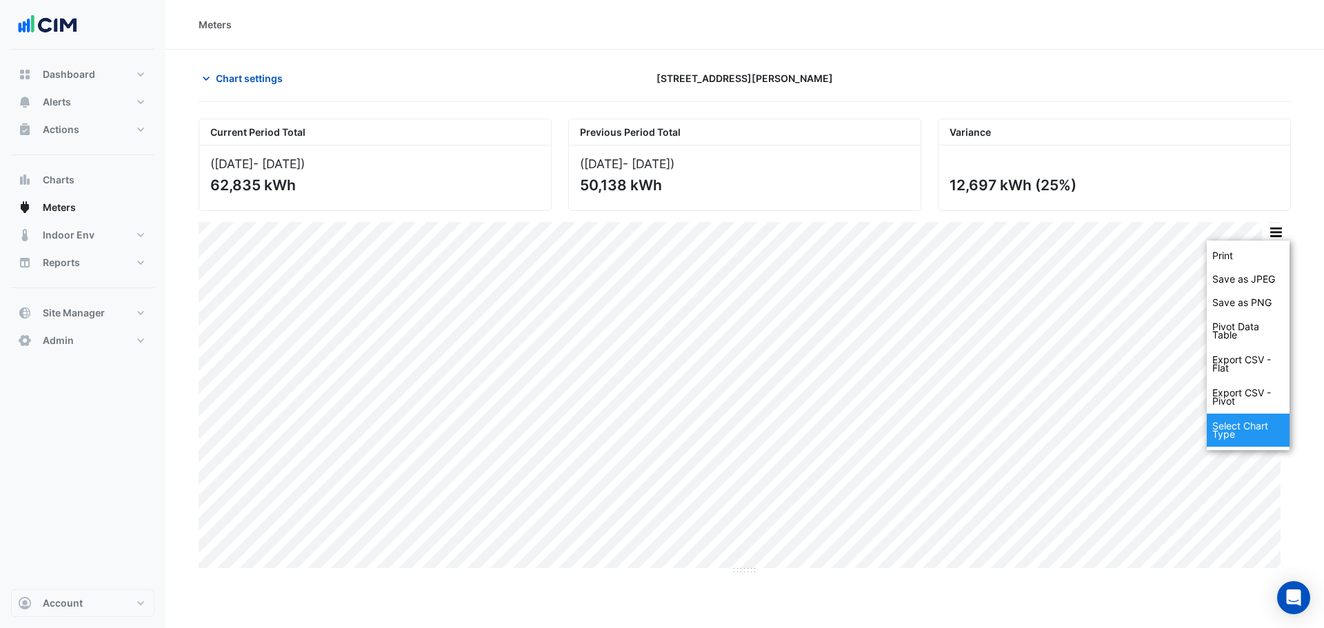
click at [1276, 424] on div "Select Chart Type" at bounding box center [1248, 430] width 83 height 33
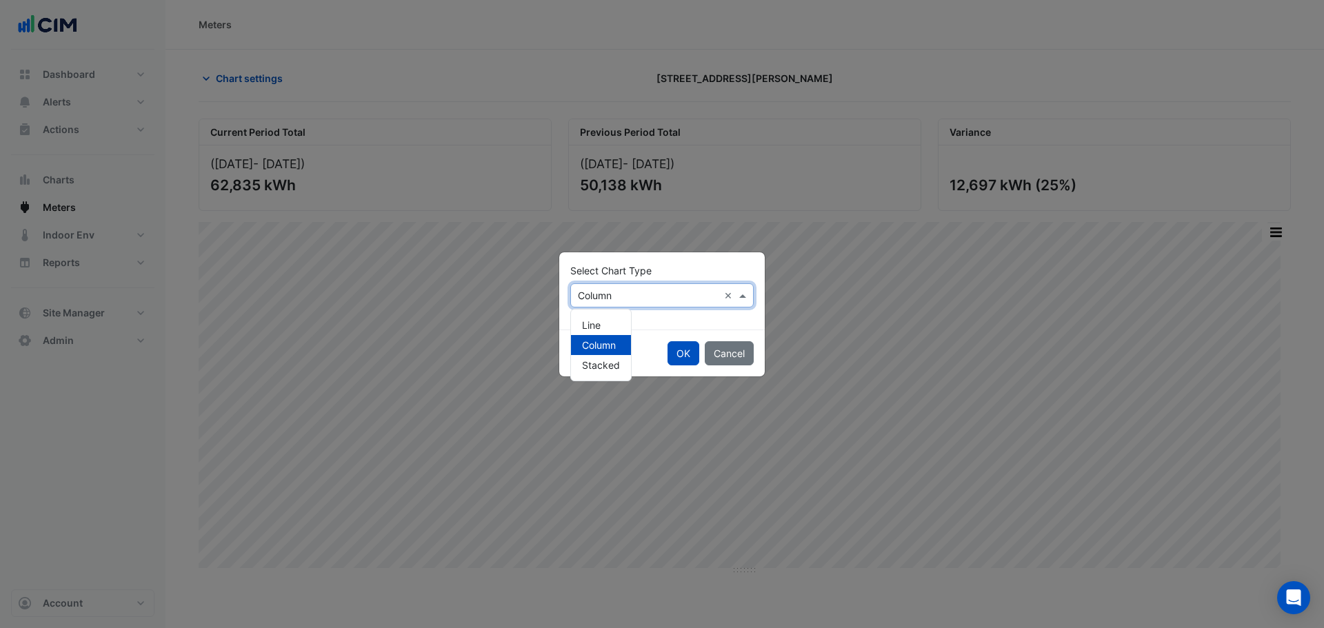
click at [619, 296] on input "text" at bounding box center [648, 296] width 141 height 14
click at [608, 322] on div "Line" at bounding box center [601, 325] width 60 height 20
click at [681, 343] on button "OK" at bounding box center [683, 353] width 32 height 24
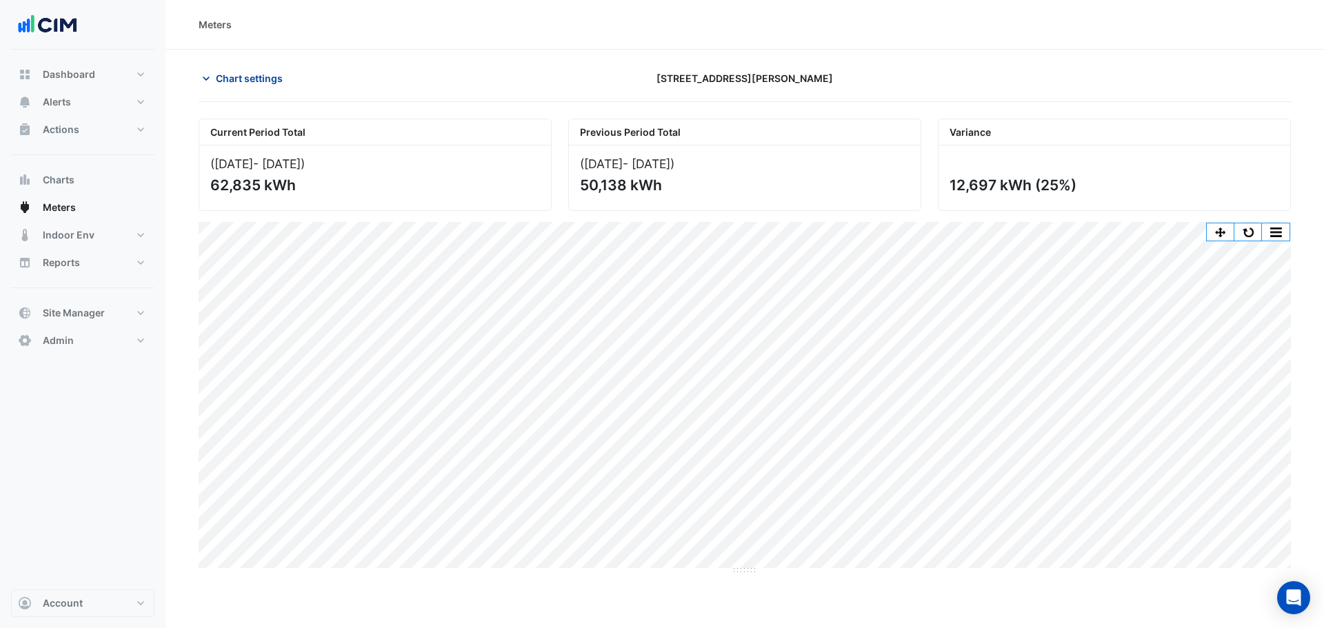
click at [256, 77] on span "Chart settings" at bounding box center [249, 78] width 67 height 14
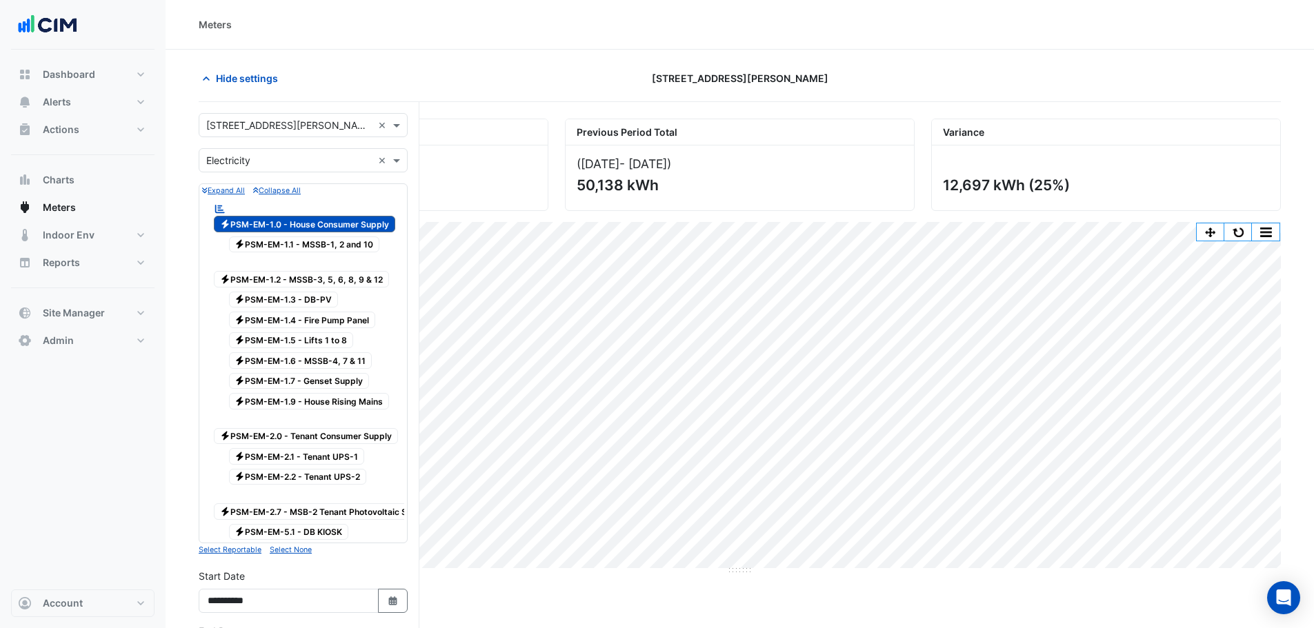
click at [260, 159] on input "text" at bounding box center [289, 161] width 166 height 14
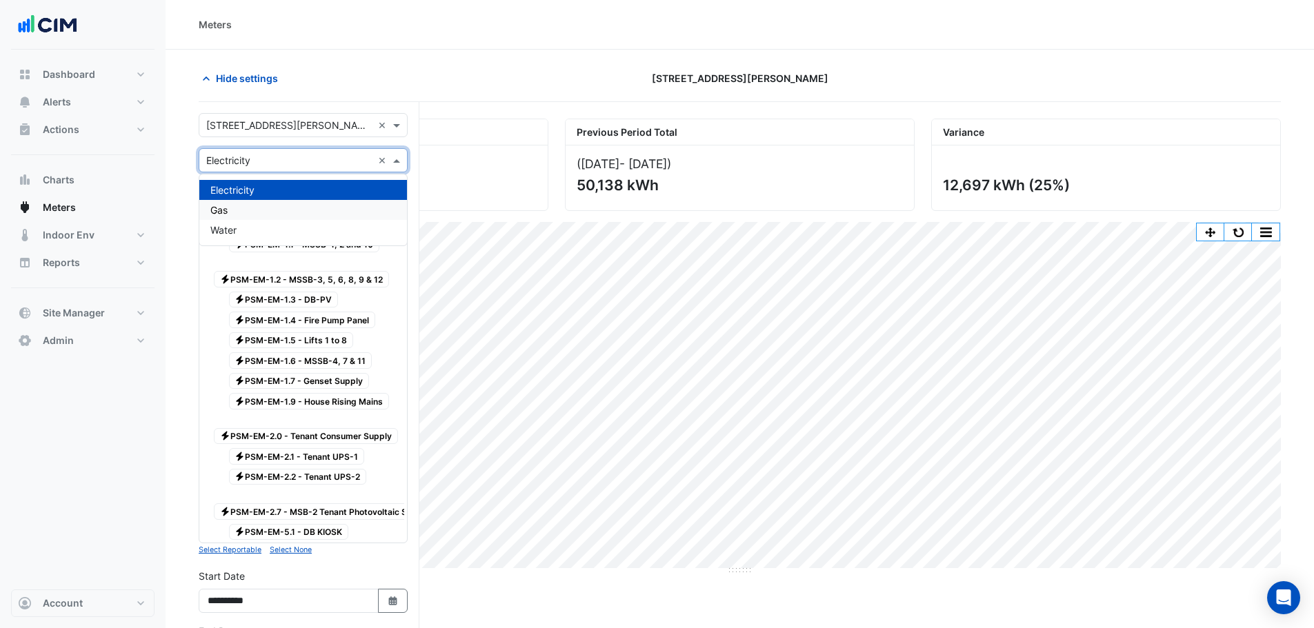
click at [235, 214] on div "Gas" at bounding box center [303, 210] width 208 height 20
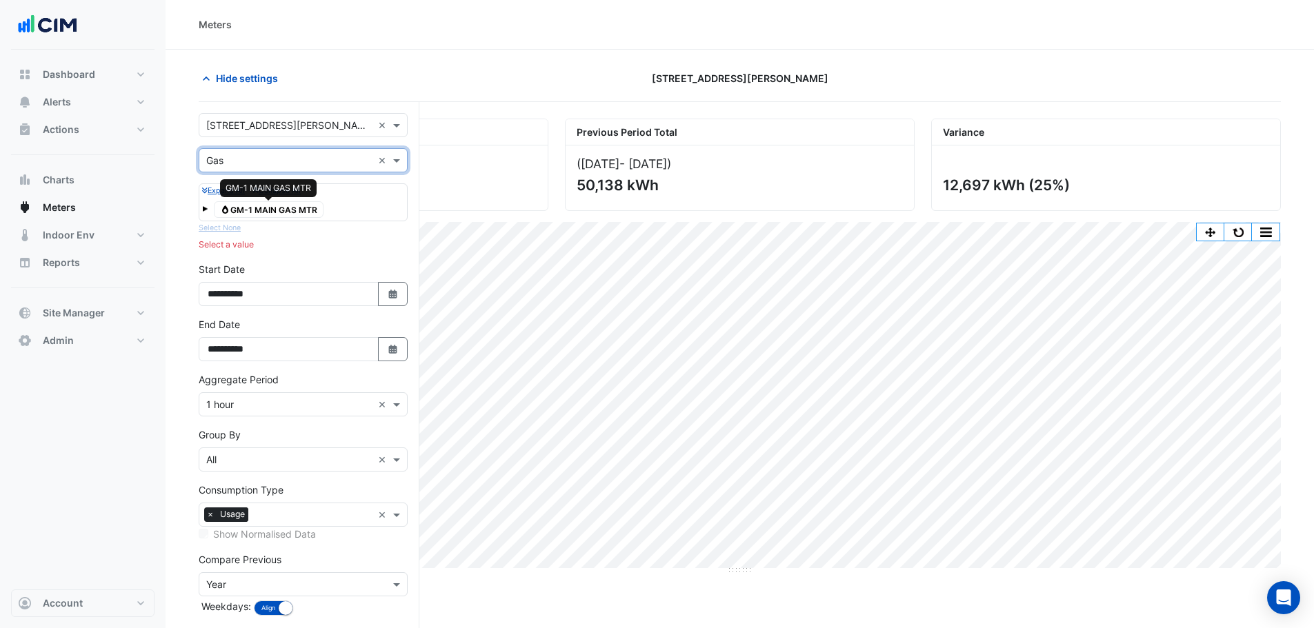
click at [282, 205] on span "Gas GM-1 MAIN GAS MTR" at bounding box center [269, 209] width 110 height 17
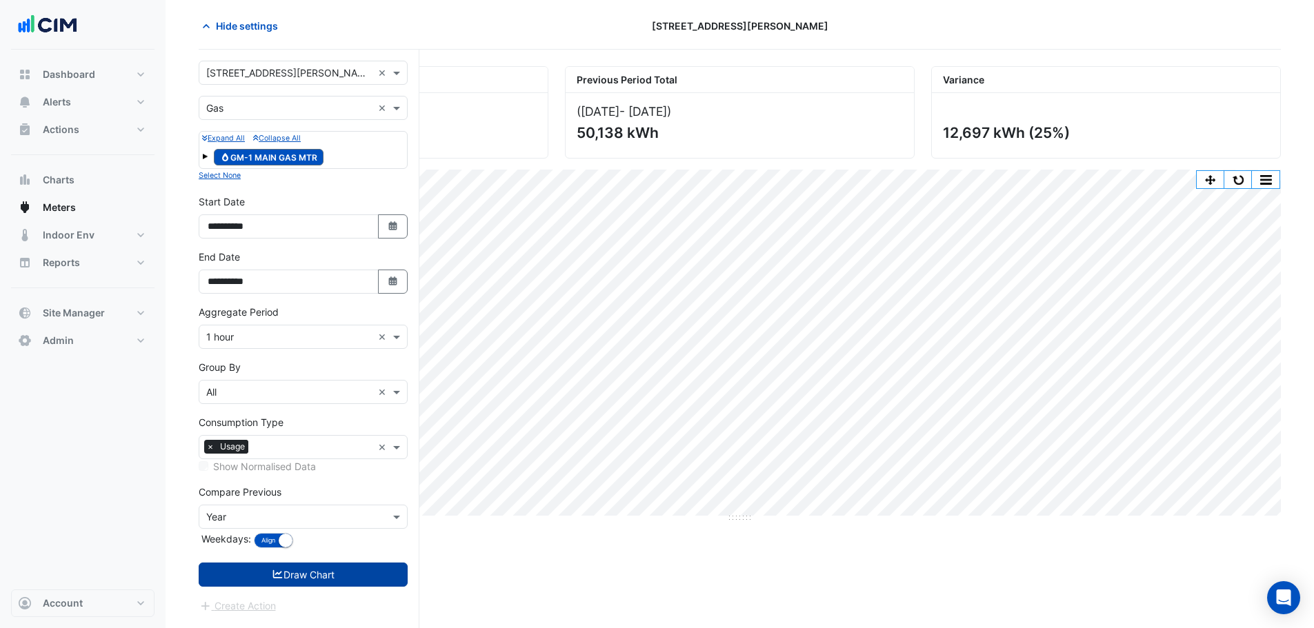
click at [280, 568] on button "Draw Chart" at bounding box center [303, 575] width 209 height 24
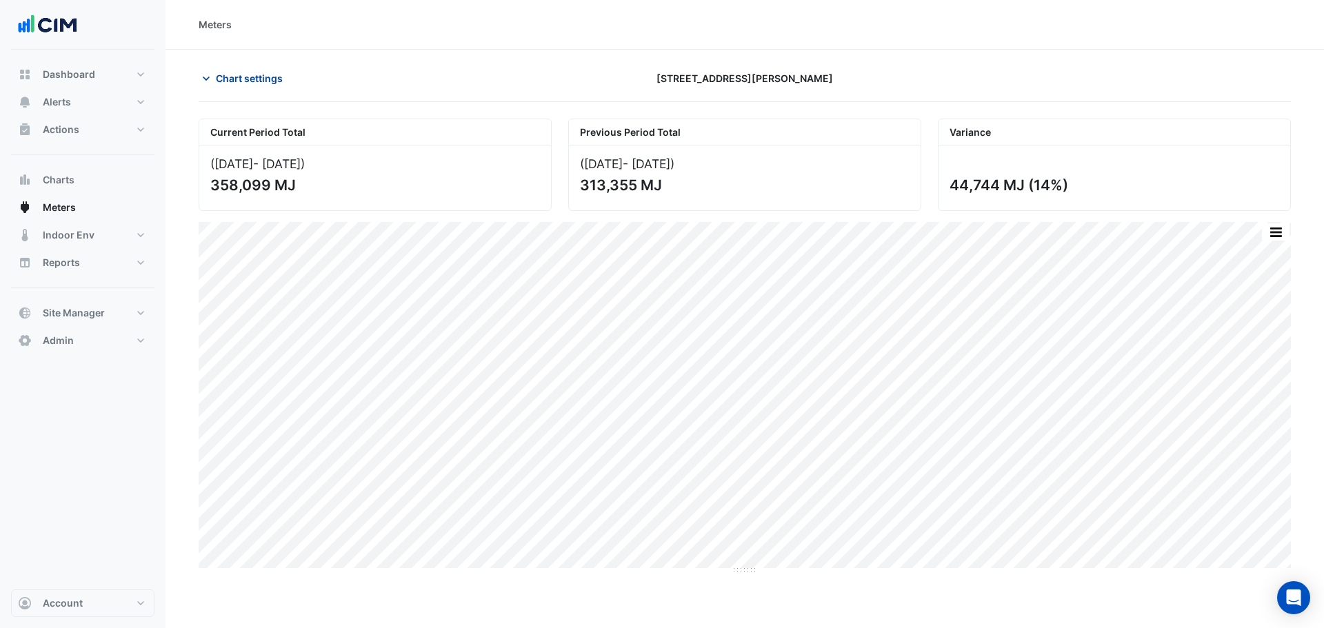
click at [263, 79] on span "Chart settings" at bounding box center [249, 78] width 67 height 14
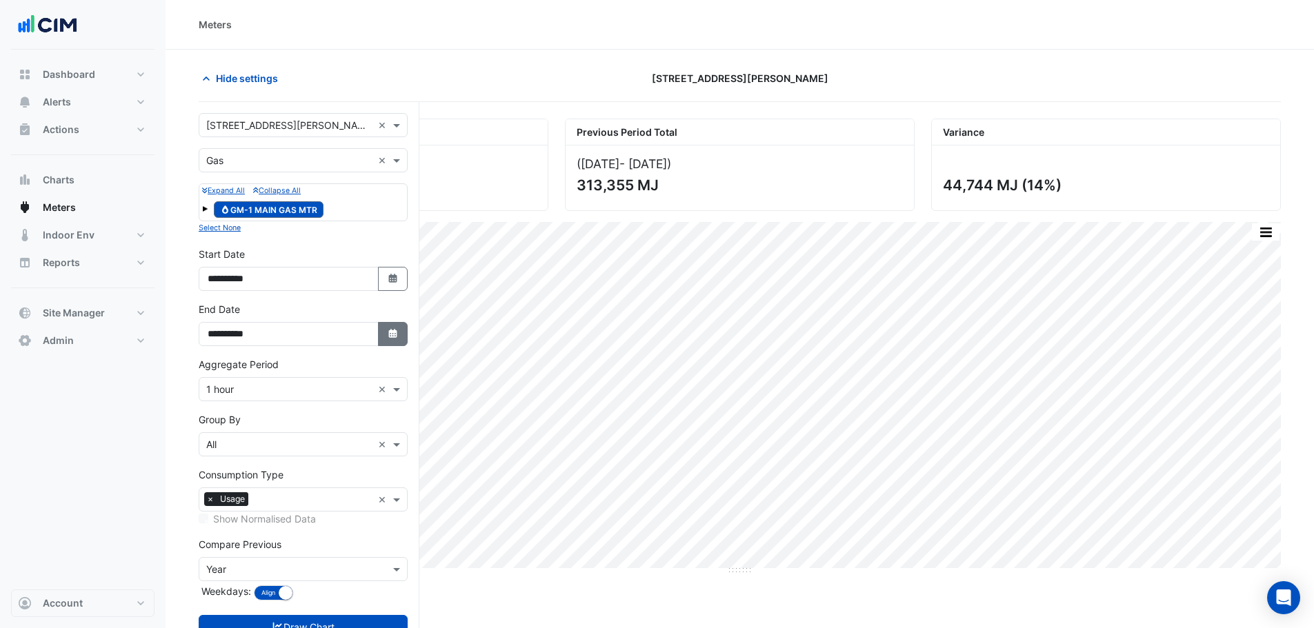
click at [385, 330] on button "Select Date" at bounding box center [393, 334] width 30 height 24
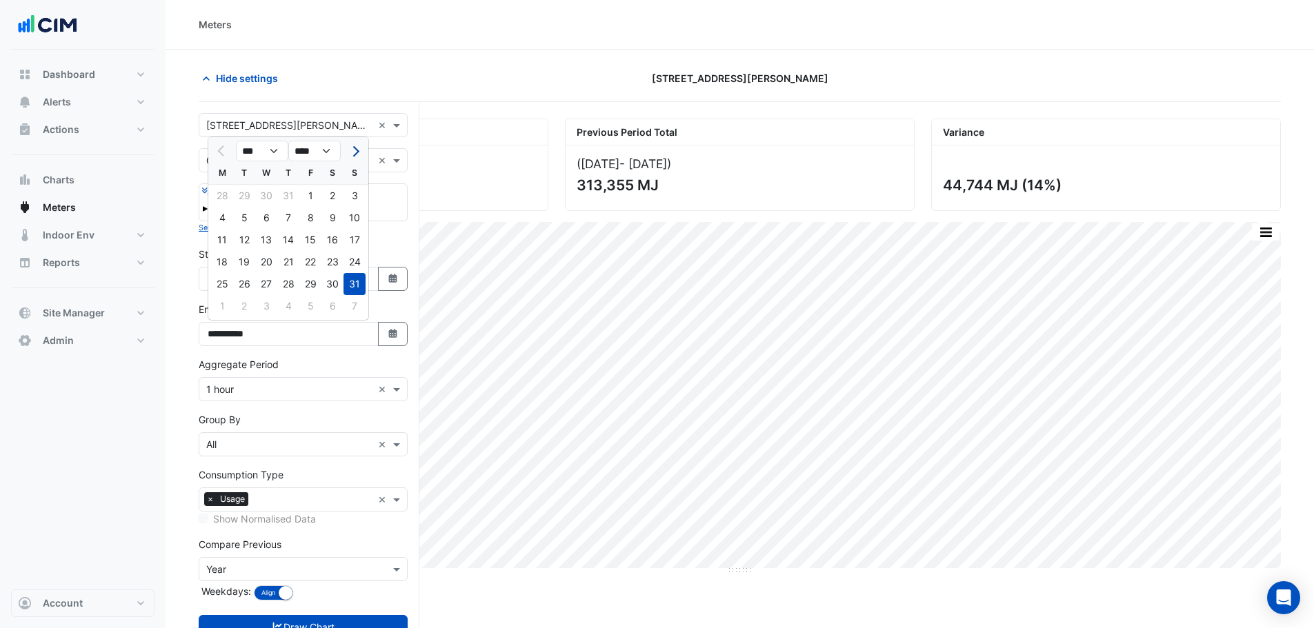
click at [354, 148] on span "Next month" at bounding box center [354, 151] width 10 height 10
select select "*"
click at [245, 283] on div "30" at bounding box center [244, 284] width 22 height 22
type input "**********"
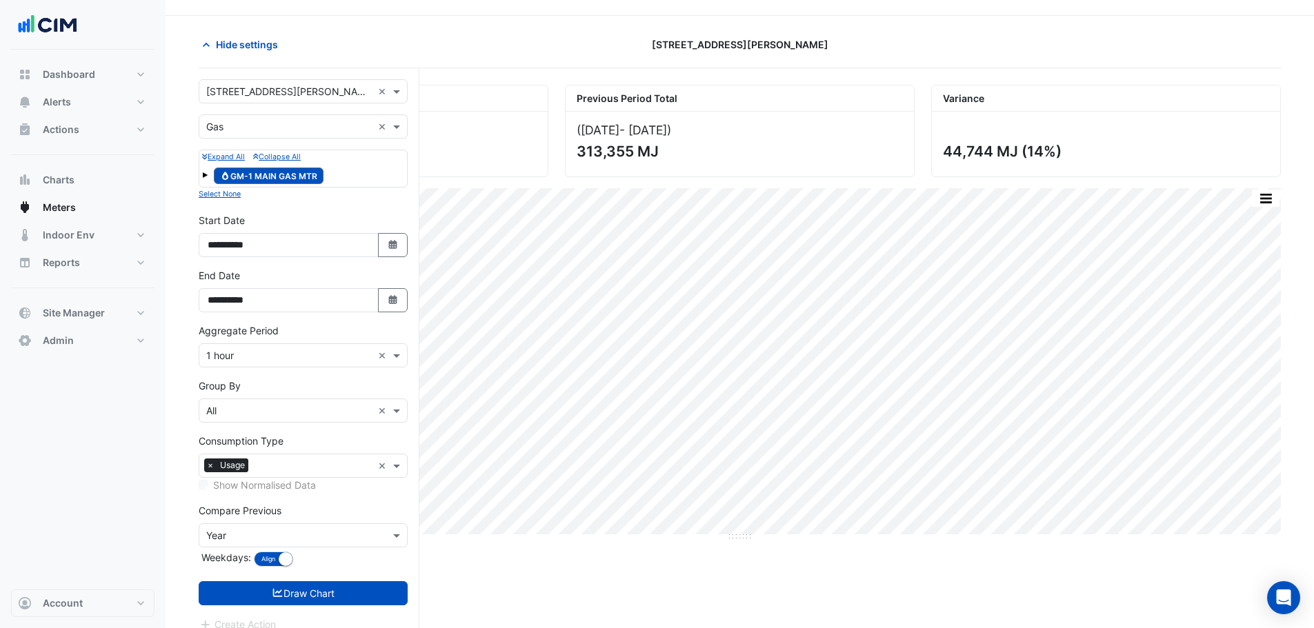
scroll to position [52, 0]
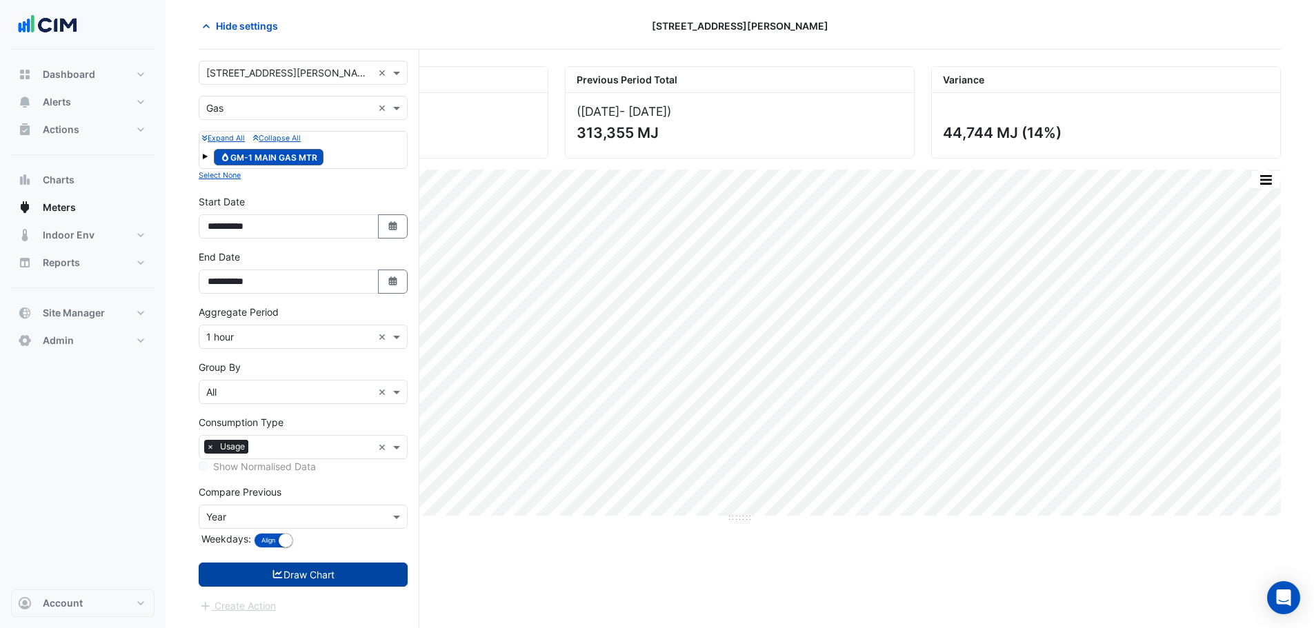
click at [290, 576] on button "Draw Chart" at bounding box center [303, 575] width 209 height 24
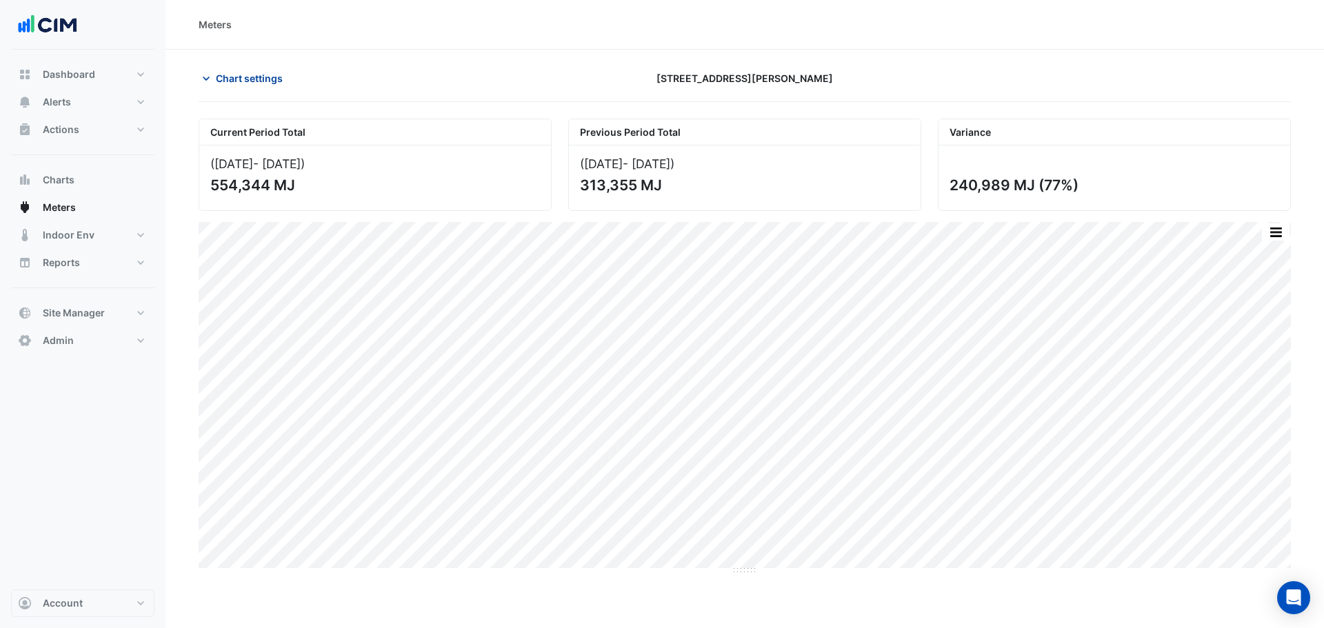
click at [263, 81] on span "Chart settings" at bounding box center [249, 78] width 67 height 14
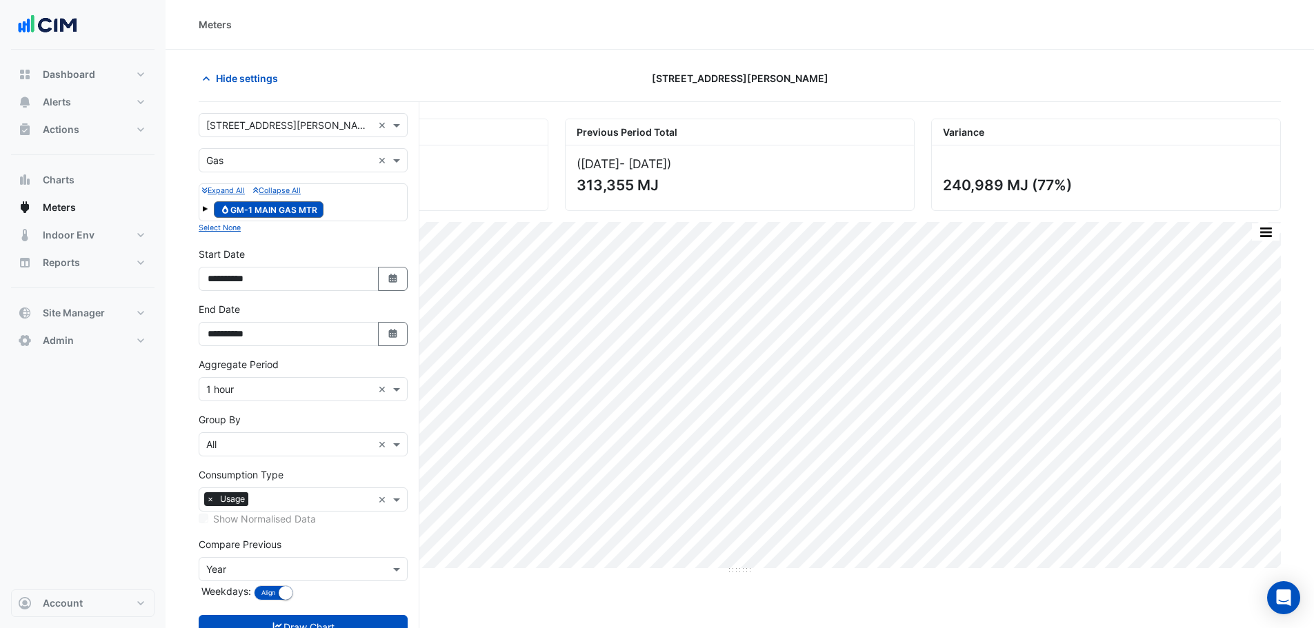
click at [251, 158] on input "text" at bounding box center [289, 161] width 166 height 14
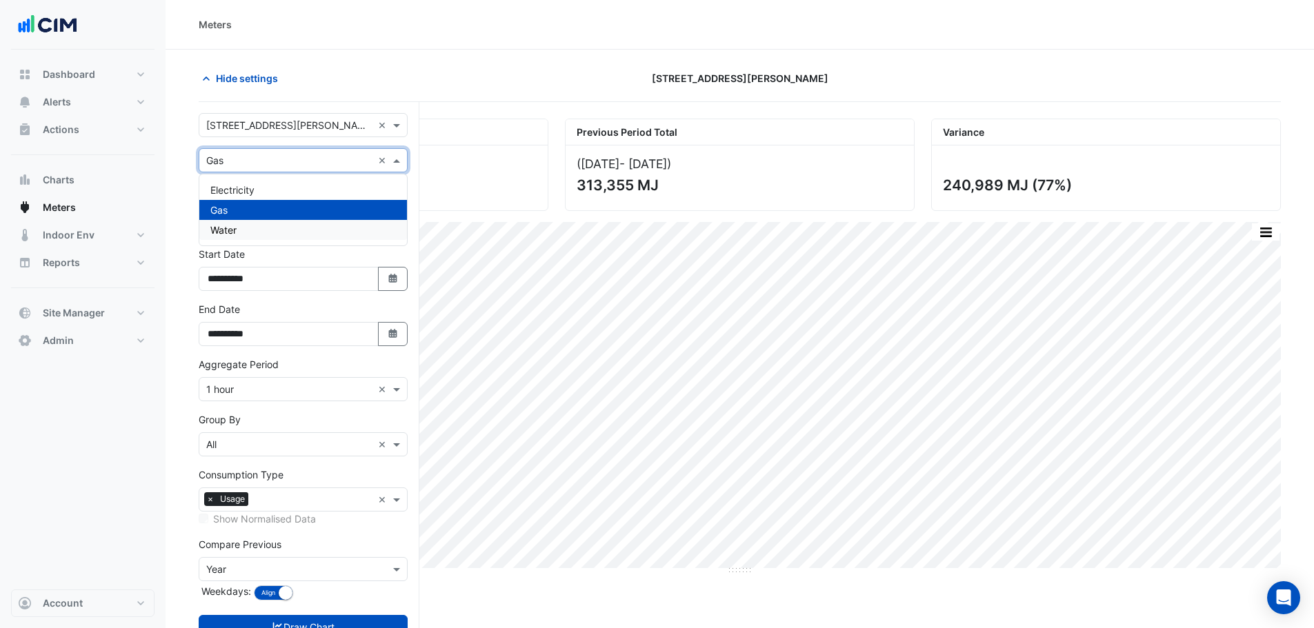
click at [235, 230] on span "Water" at bounding box center [223, 230] width 26 height 12
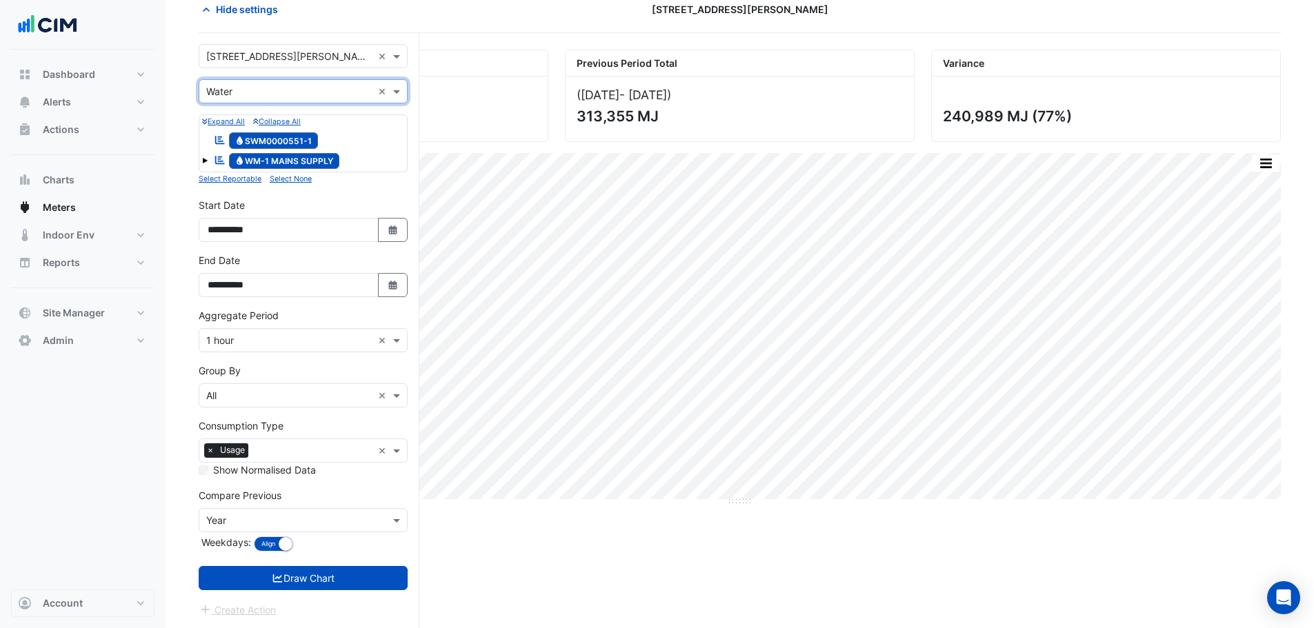
scroll to position [70, 0]
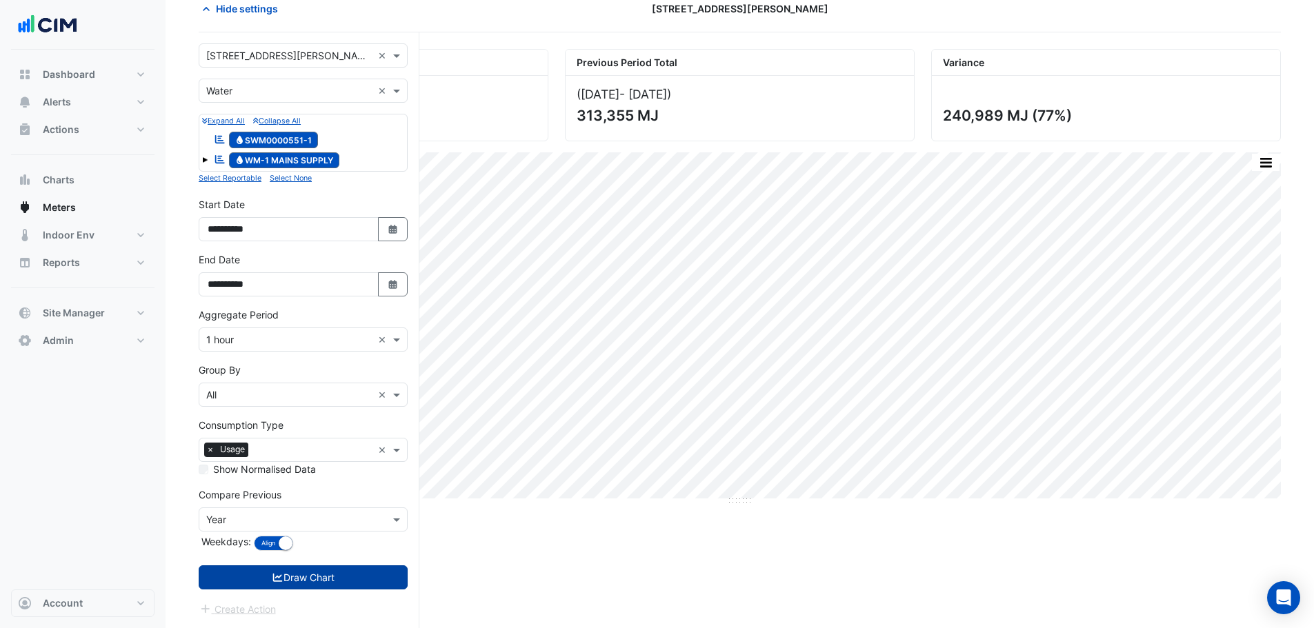
click at [288, 576] on button "Draw Chart" at bounding box center [303, 577] width 209 height 24
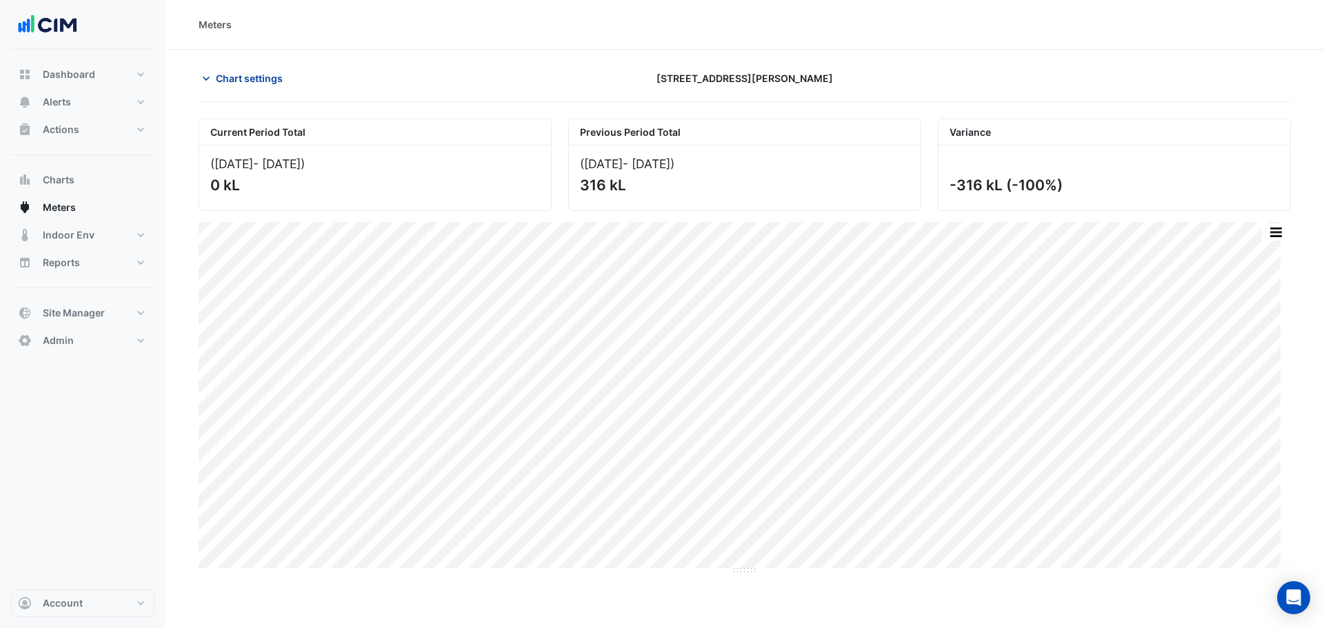
click at [248, 83] on span "Chart settings" at bounding box center [249, 78] width 67 height 14
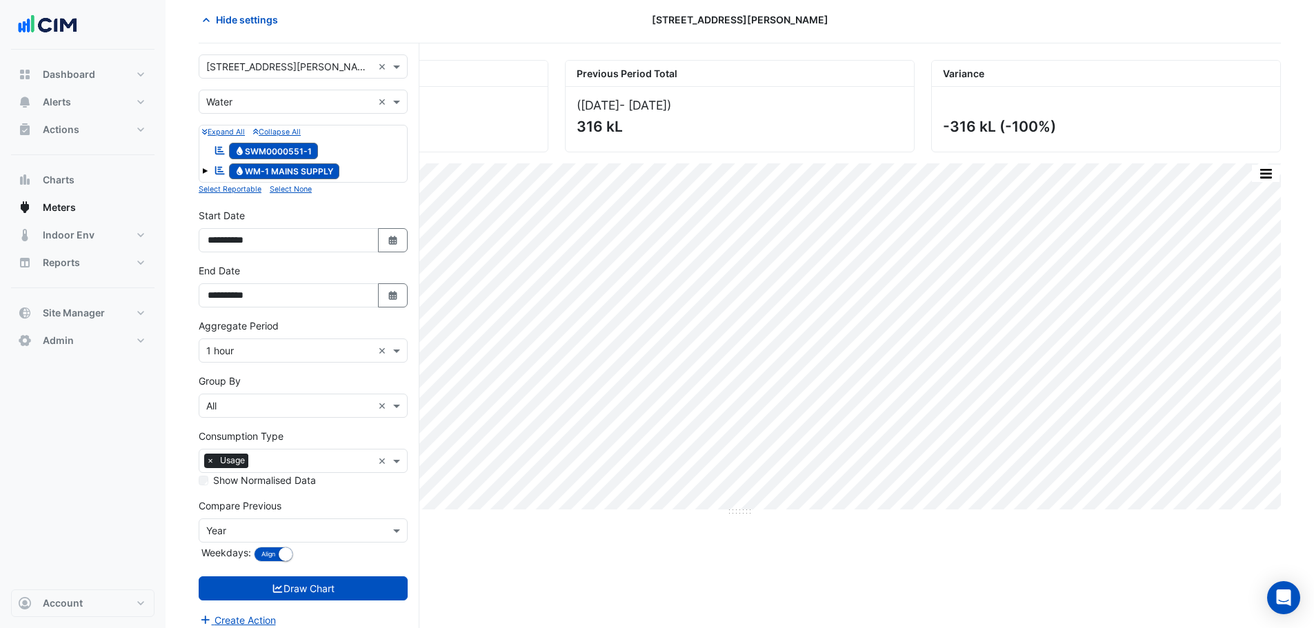
scroll to position [70, 0]
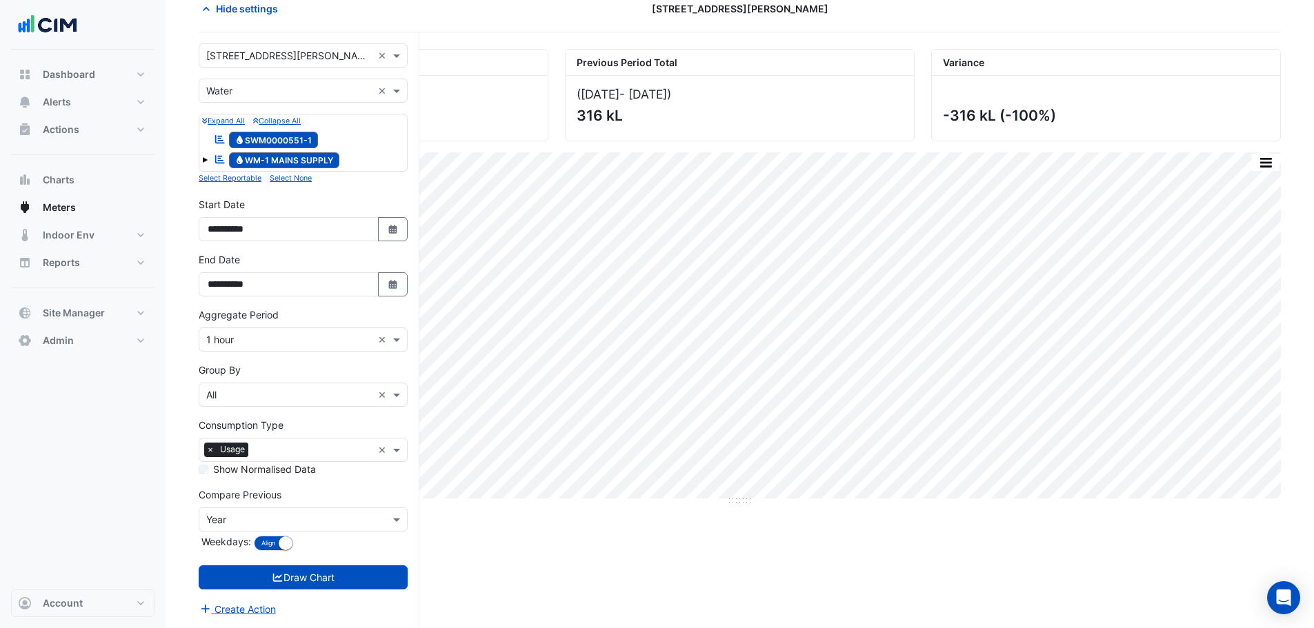
click at [236, 393] on input "text" at bounding box center [289, 395] width 166 height 14
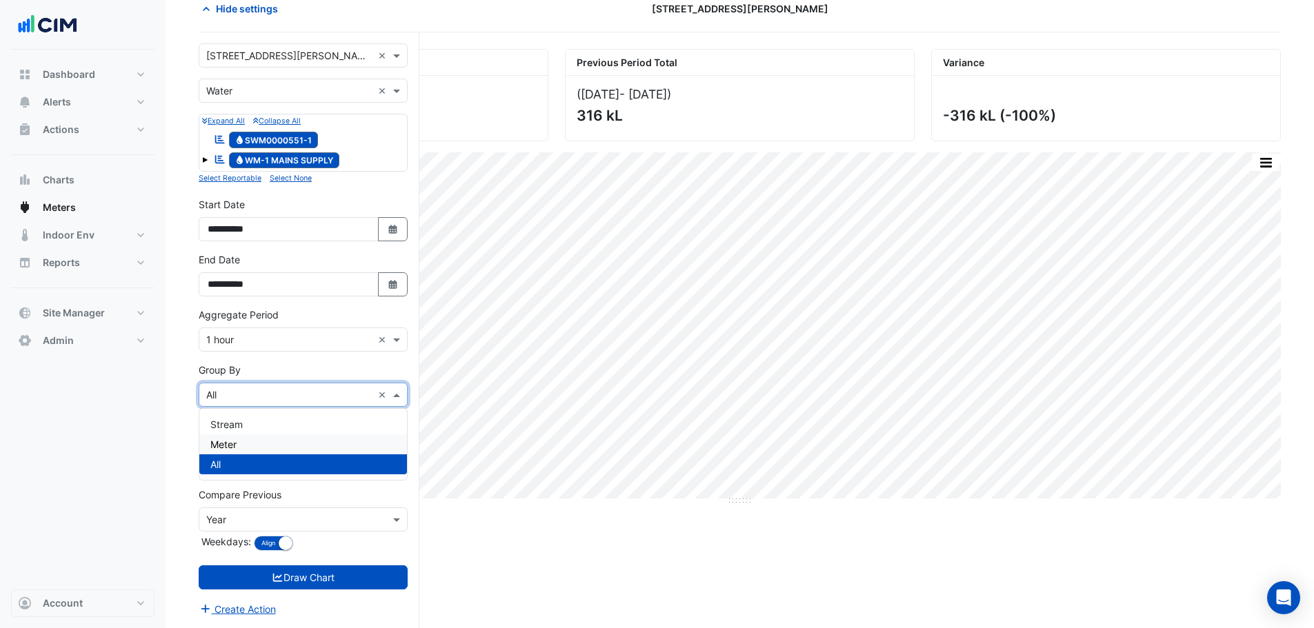
click at [249, 441] on div "Meter" at bounding box center [303, 444] width 208 height 20
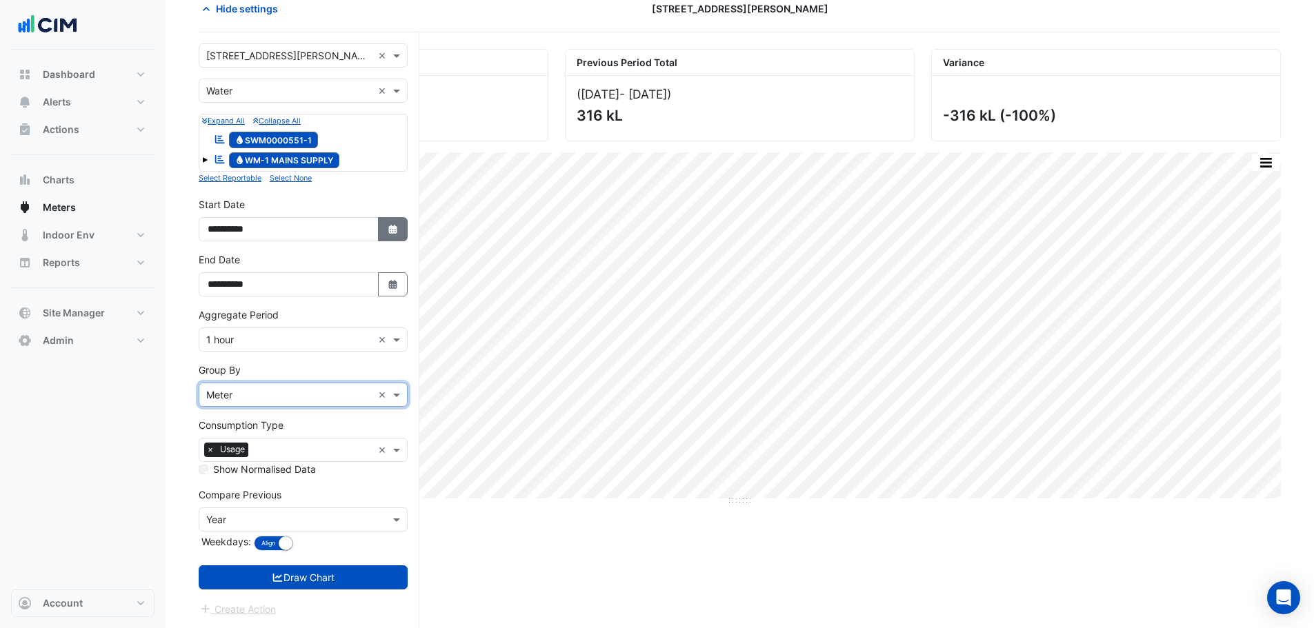
click at [399, 232] on button "Select Date" at bounding box center [393, 229] width 30 height 24
select select "*"
select select "****"
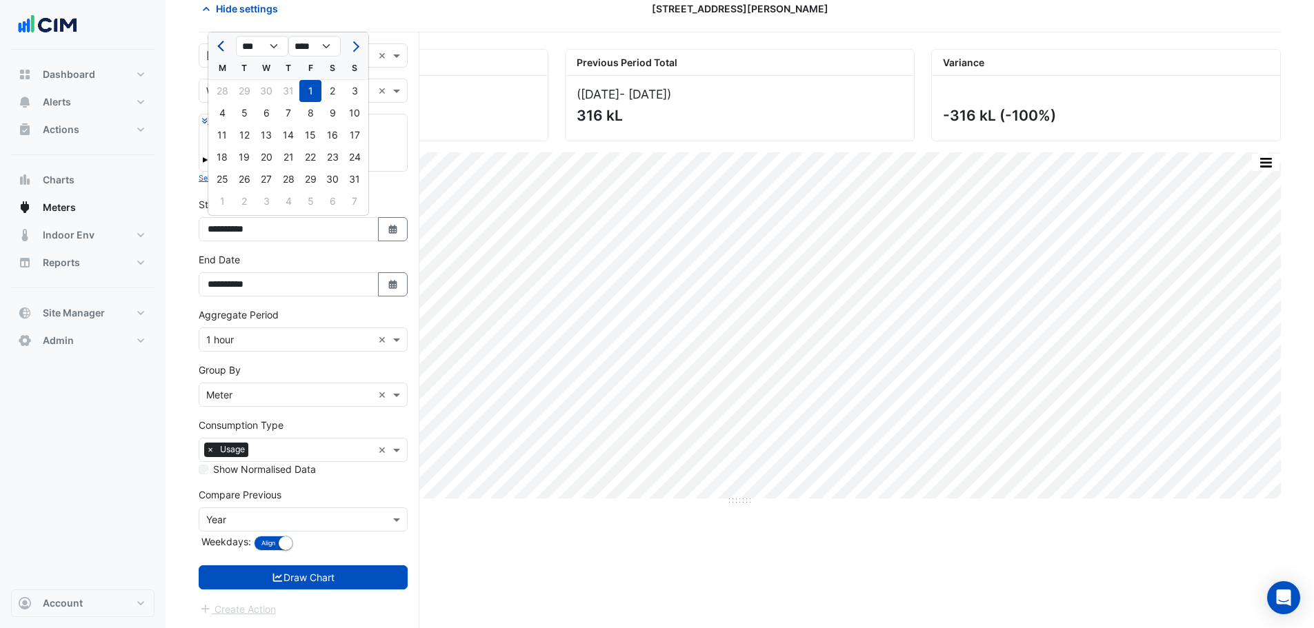
click at [218, 52] on button "Previous month" at bounding box center [222, 46] width 17 height 22
click at [357, 48] on span "Next month" at bounding box center [354, 46] width 10 height 10
select select "*"
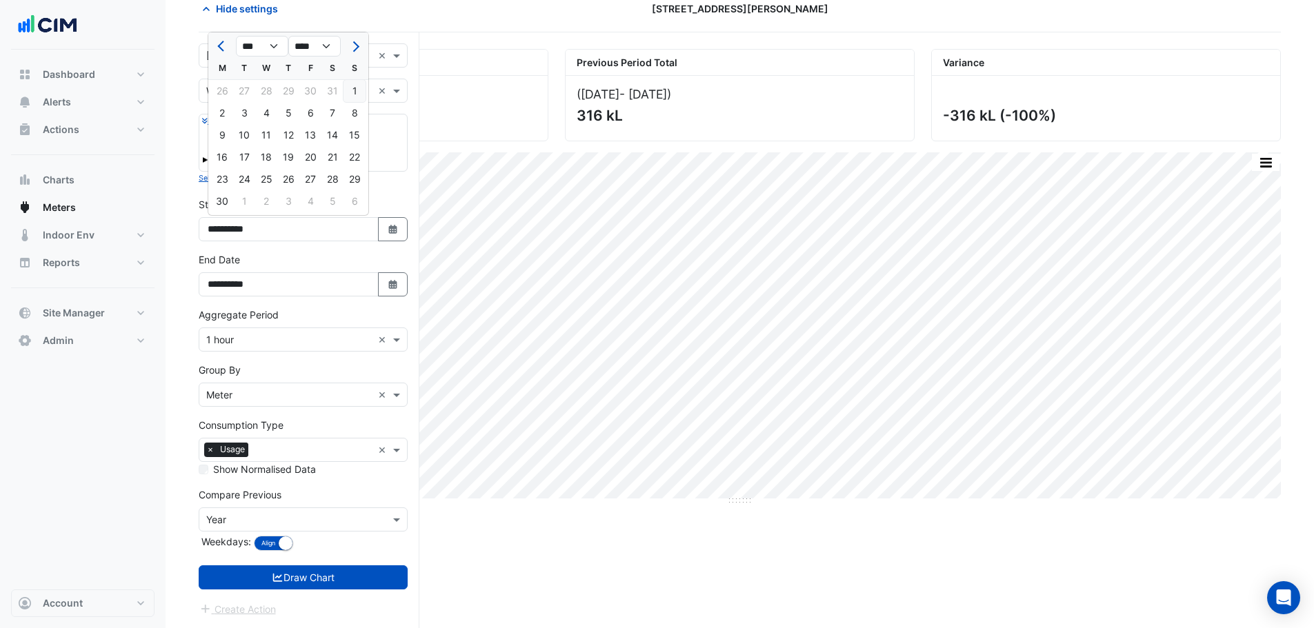
click at [352, 88] on div "1" at bounding box center [354, 91] width 22 height 22
type input "**********"
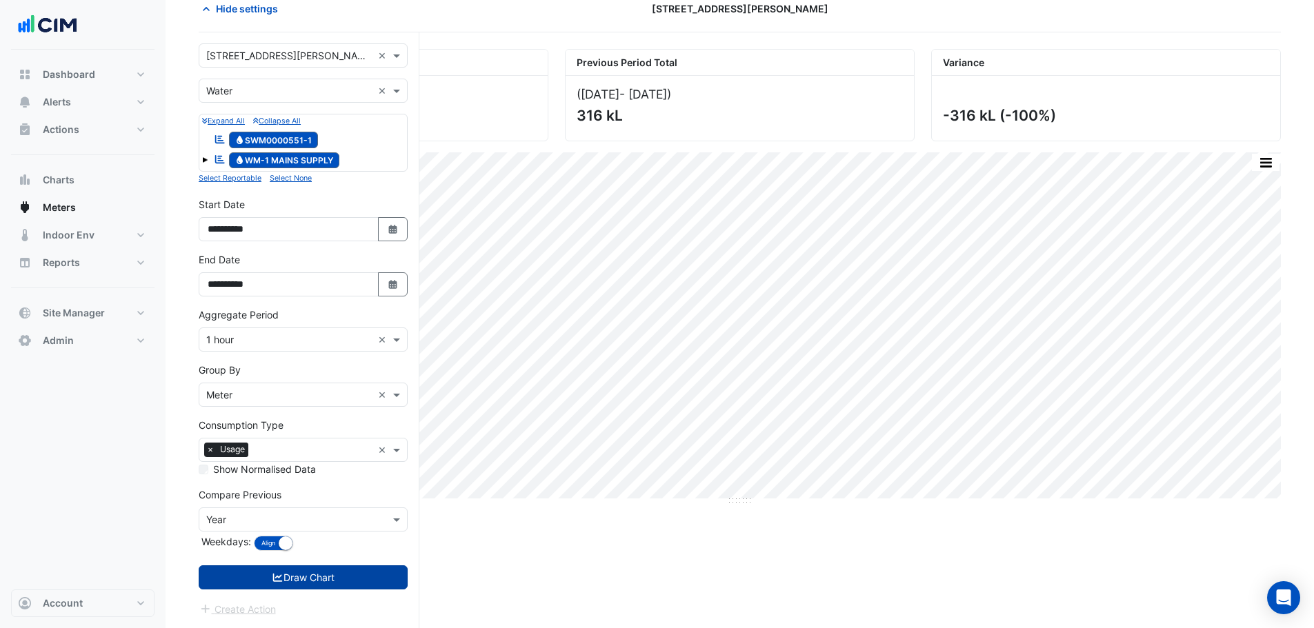
click at [277, 576] on icon "submit" at bounding box center [278, 578] width 12 height 10
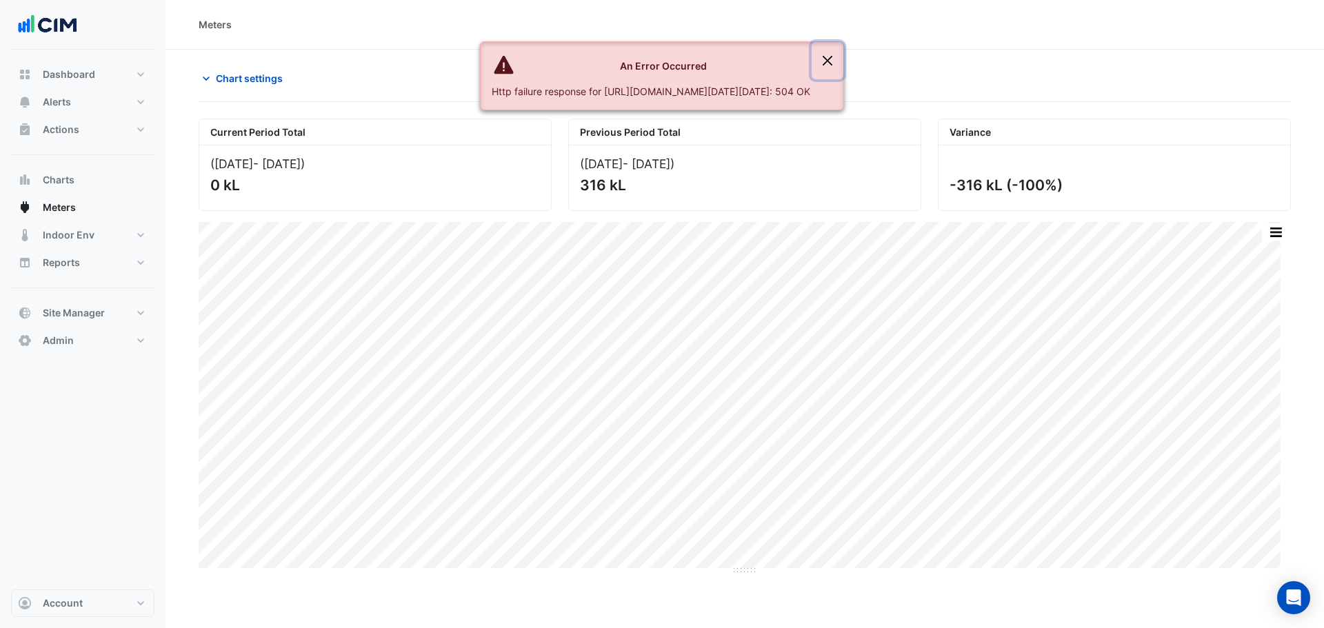
click at [843, 54] on button "Close" at bounding box center [828, 60] width 32 height 37
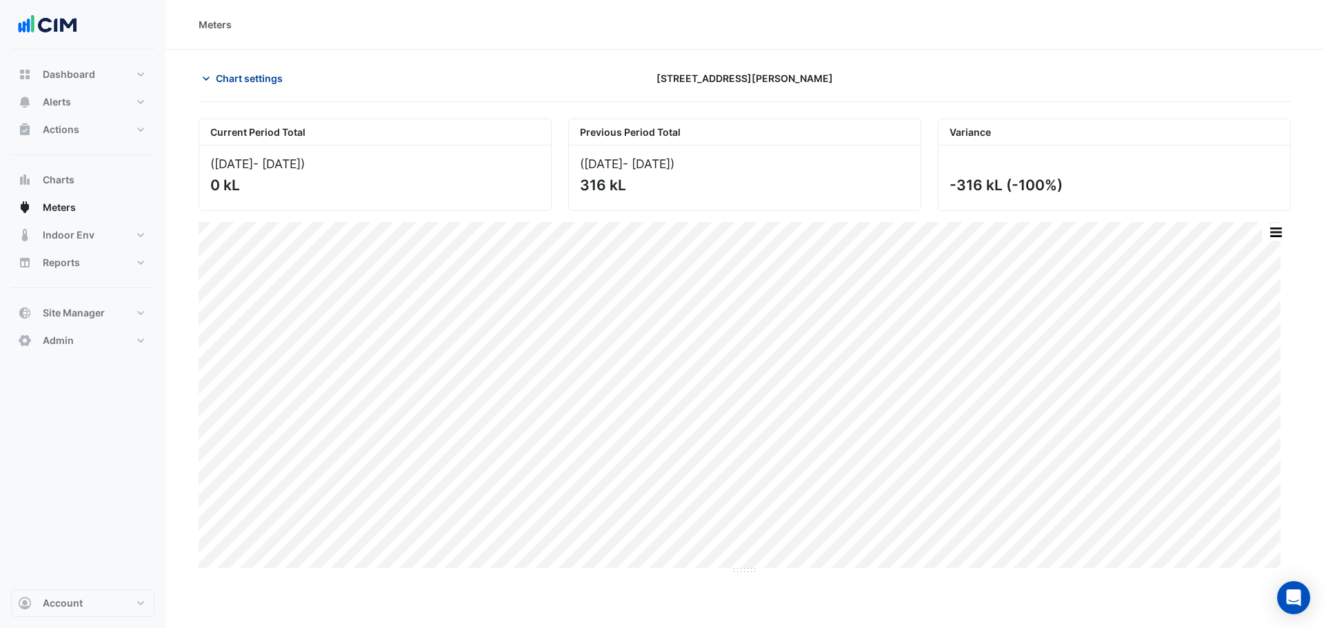
click at [243, 71] on button "Chart settings" at bounding box center [245, 78] width 93 height 24
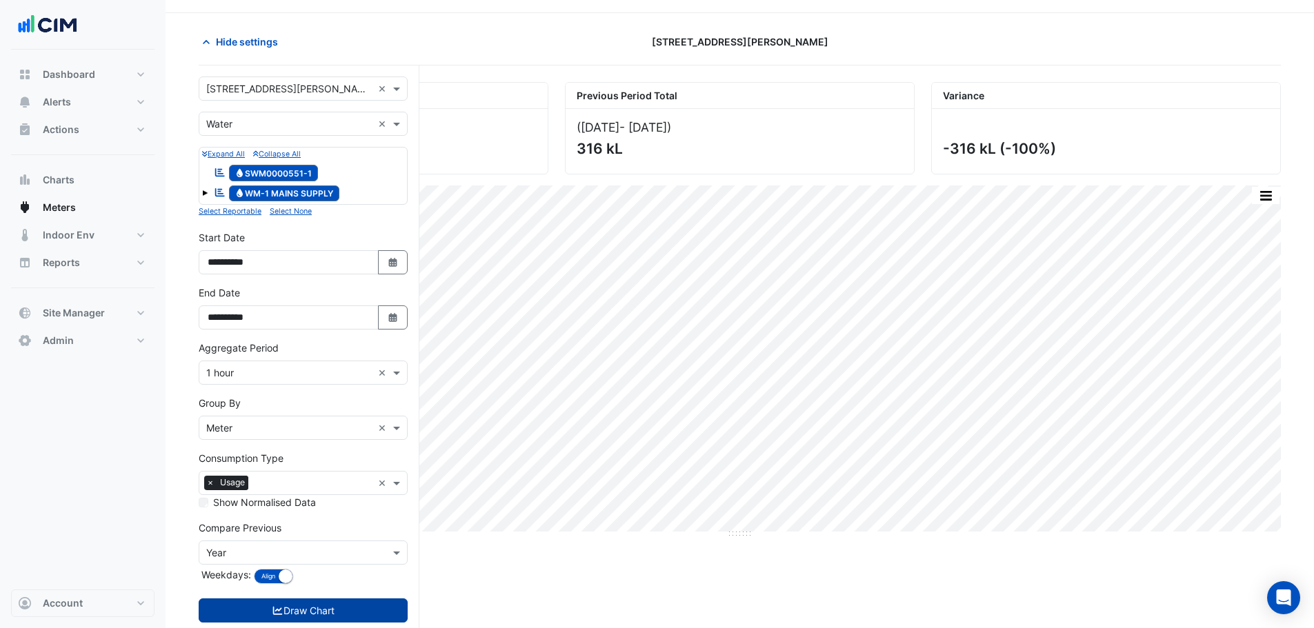
scroll to position [70, 0]
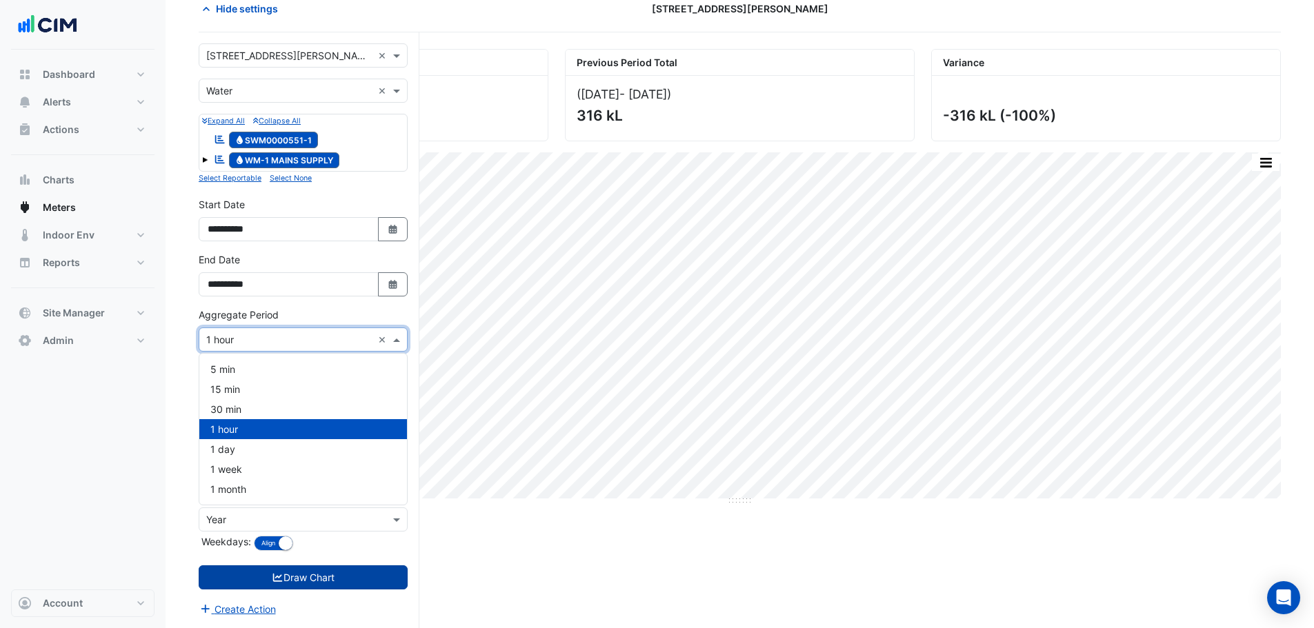
click at [234, 339] on input "text" at bounding box center [289, 340] width 166 height 14
click at [249, 450] on div "1 day" at bounding box center [303, 449] width 208 height 20
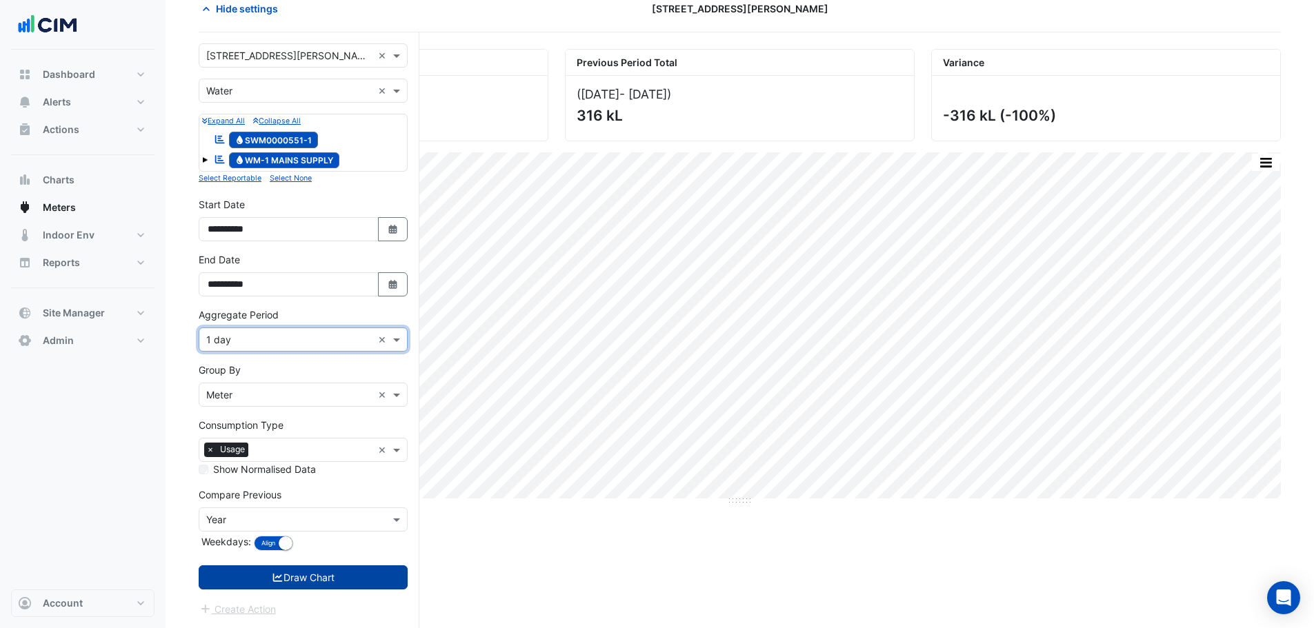
drag, startPoint x: 284, startPoint y: 581, endPoint x: 259, endPoint y: 572, distance: 26.2
click at [285, 581] on button "Draw Chart" at bounding box center [303, 577] width 209 height 24
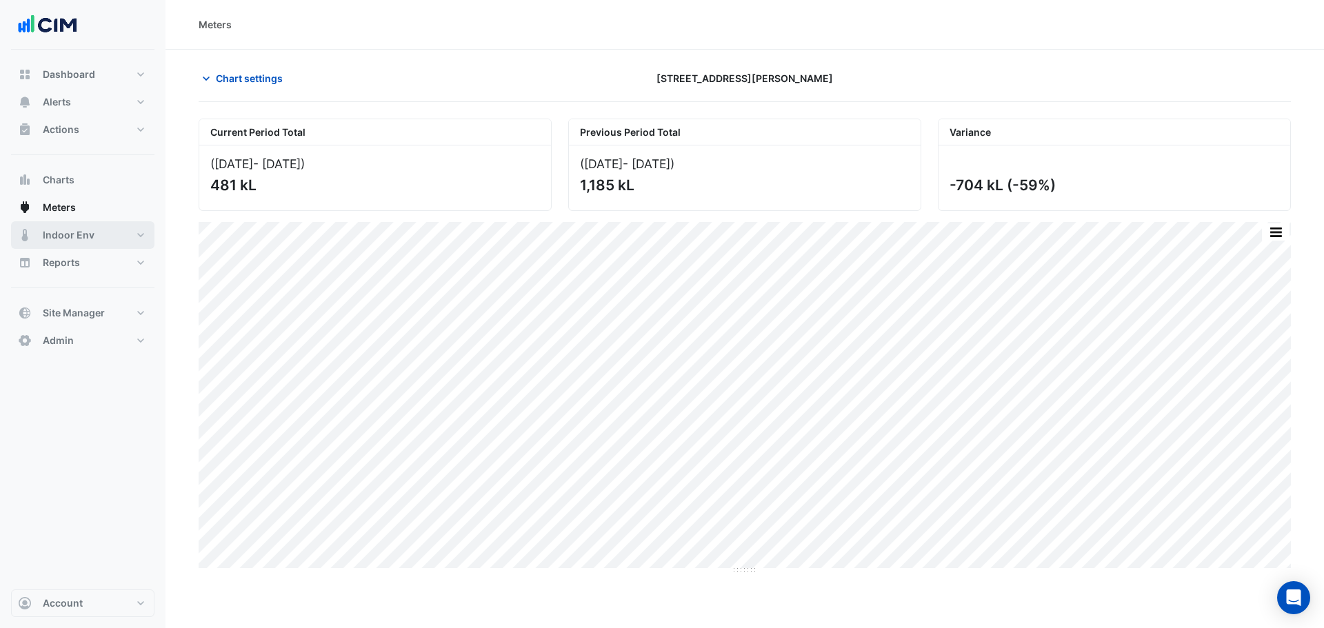
click at [86, 237] on span "Indoor Env" at bounding box center [69, 235] width 52 height 14
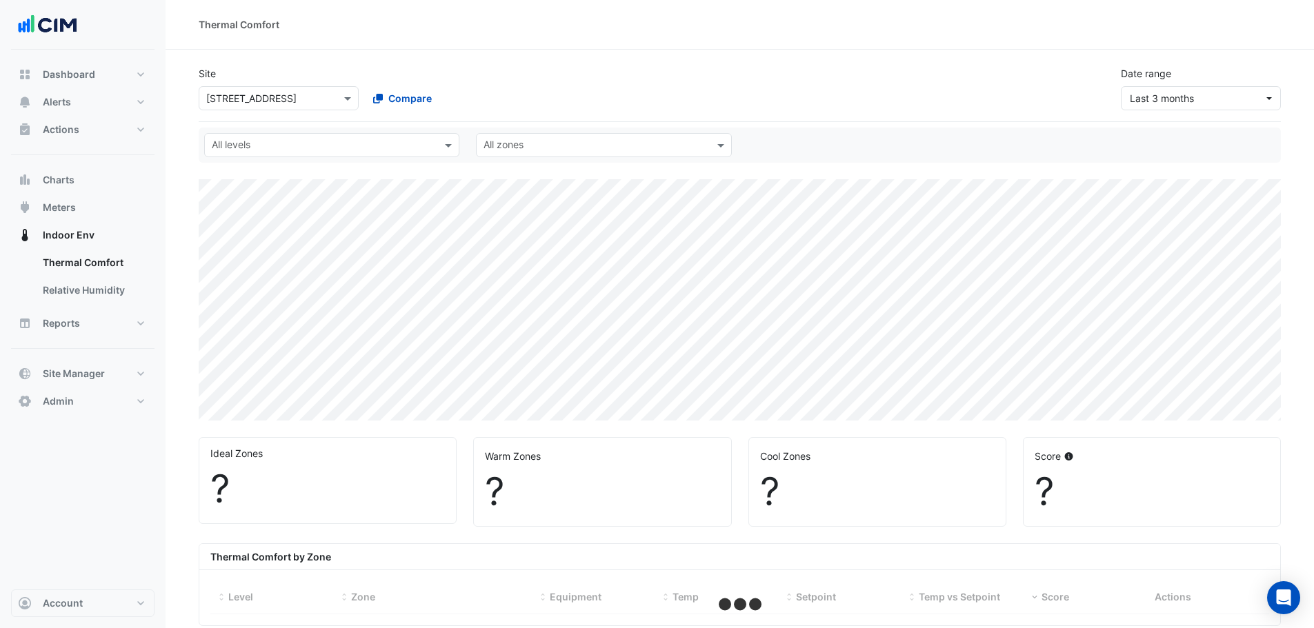
select select "***"
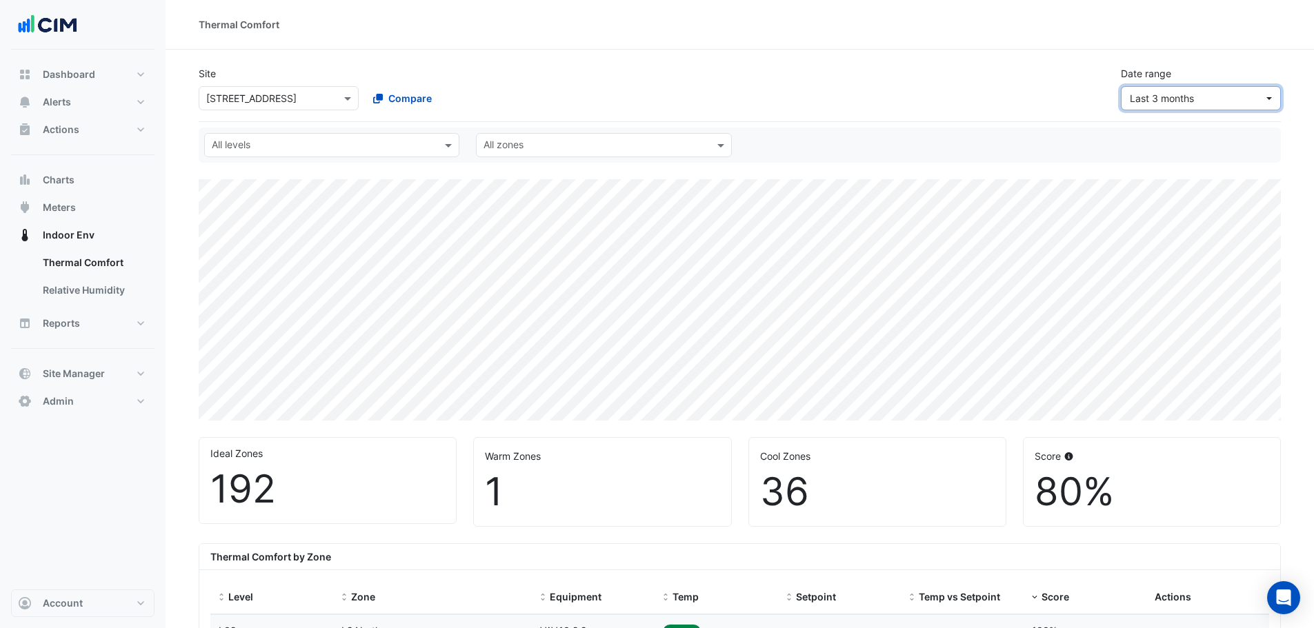
click at [1276, 101] on button "Last 3 months" at bounding box center [1201, 98] width 160 height 24
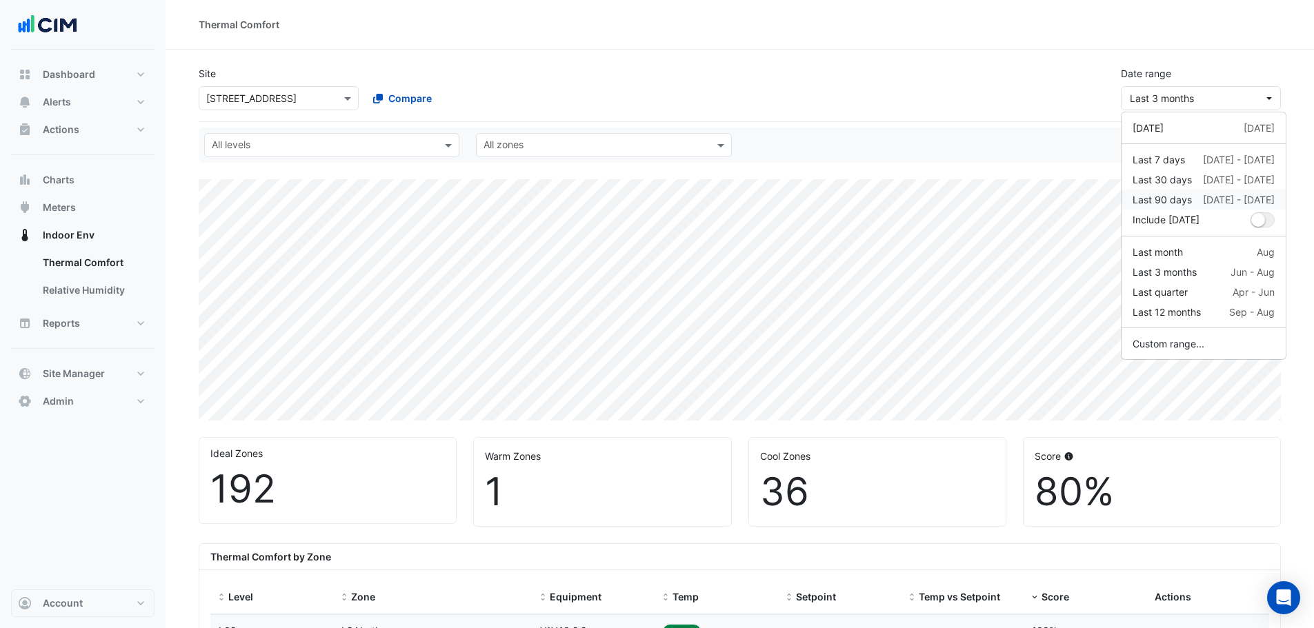
click at [1176, 201] on div "Last 90 days" at bounding box center [1161, 199] width 59 height 14
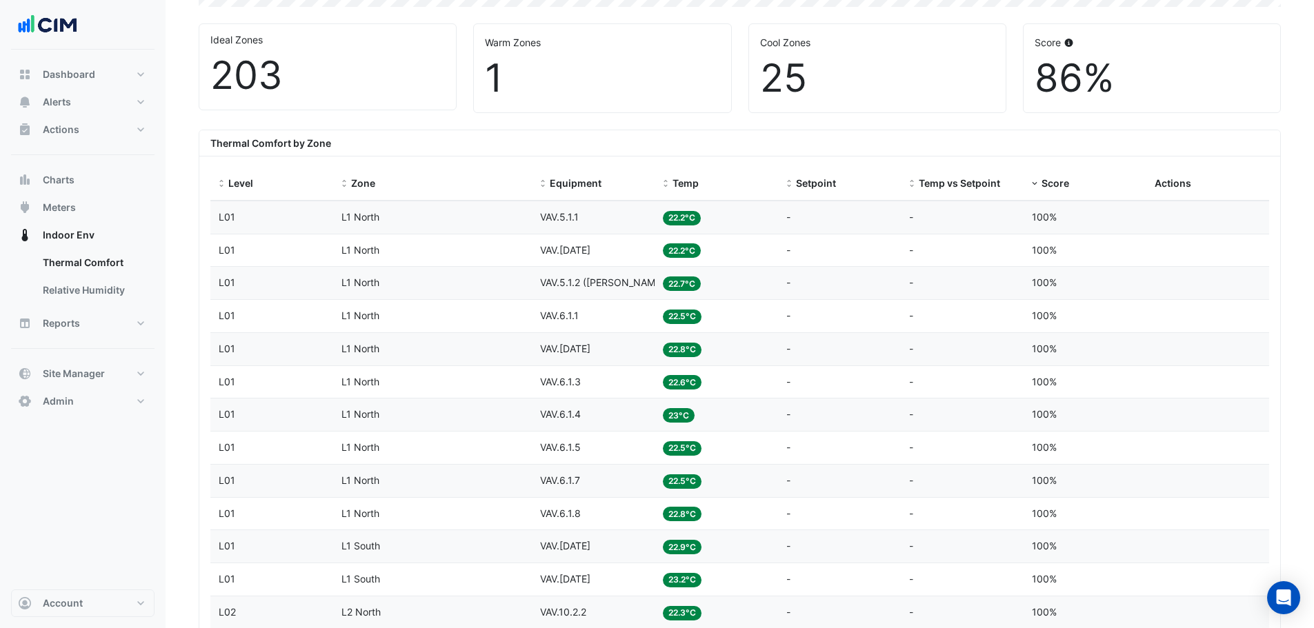
scroll to position [345, 0]
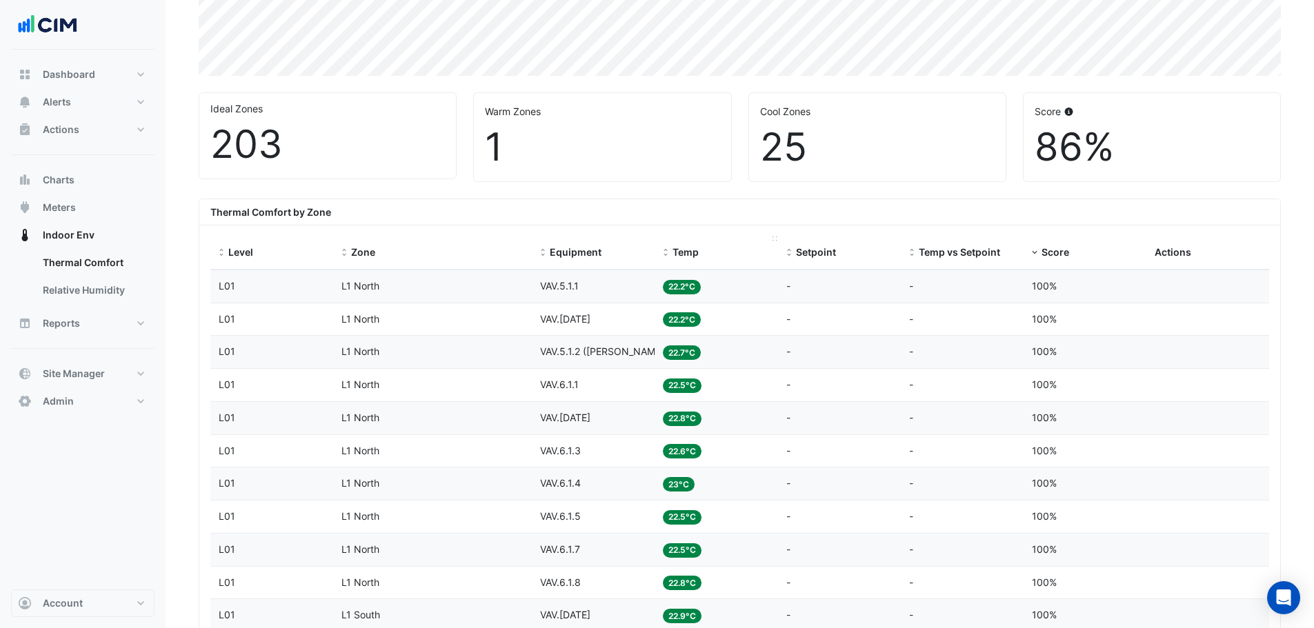
click at [666, 252] on span at bounding box center [666, 253] width 10 height 11
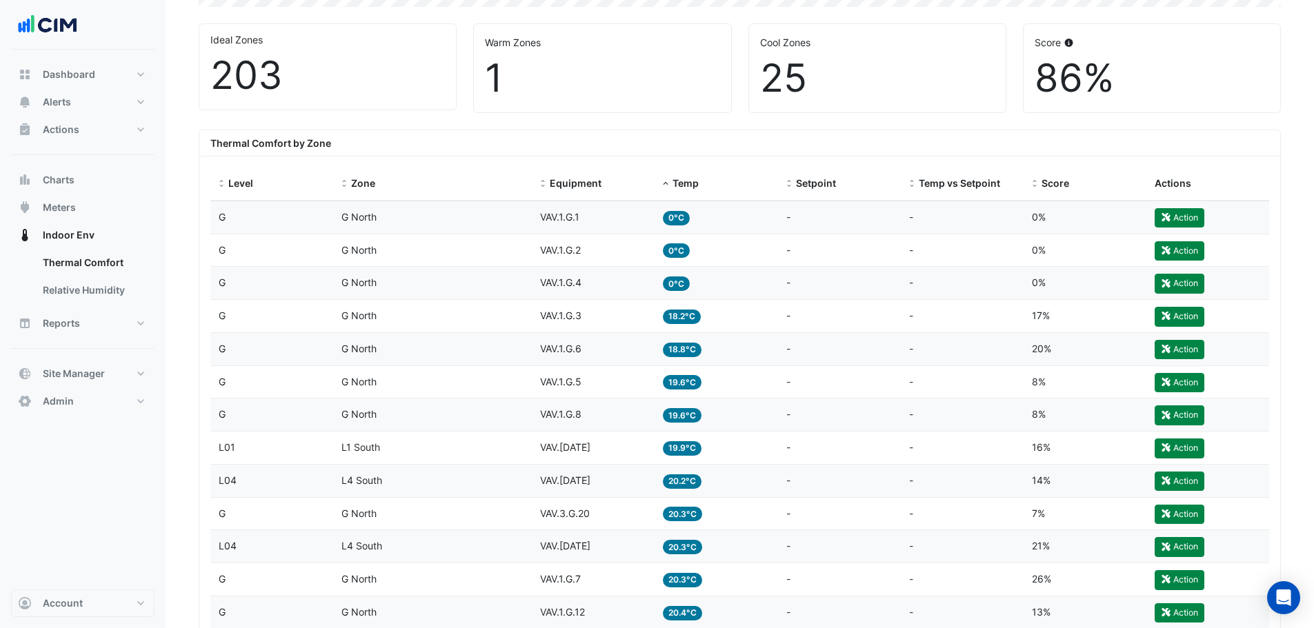
scroll to position [483, 0]
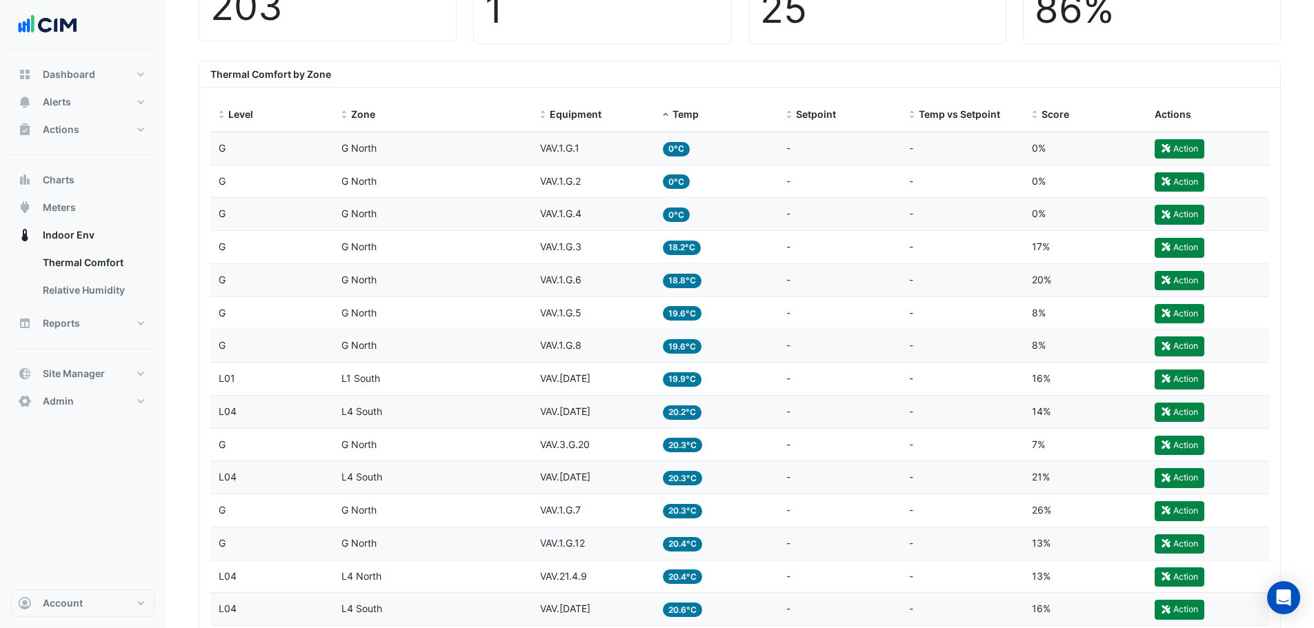
click at [614, 414] on div "Equipment VAV.23.4.12" at bounding box center [593, 412] width 106 height 16
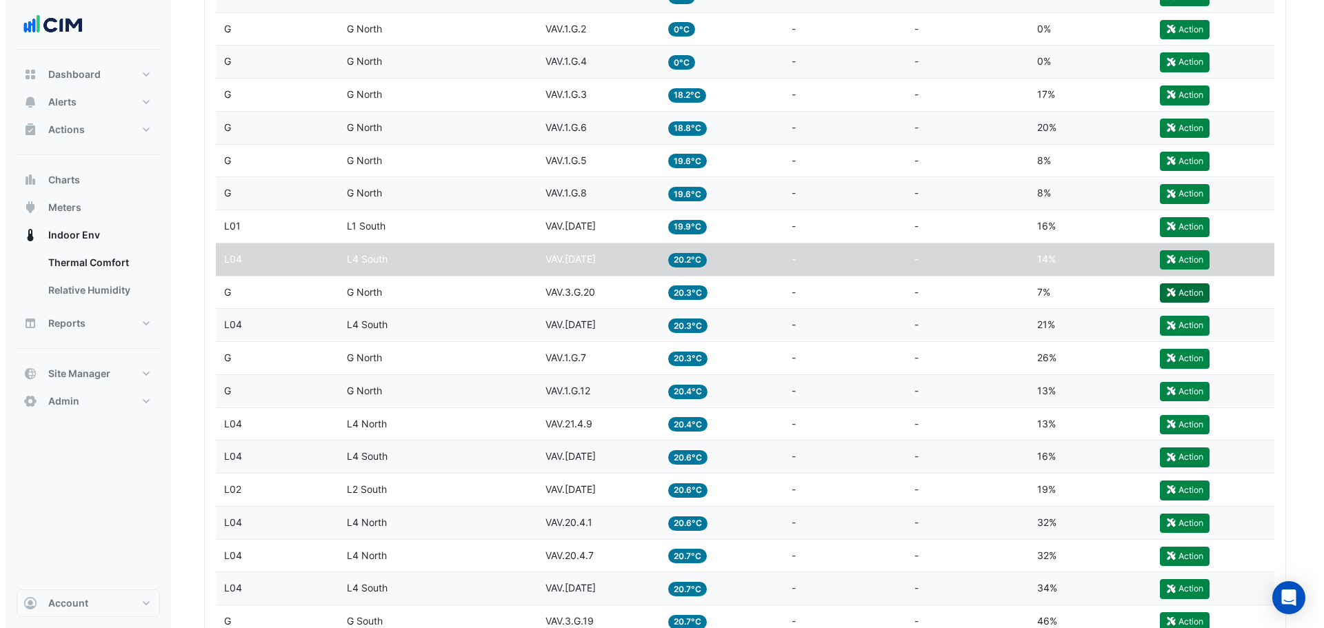
scroll to position [566, 0]
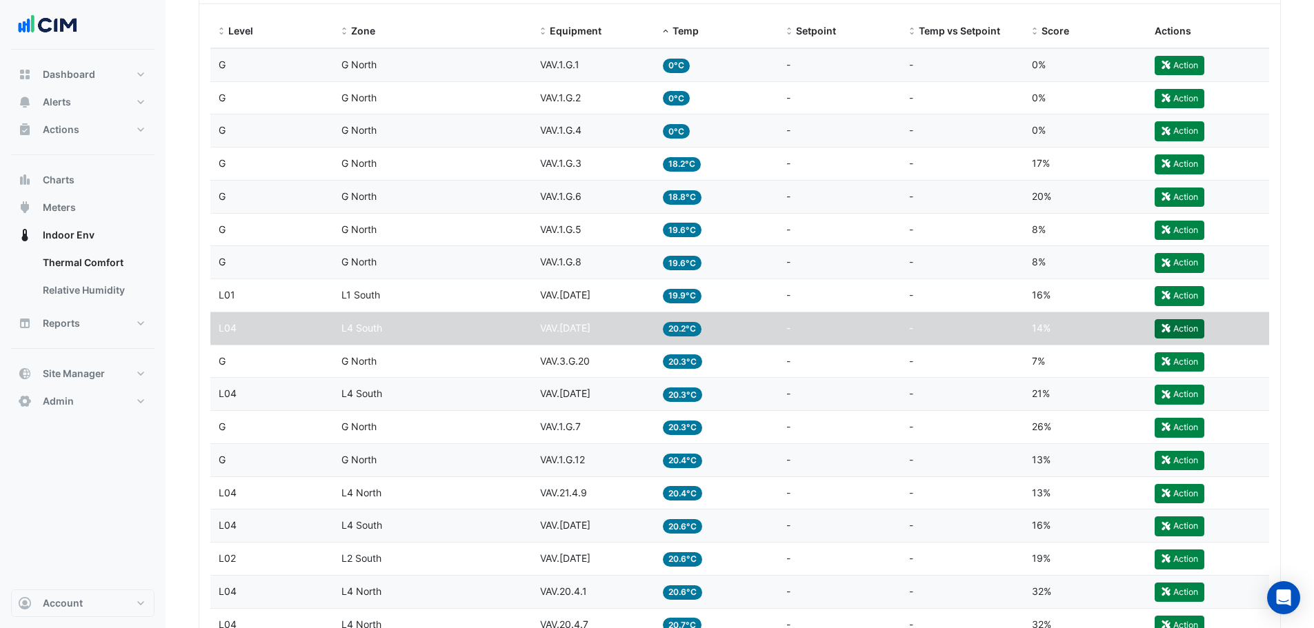
click at [1179, 328] on button "Action" at bounding box center [1179, 328] width 50 height 19
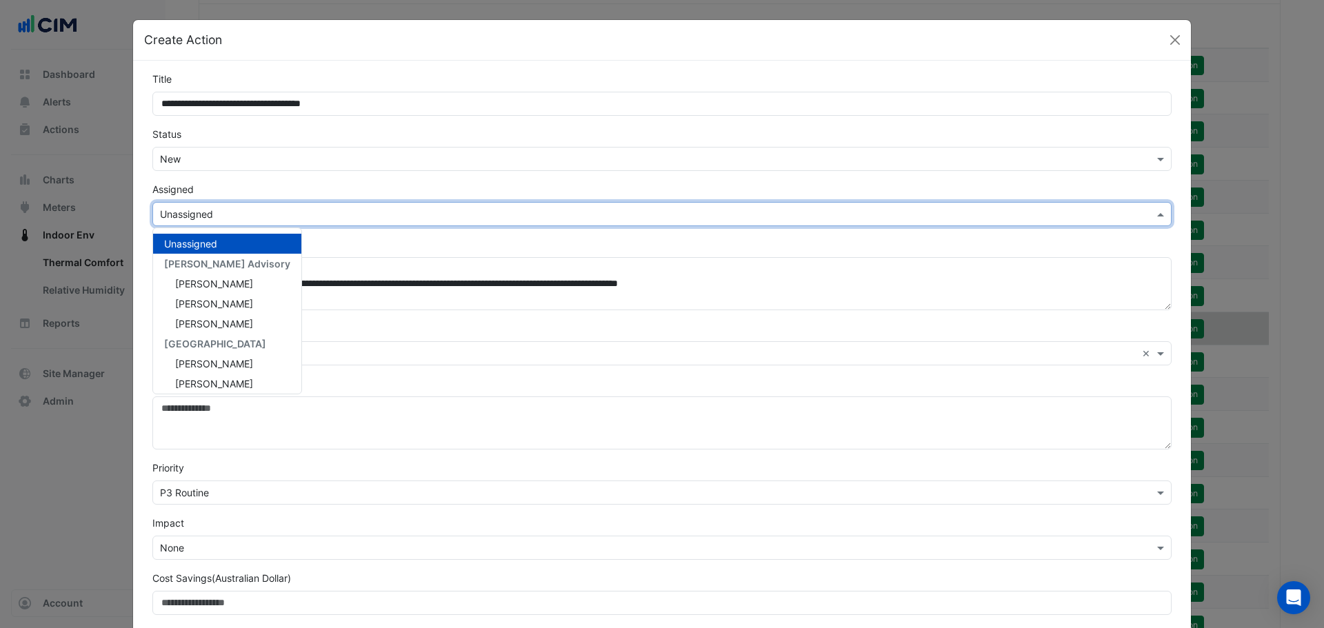
click at [218, 212] on input "text" at bounding box center [648, 215] width 976 height 14
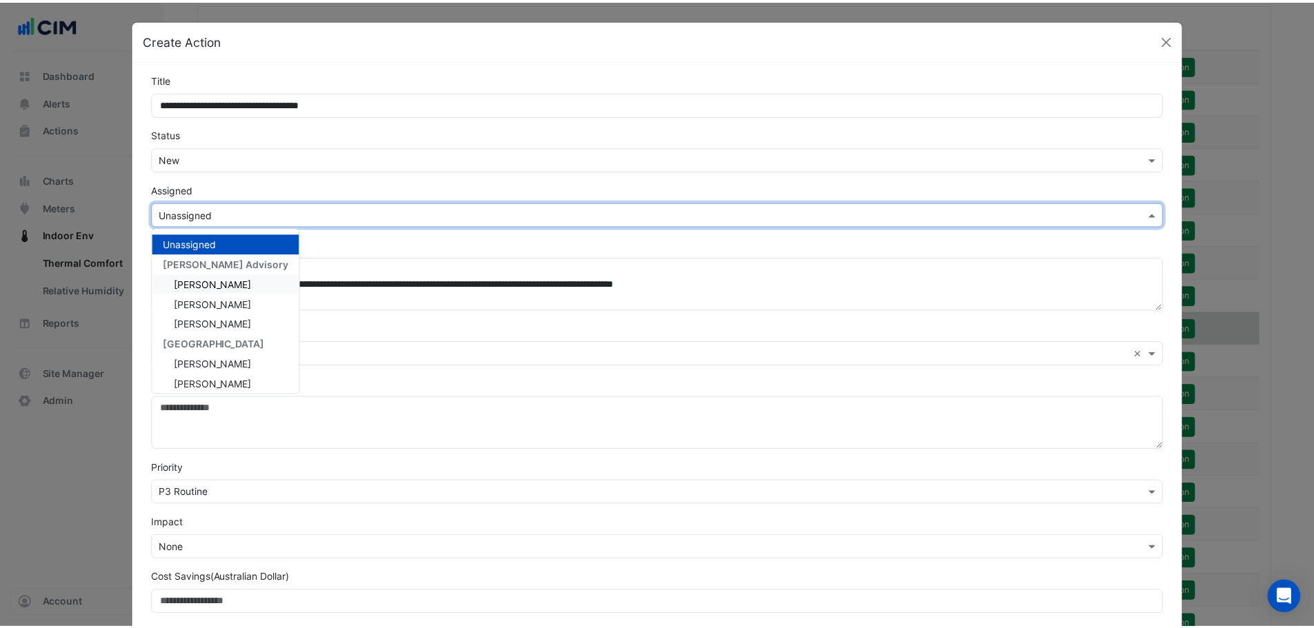
scroll to position [165, 0]
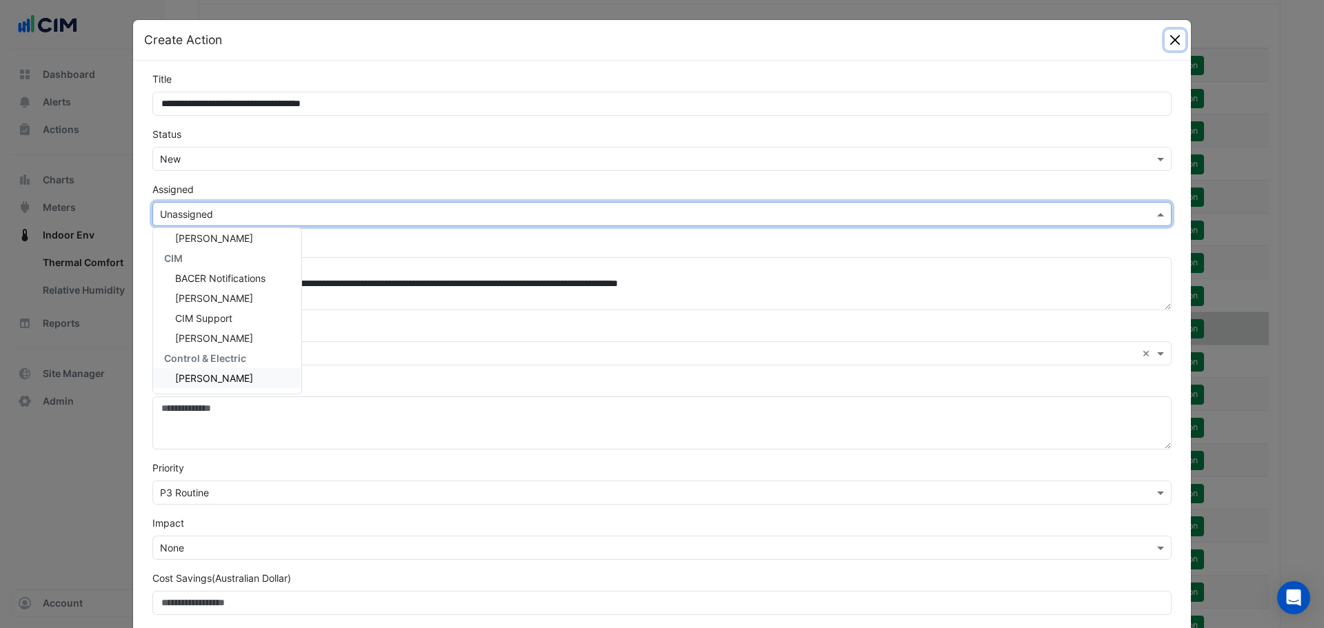
click at [1174, 39] on button "Close" at bounding box center [1175, 40] width 21 height 21
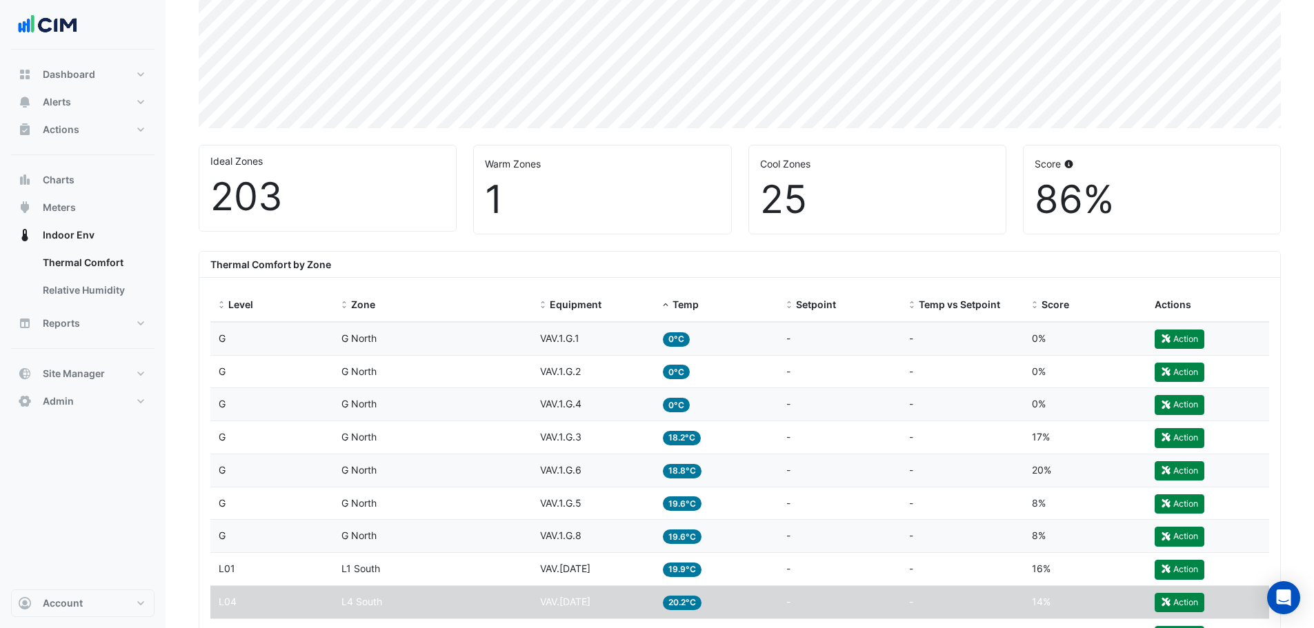
scroll to position [290, 0]
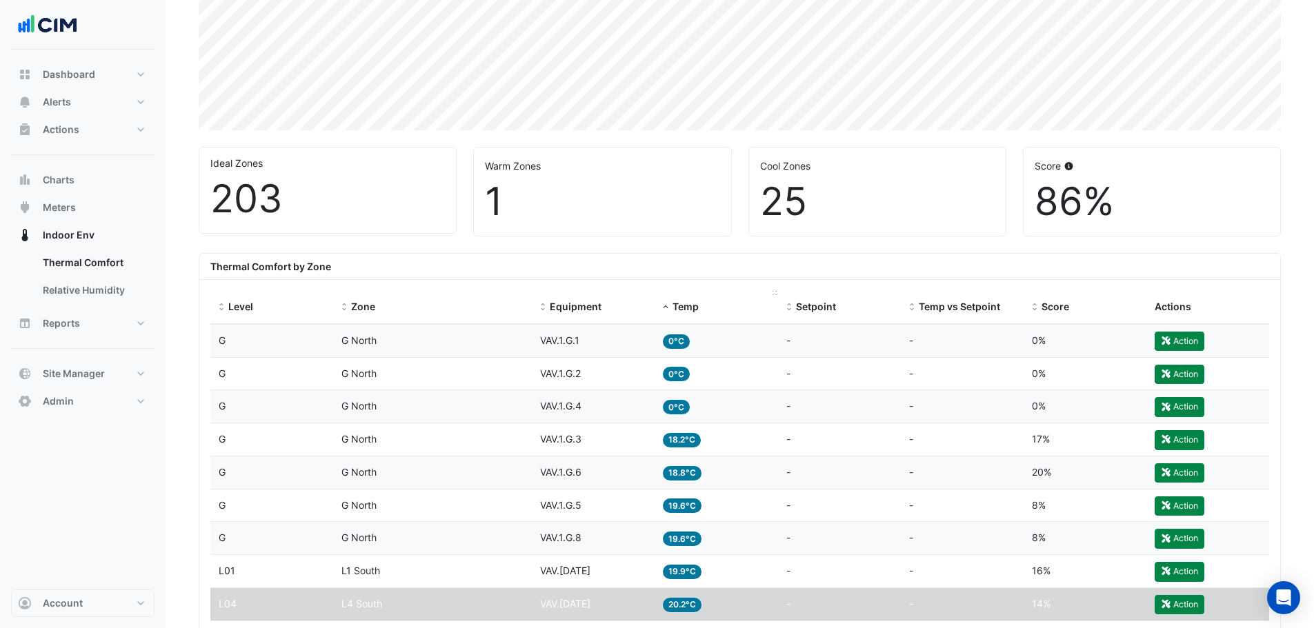
click at [666, 309] on span at bounding box center [666, 307] width 10 height 11
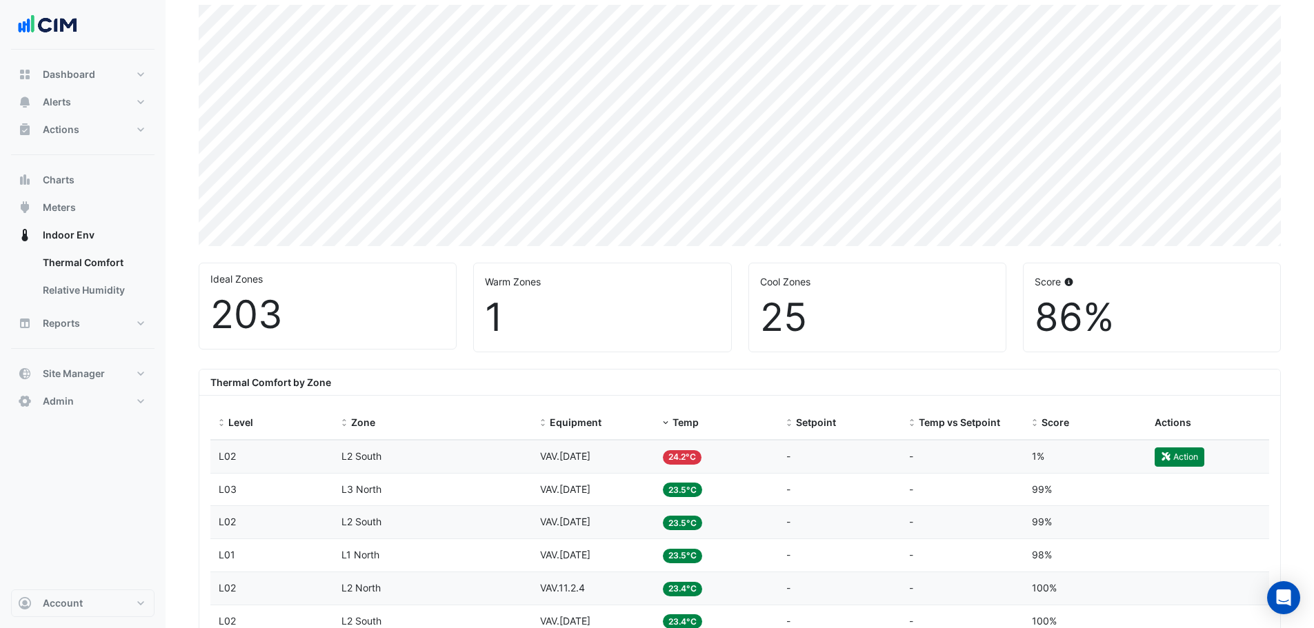
scroll to position [207, 0]
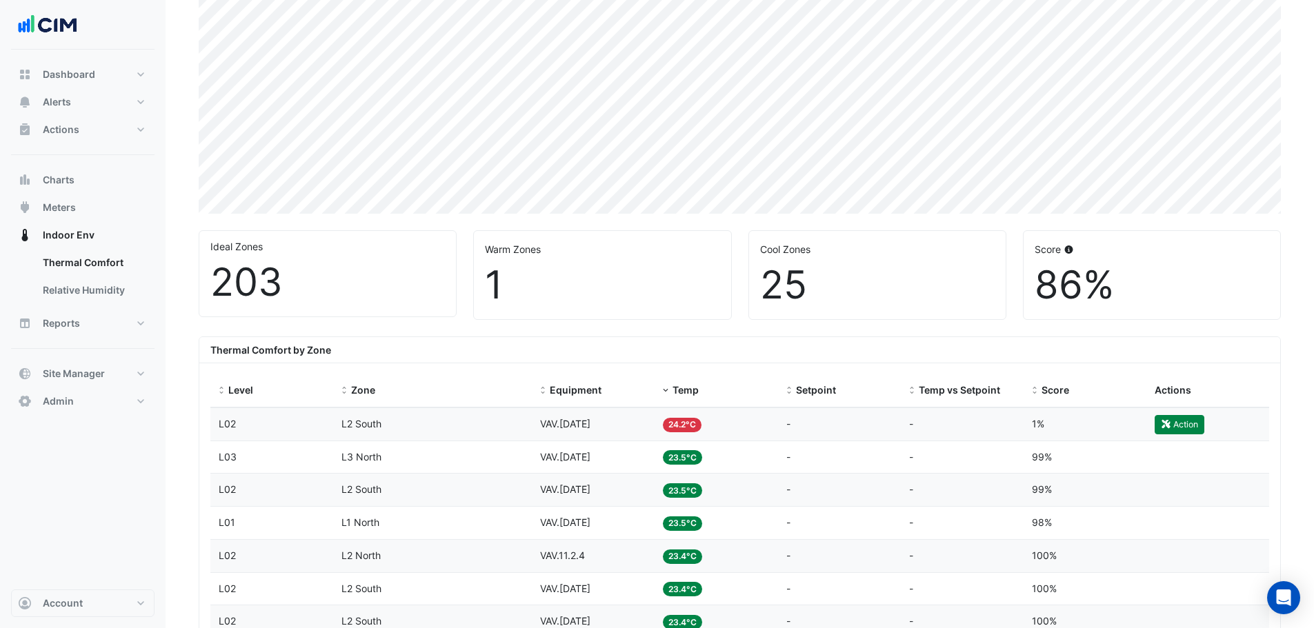
click at [465, 422] on div "Zone L2 South" at bounding box center [432, 424] width 182 height 16
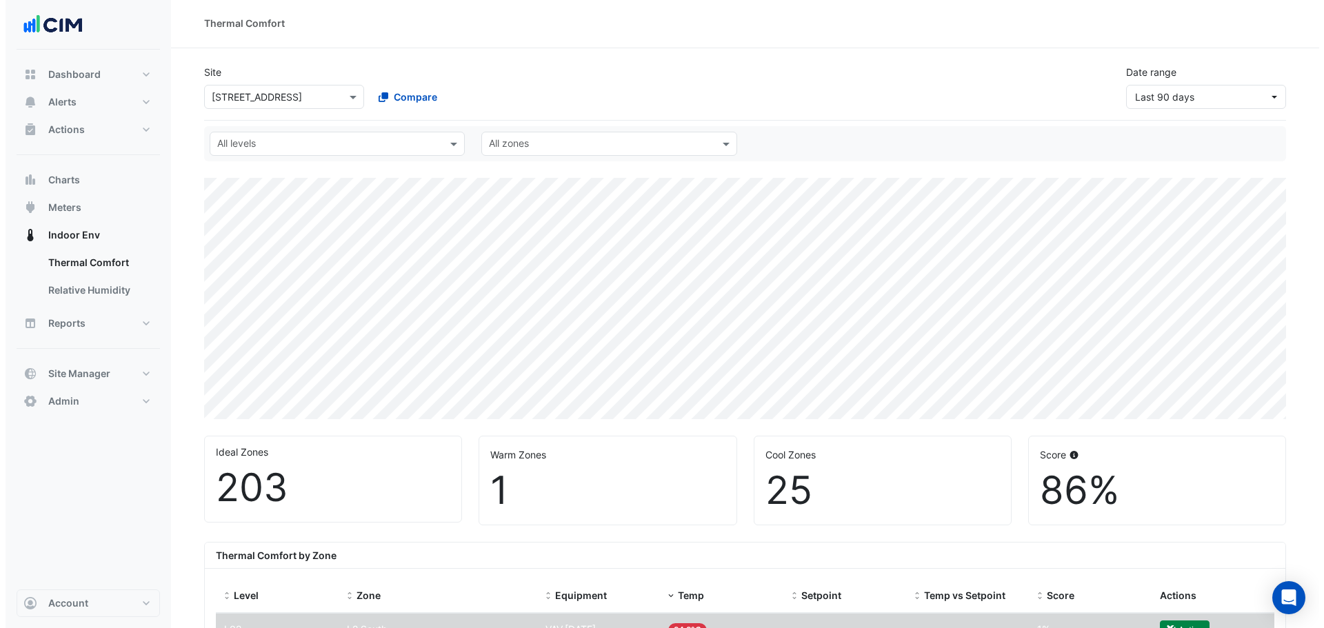
scroll to position [0, 0]
click at [139, 328] on button "Reports" at bounding box center [82, 324] width 143 height 28
select select "***"
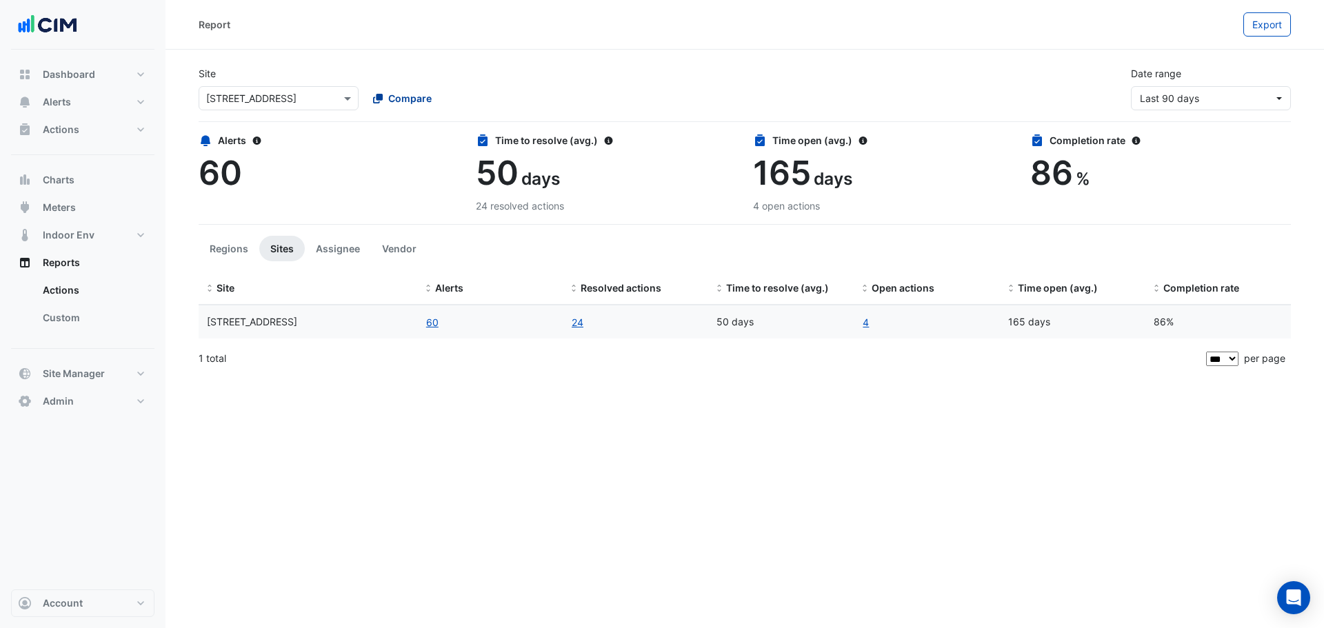
click at [427, 101] on span "Compare" at bounding box center [409, 98] width 43 height 14
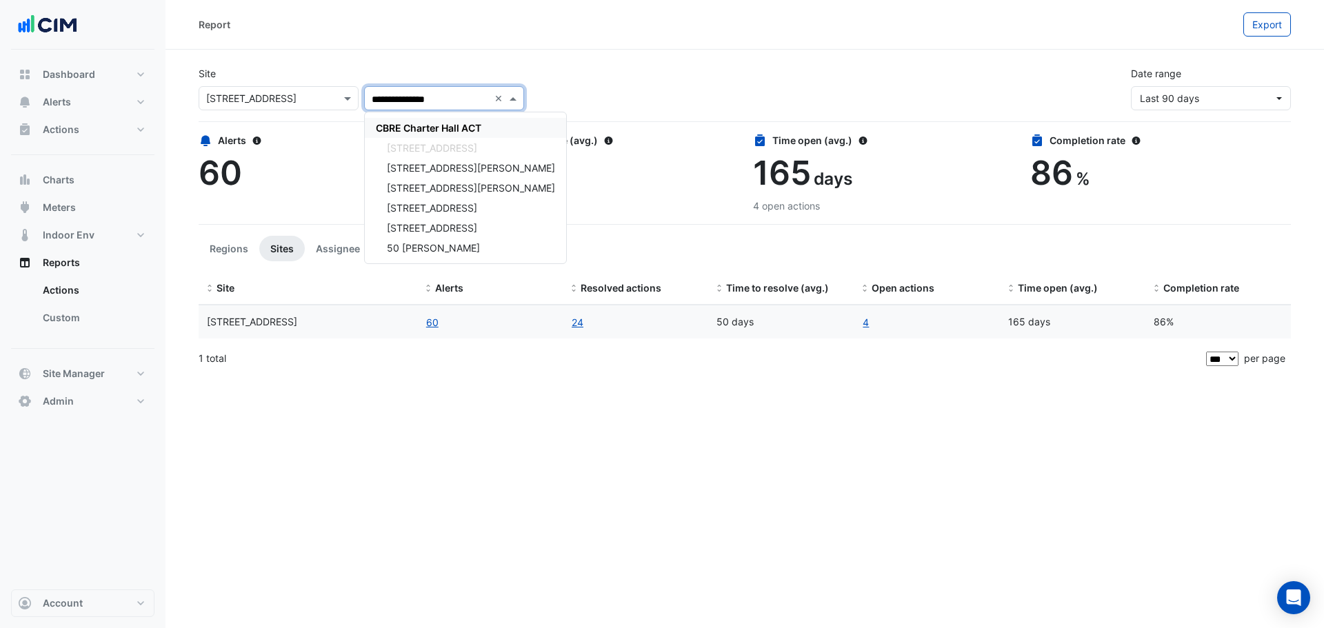
click at [439, 127] on span "CBRE Charter Hall ACT" at bounding box center [429, 128] width 106 height 12
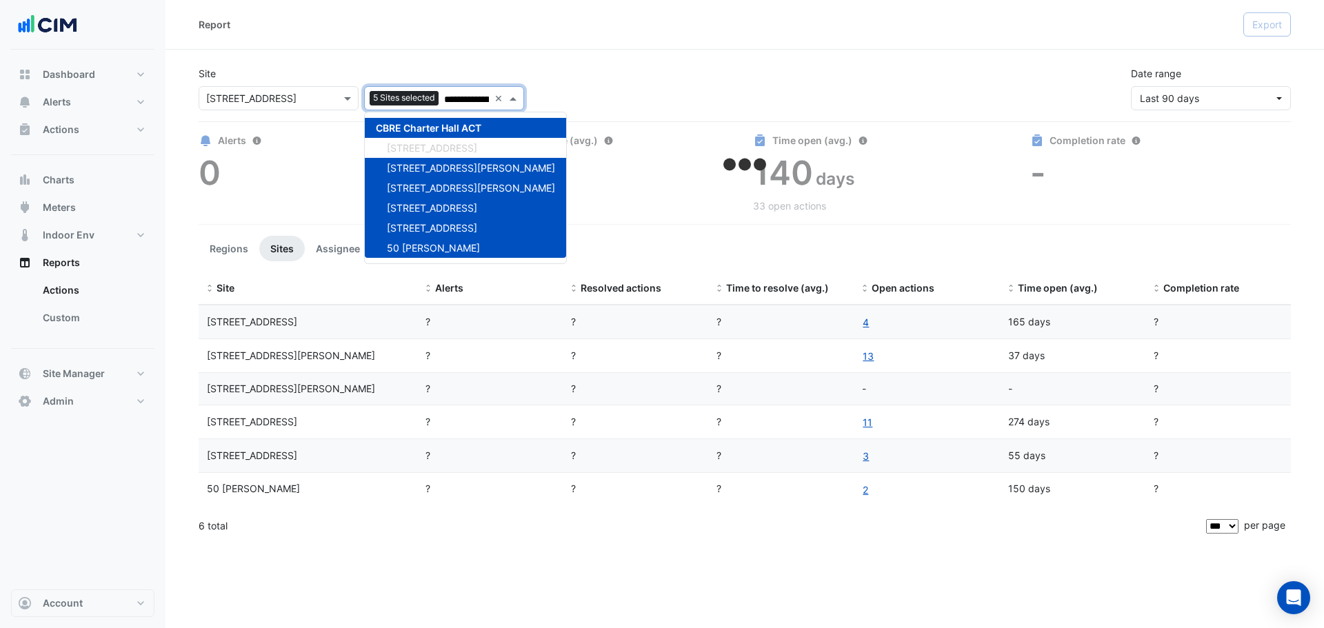
type input "**********"
click at [616, 88] on div "**********" at bounding box center [744, 82] width 1109 height 55
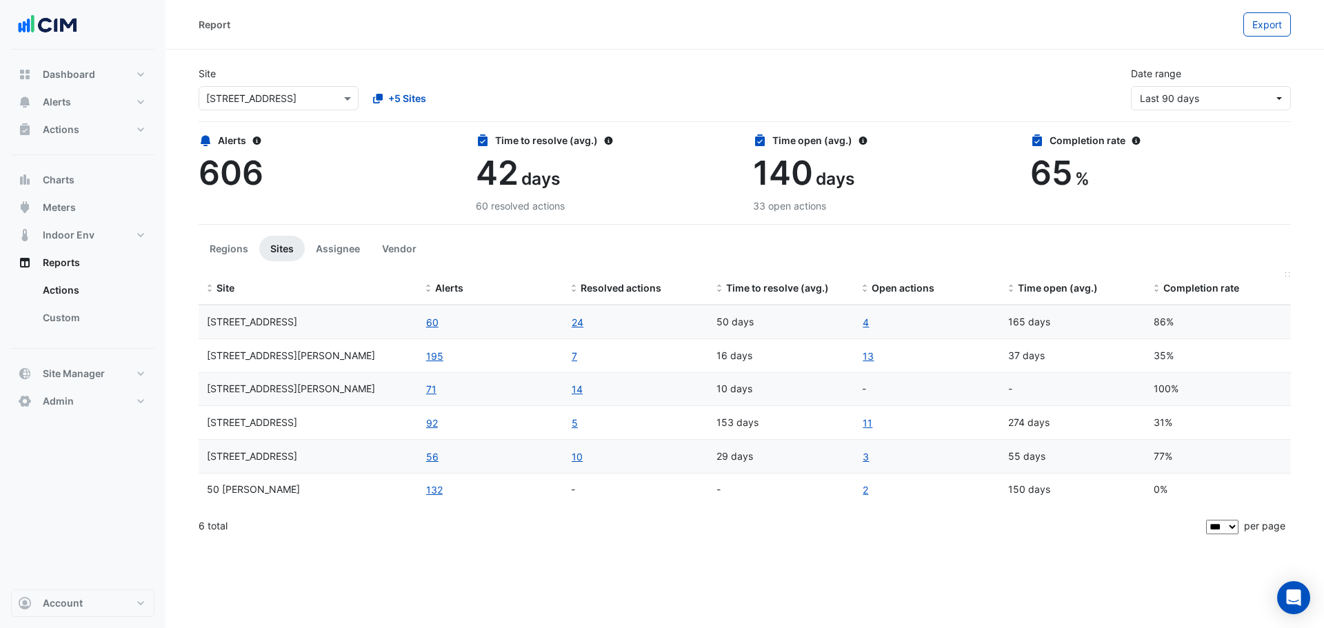
click at [1158, 292] on span at bounding box center [1157, 288] width 10 height 11
click at [394, 250] on button "Vendor" at bounding box center [399, 249] width 57 height 26
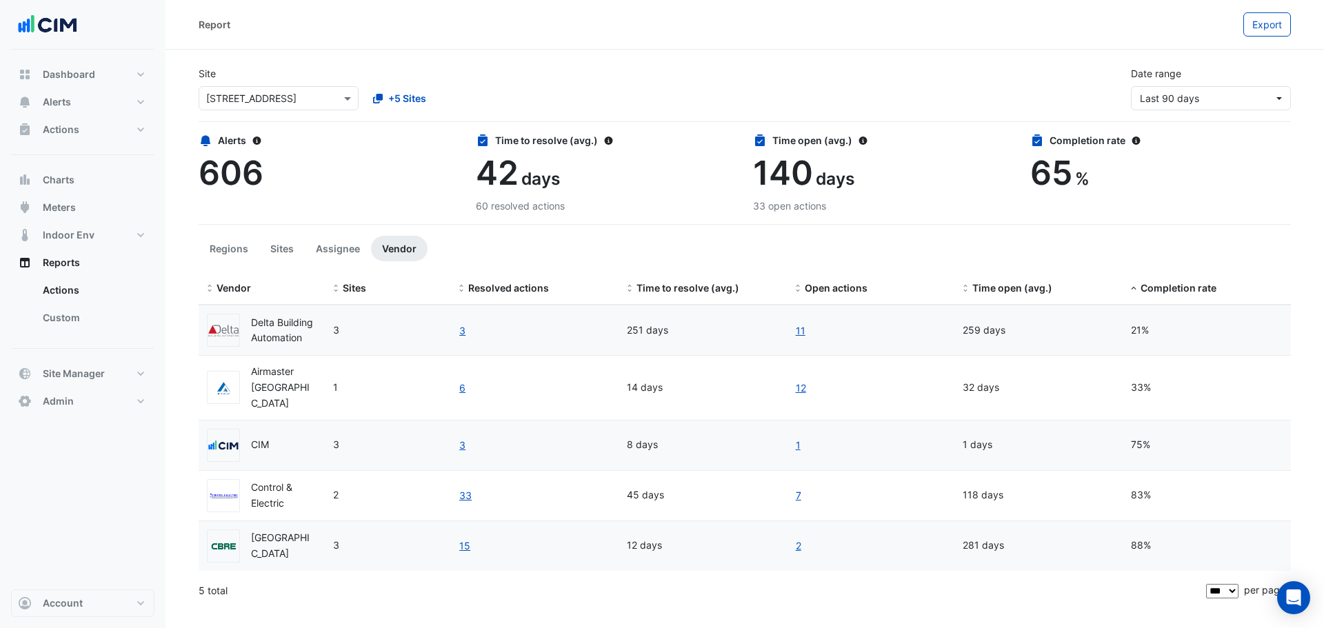
click at [187, 250] on section "Site × 16-18 Mort Street +5 Sites Date range Last 90 days Alerts 606 Time to re…" at bounding box center [744, 329] width 1158 height 559
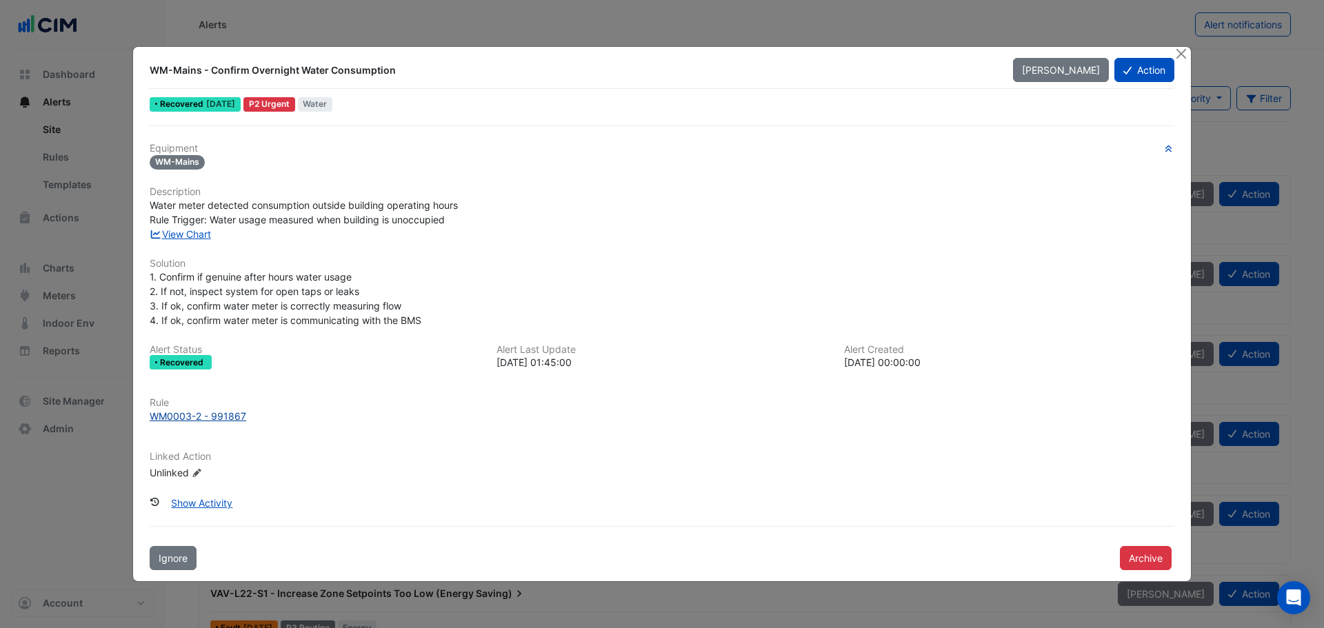
click at [207, 414] on div "WM0003-2 - 991867" at bounding box center [198, 416] width 97 height 14
click at [192, 232] on link "View Chart" at bounding box center [180, 234] width 61 height 12
click at [1186, 47] on div at bounding box center [1182, 55] width 17 height 16
click at [1185, 48] on div at bounding box center [1182, 55] width 17 height 16
click at [1185, 53] on button "Close" at bounding box center [1181, 54] width 14 height 14
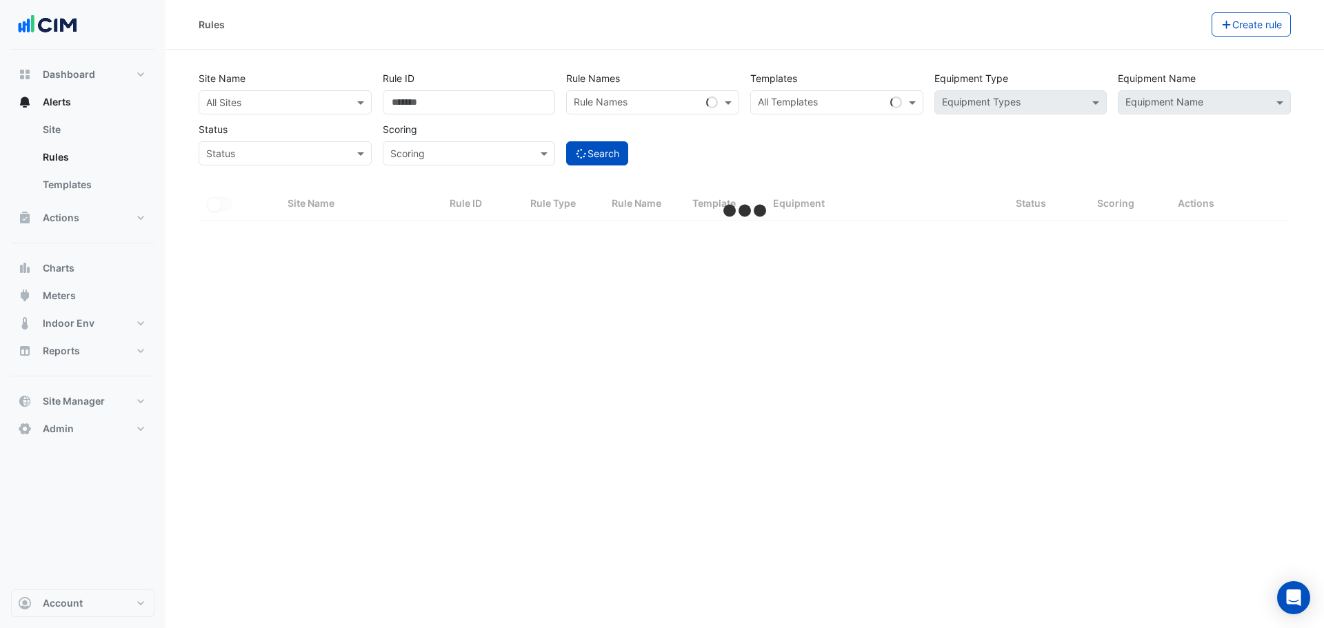
select select "***"
